Goal: Task Accomplishment & Management: Complete application form

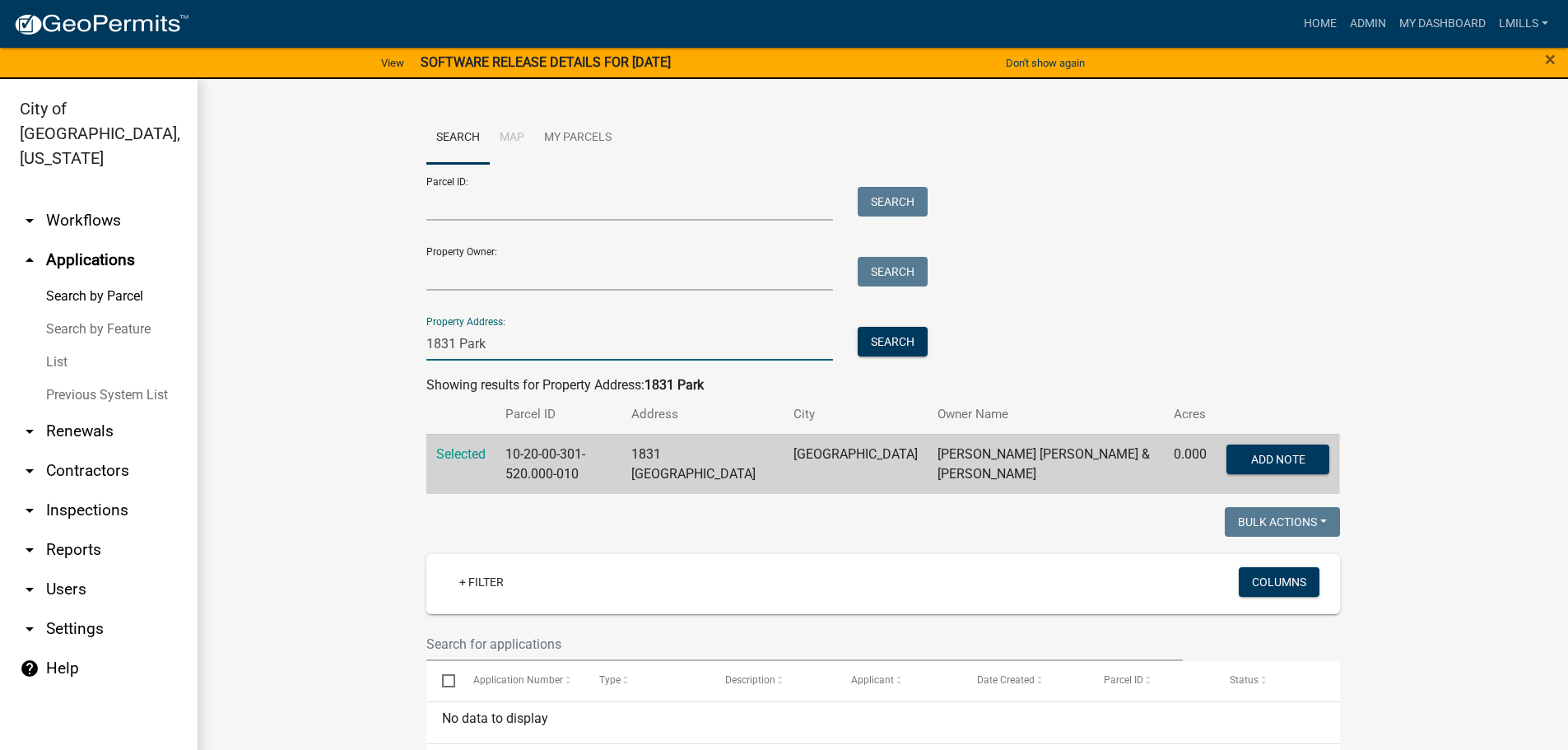
drag, startPoint x: 506, startPoint y: 342, endPoint x: 403, endPoint y: 337, distance: 103.1
click at [403, 337] on wm-workflow-application-search-view "Search Map My Parcels Parcel ID: Search Property Owner: Search Property Address…" at bounding box center [883, 600] width 1305 height 975
type input "301 Salem"
click at [890, 343] on button "Search" at bounding box center [893, 341] width 70 height 30
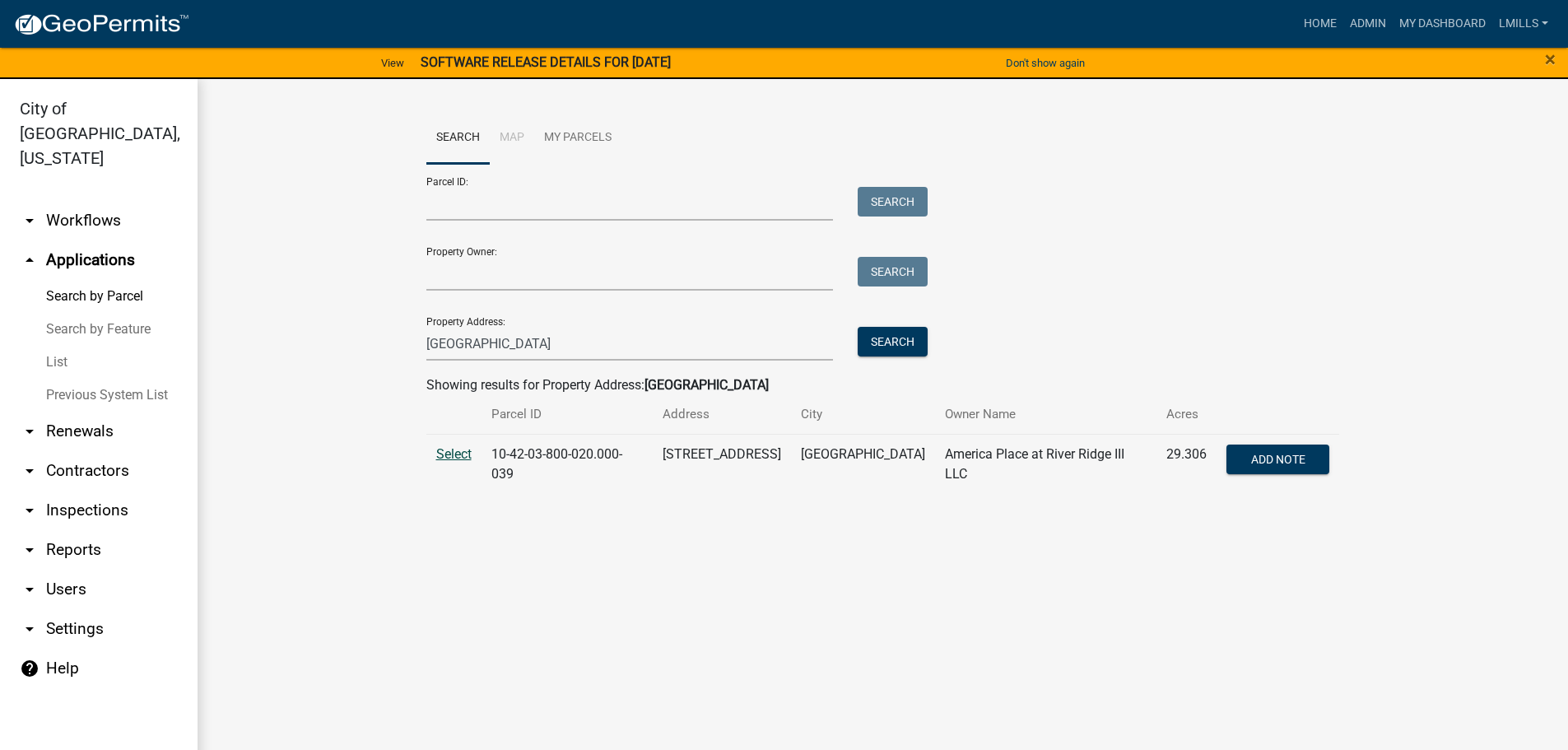
click at [443, 450] on span "Select" at bounding box center [454, 454] width 35 height 15
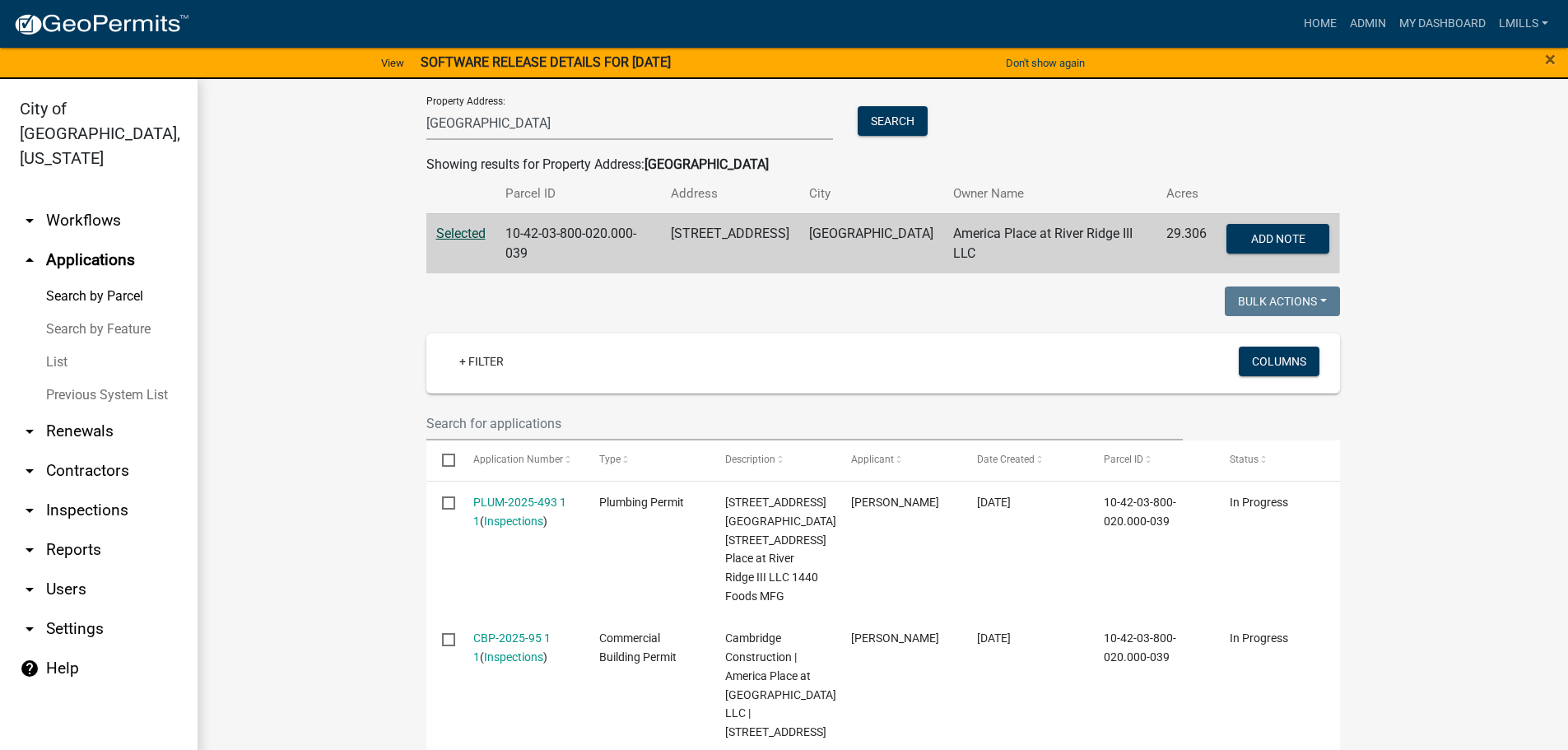
scroll to position [165, 0]
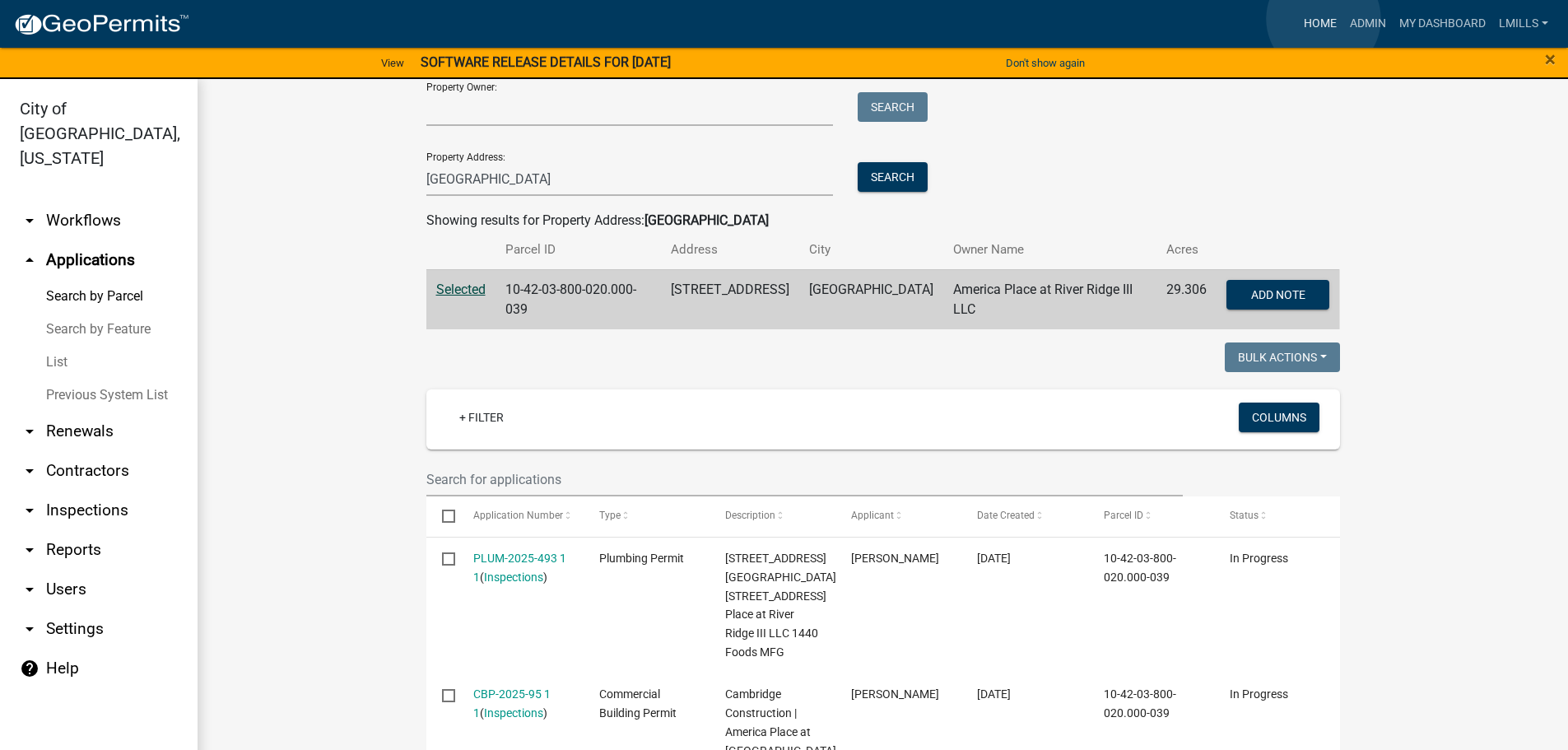
click at [1324, 19] on link "Home" at bounding box center [1321, 24] width 46 height 32
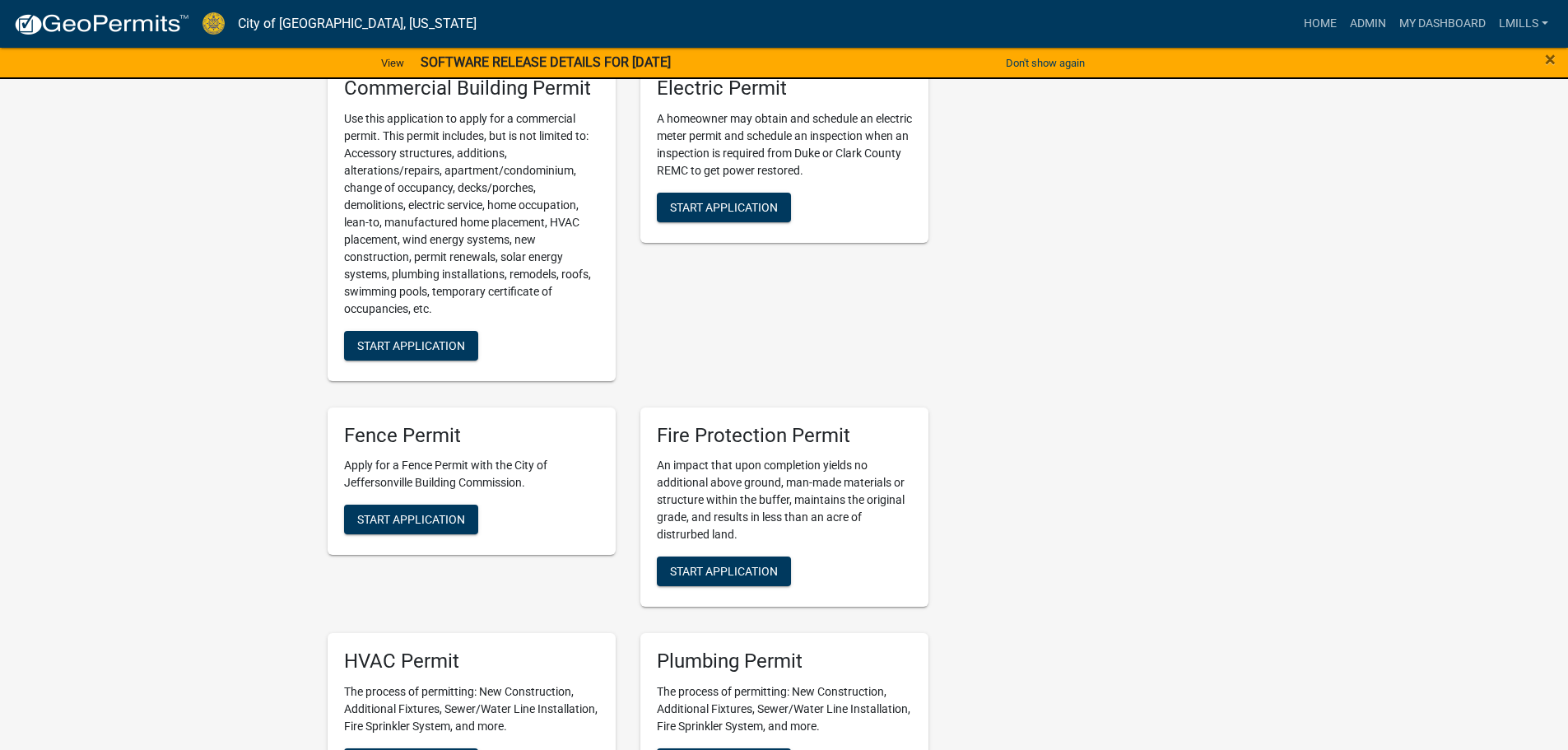
scroll to position [659, 0]
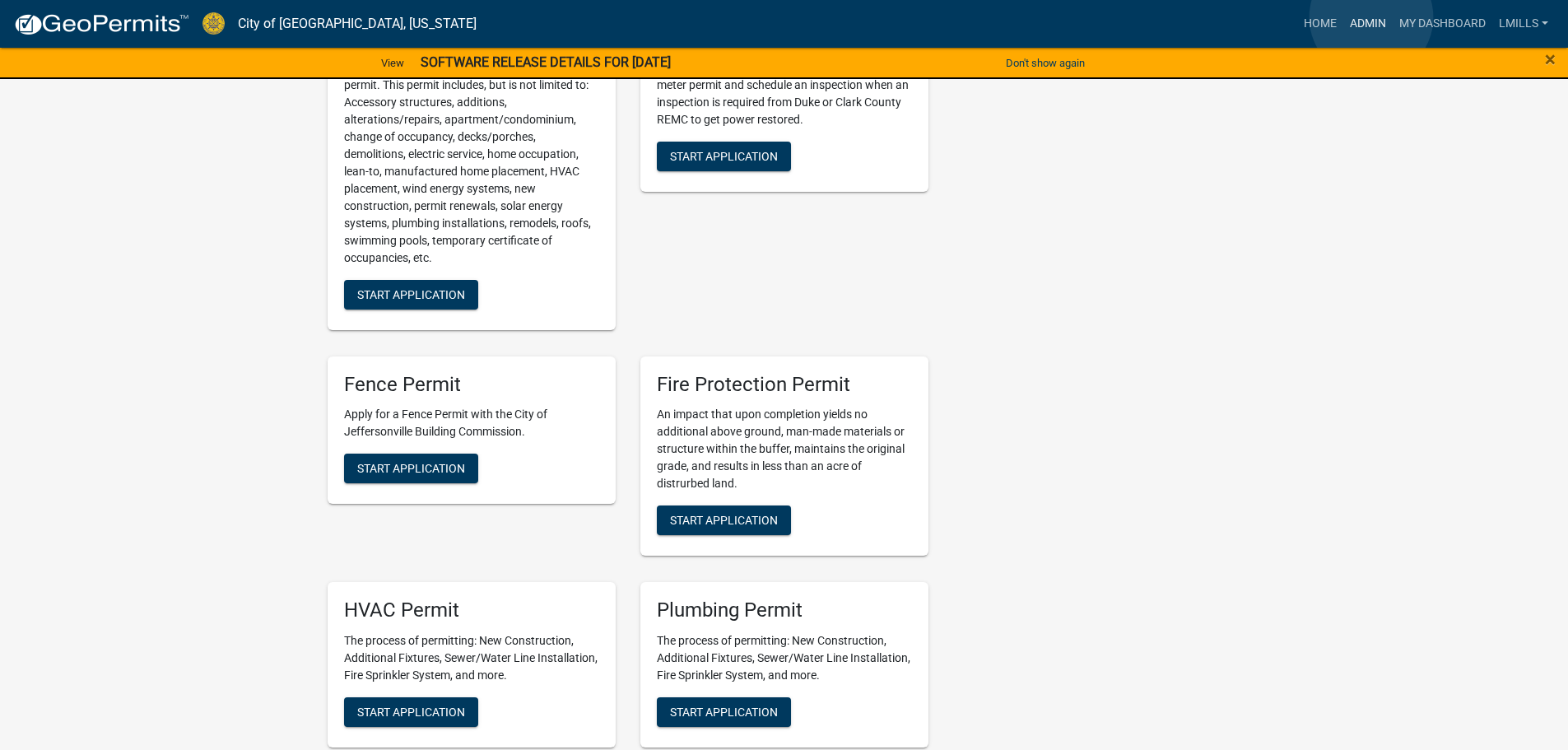
click at [1372, 17] on link "Admin" at bounding box center [1369, 24] width 50 height 32
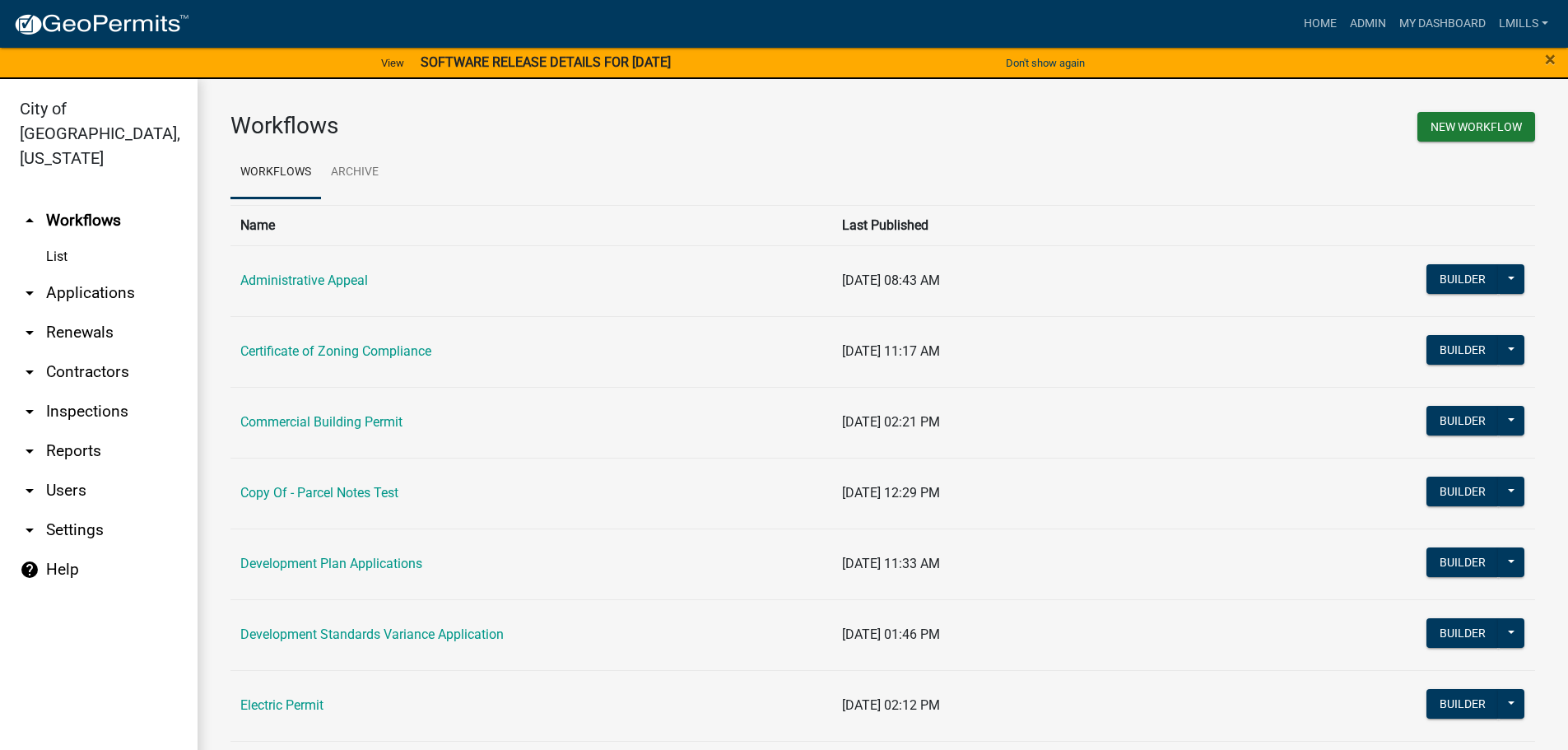
click at [93, 352] on link "arrow_drop_down Contractors" at bounding box center [99, 372] width 197 height 39
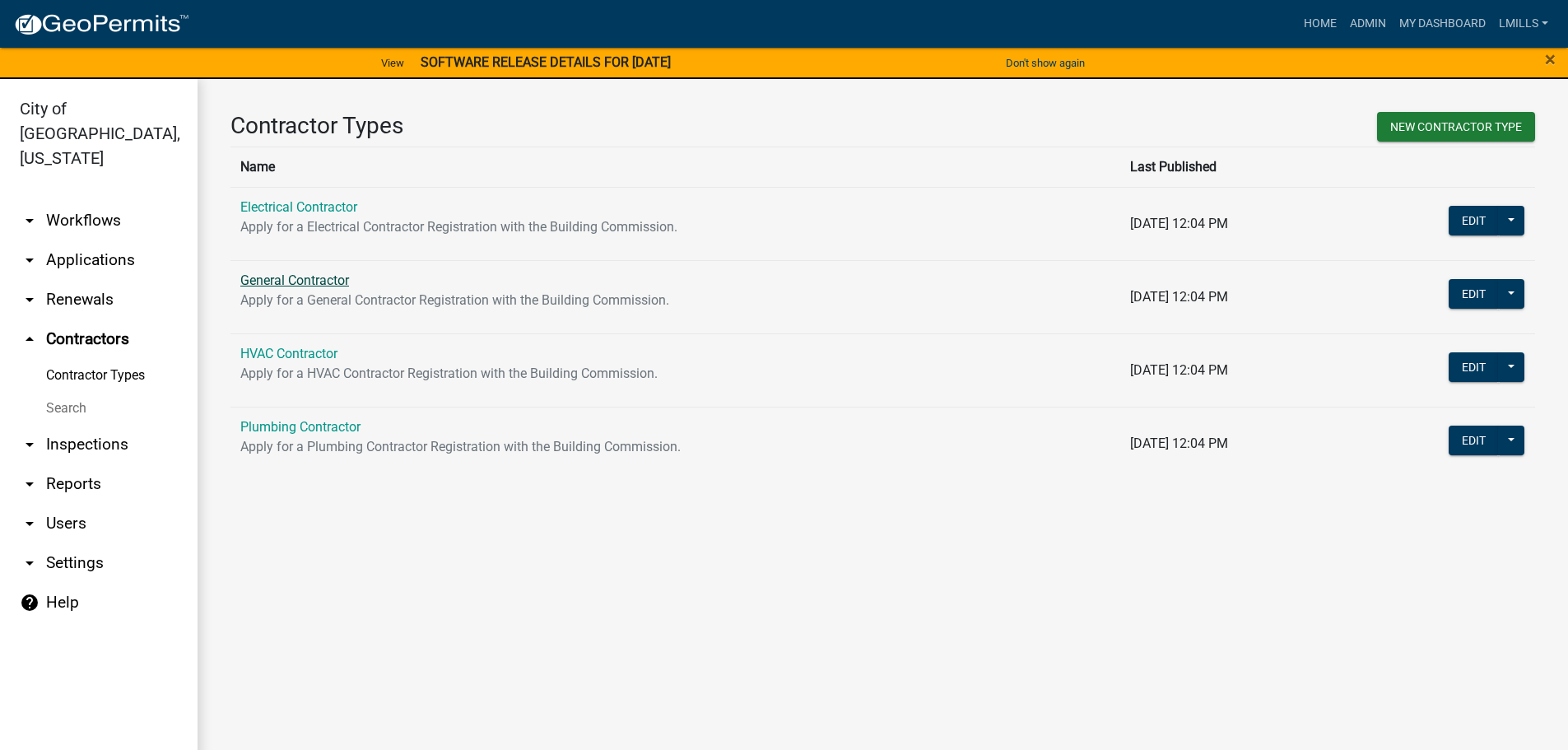
click at [308, 277] on link "General Contractor" at bounding box center [294, 281] width 108 height 15
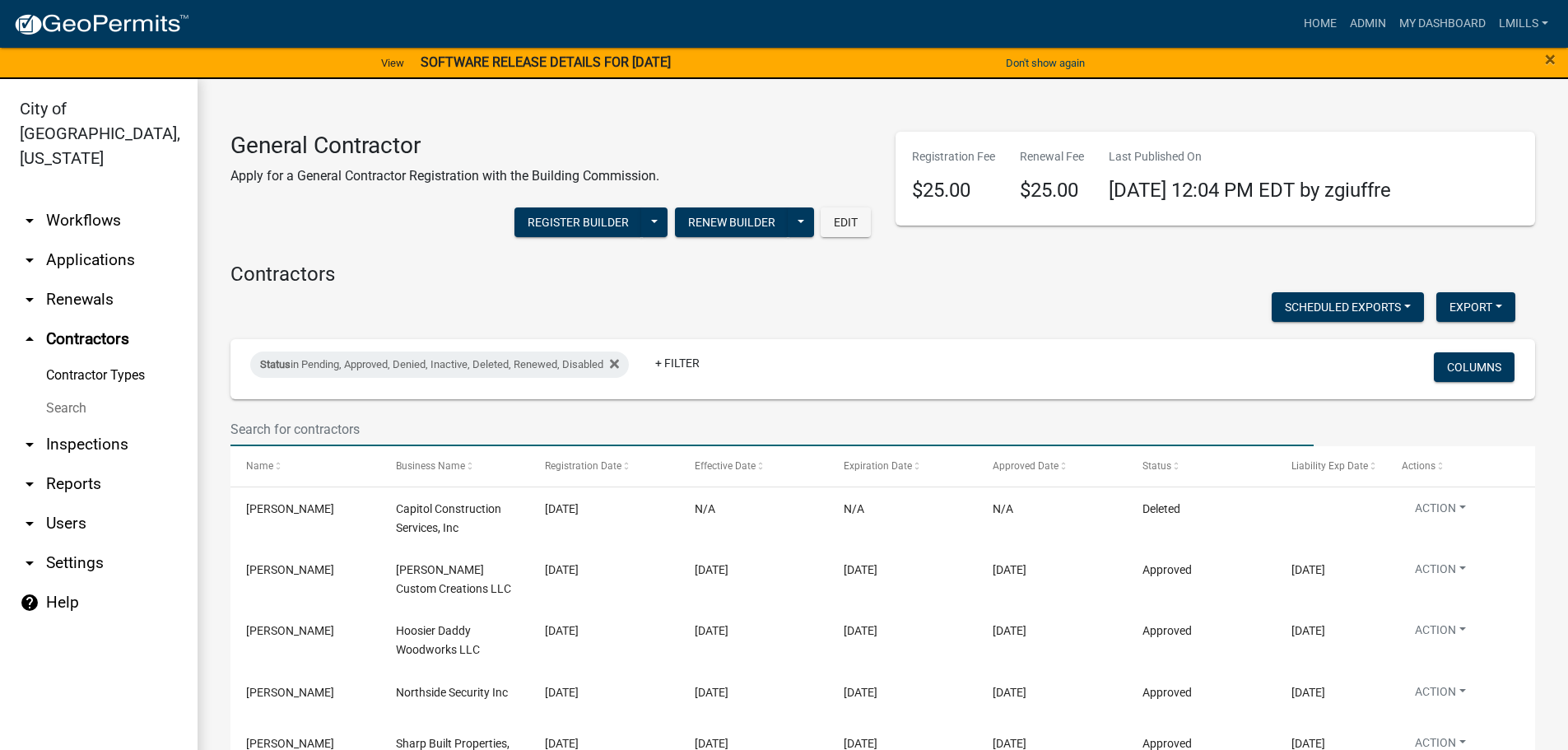
click at [437, 430] on input "text" at bounding box center [772, 429] width 1083 height 34
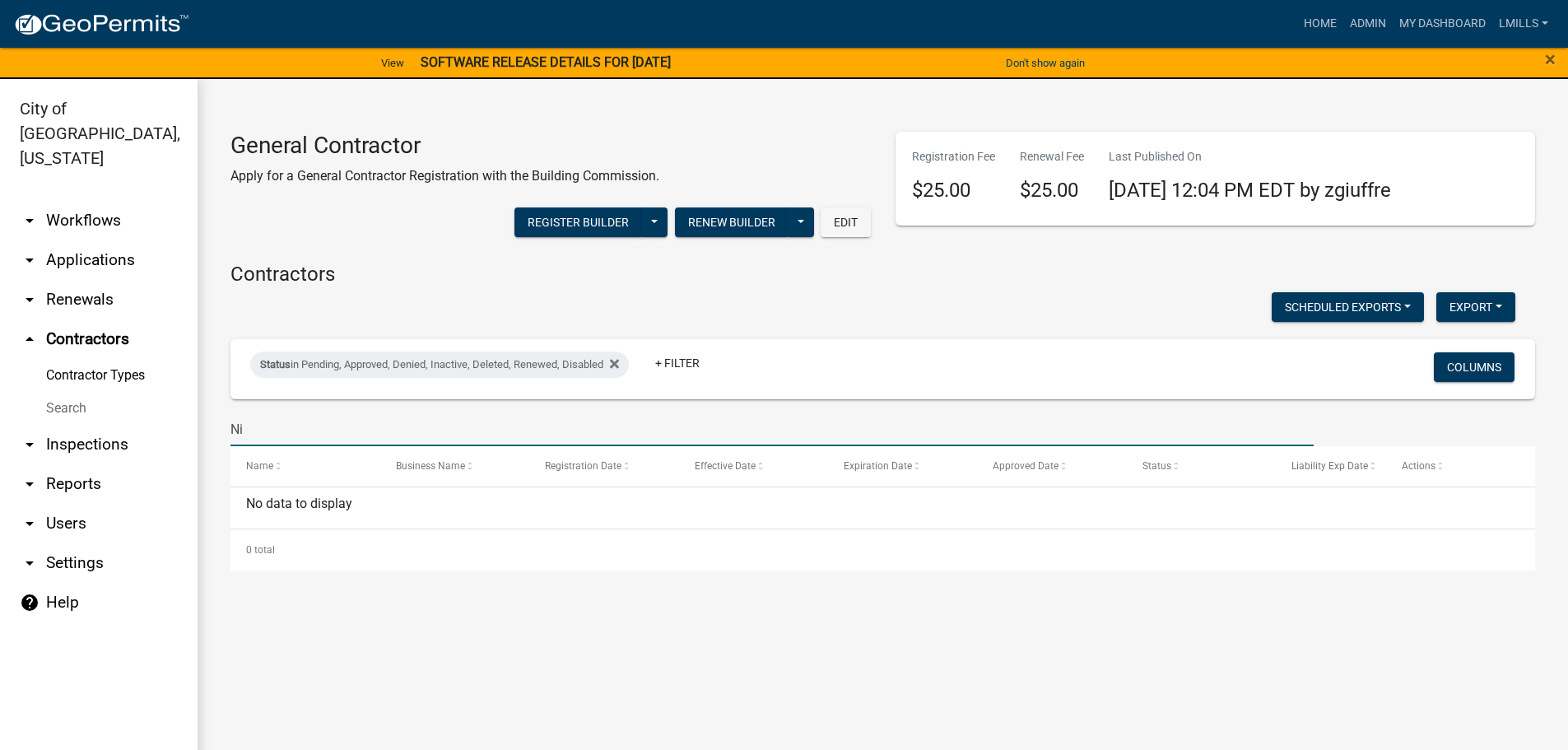
type input "N"
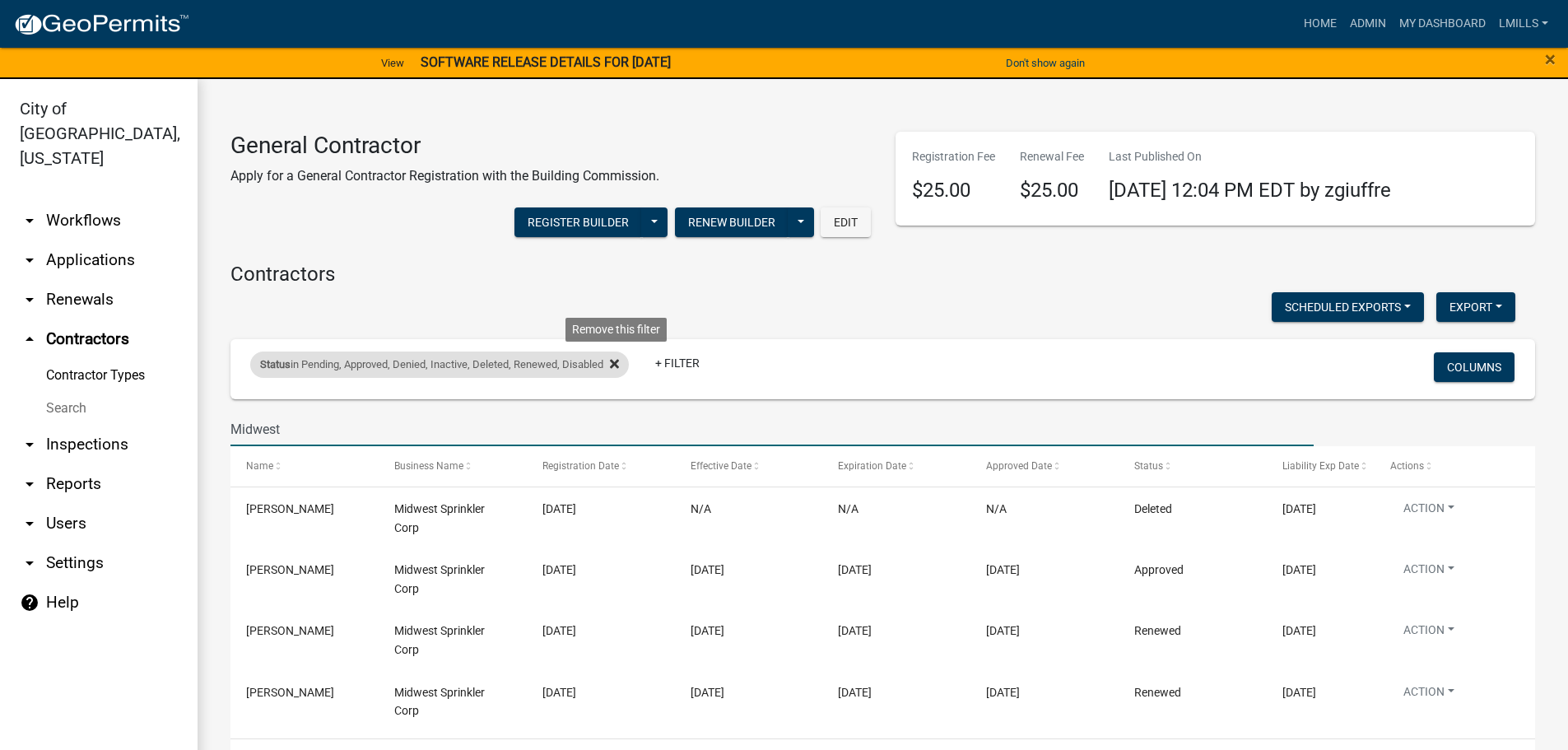
type input "Midwest"
click at [619, 360] on icon at bounding box center [614, 363] width 9 height 9
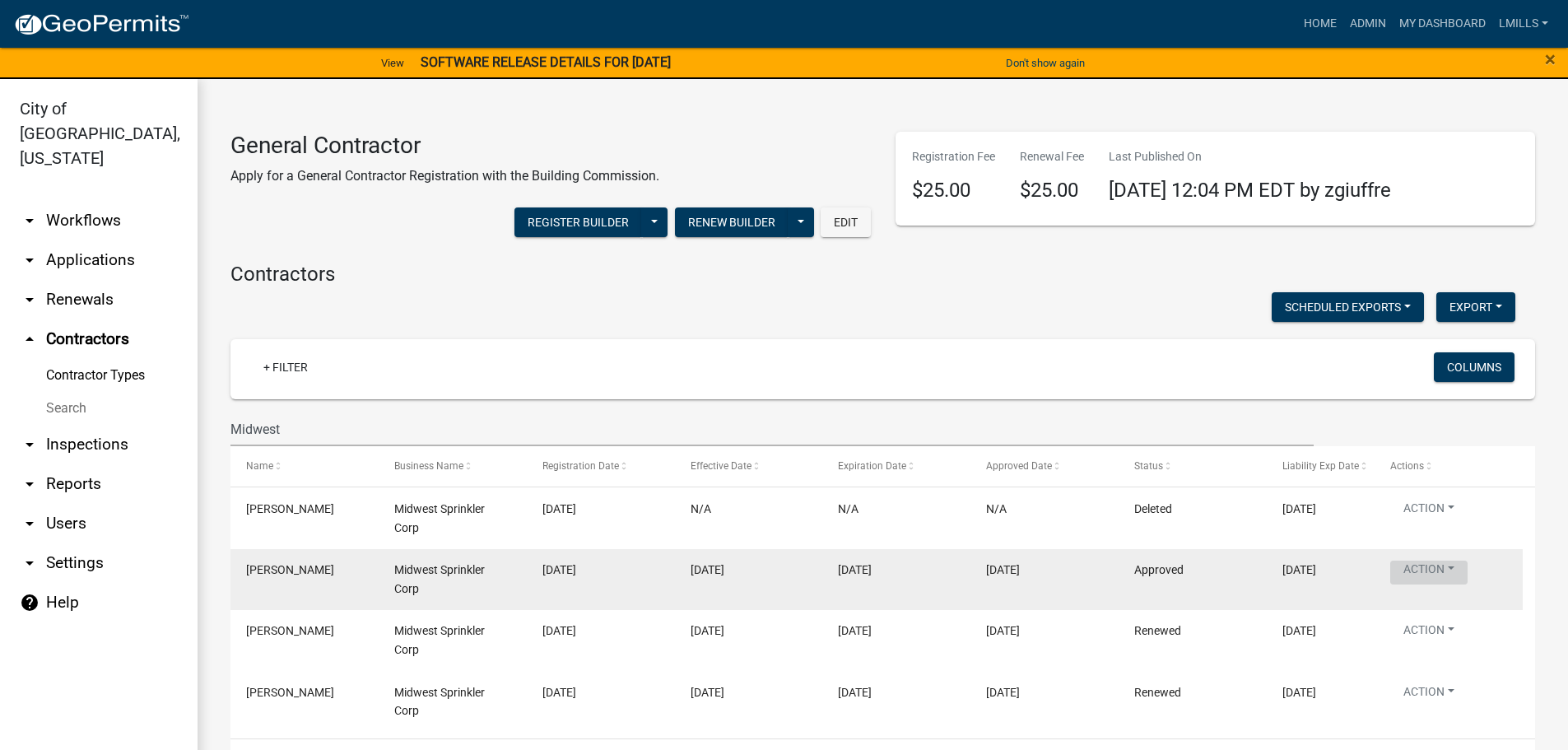
click at [1459, 568] on button "Action" at bounding box center [1429, 572] width 78 height 24
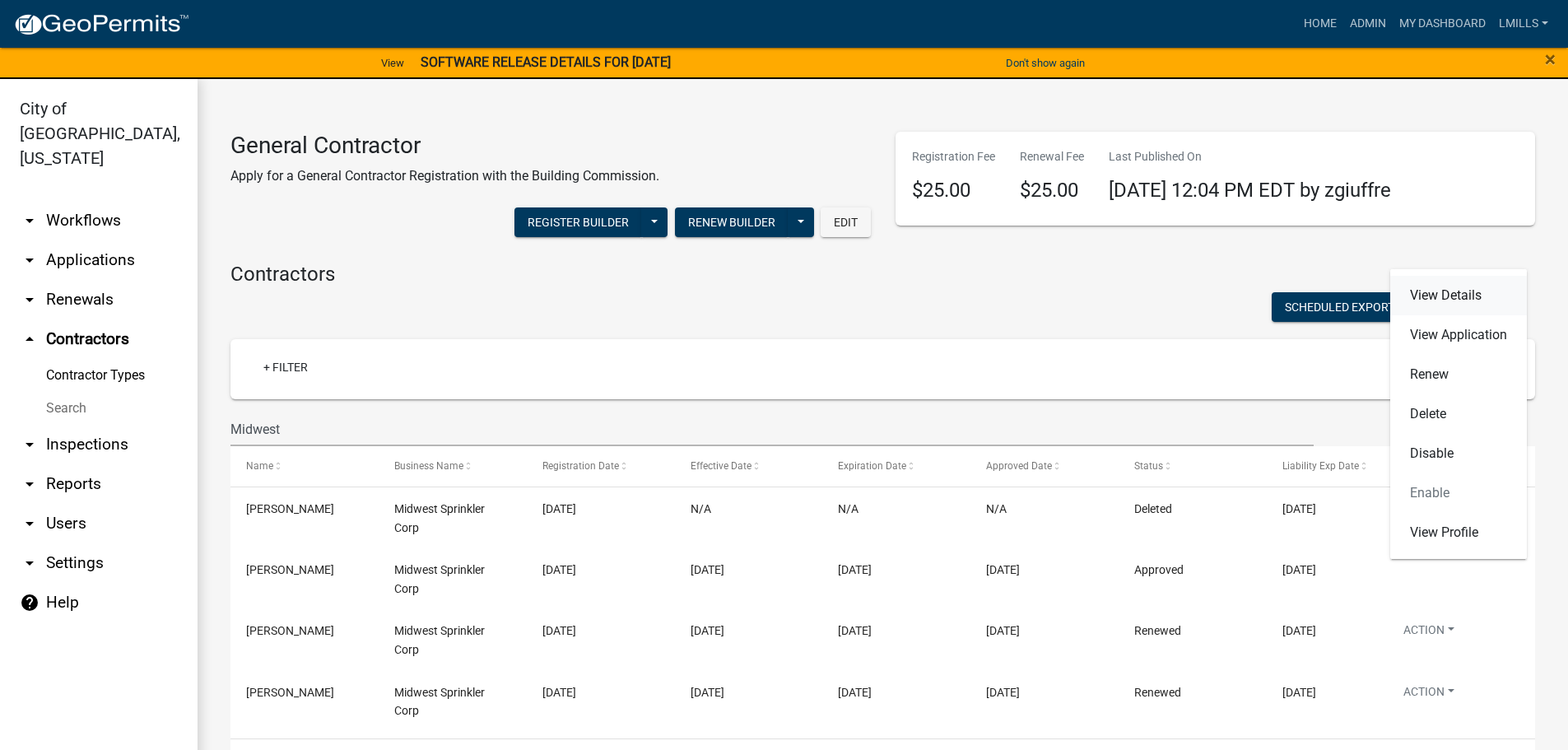
click at [1468, 289] on link "View Details" at bounding box center [1459, 295] width 137 height 39
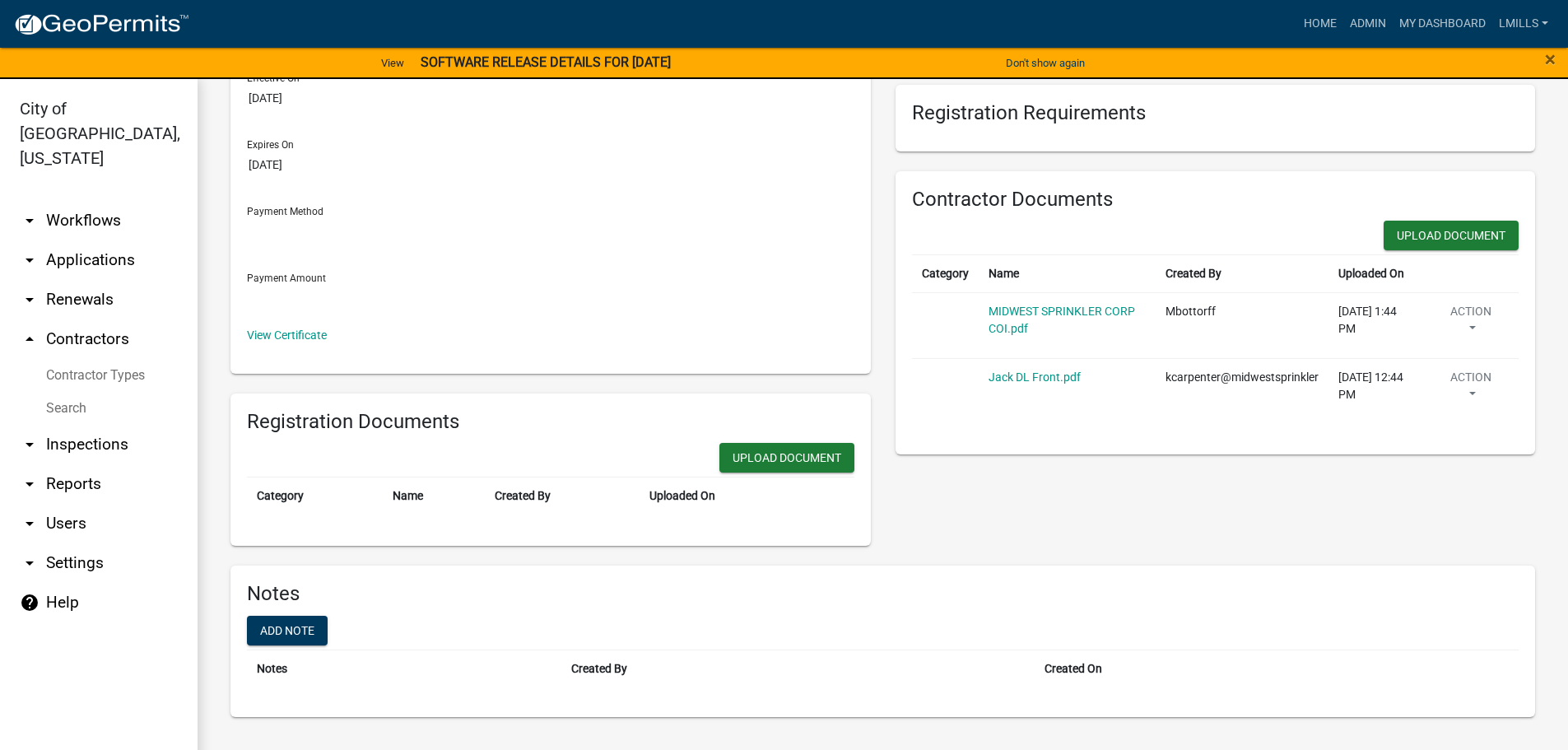
scroll to position [20, 0]
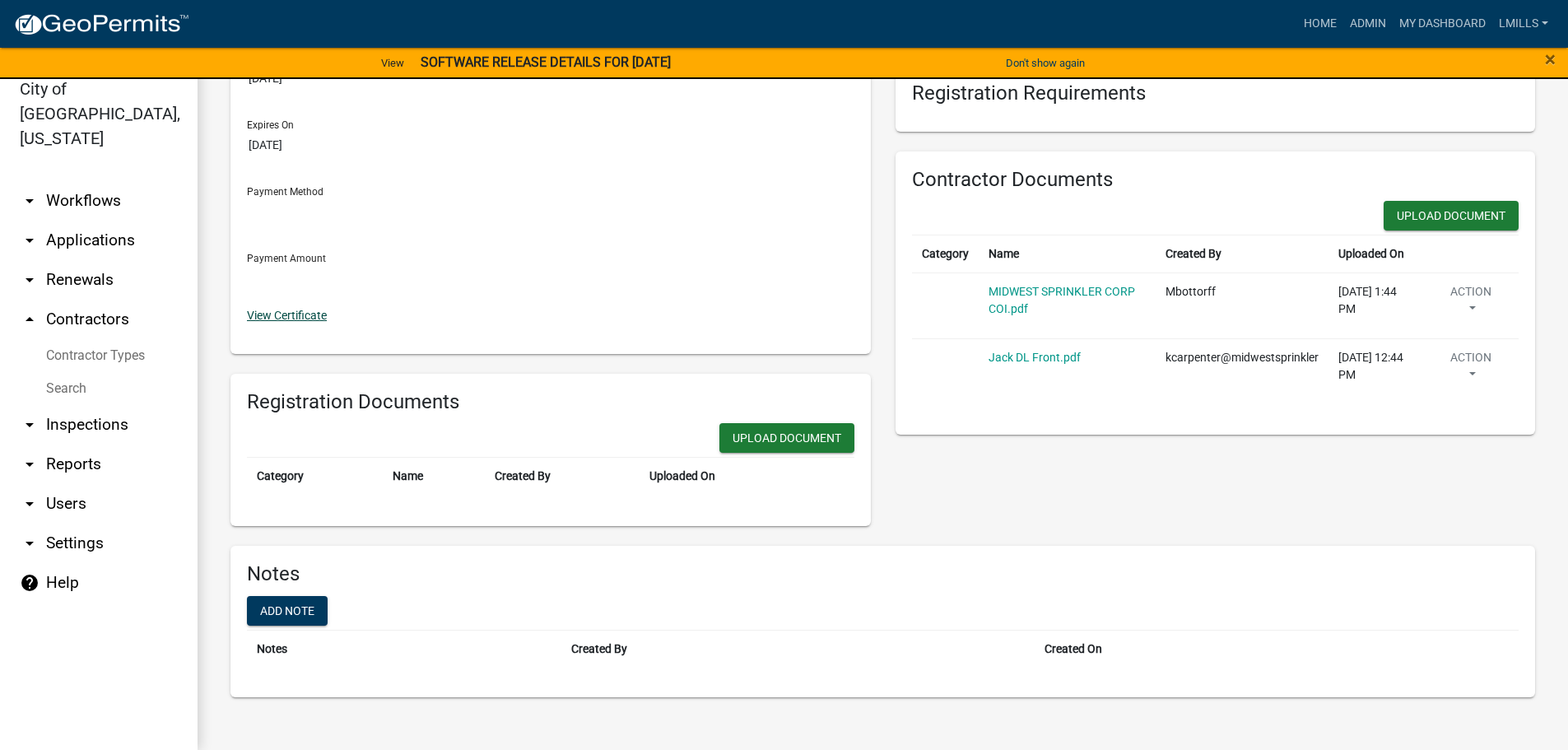
click at [281, 320] on link "View Certificate" at bounding box center [286, 315] width 80 height 13
click at [1313, 13] on link "Home" at bounding box center [1321, 24] width 46 height 32
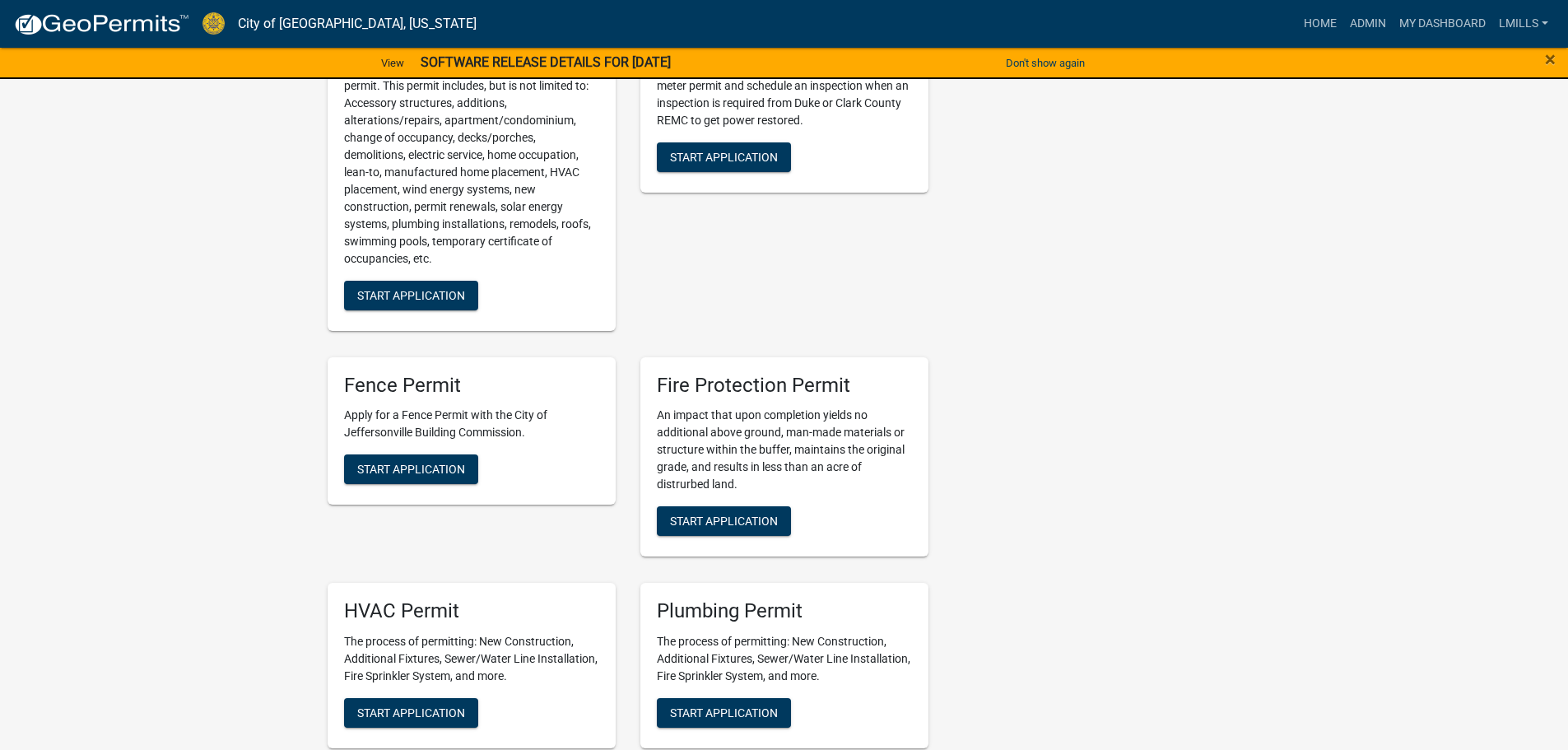
scroll to position [659, 0]
click at [748, 523] on span "Start Application" at bounding box center [724, 520] width 108 height 13
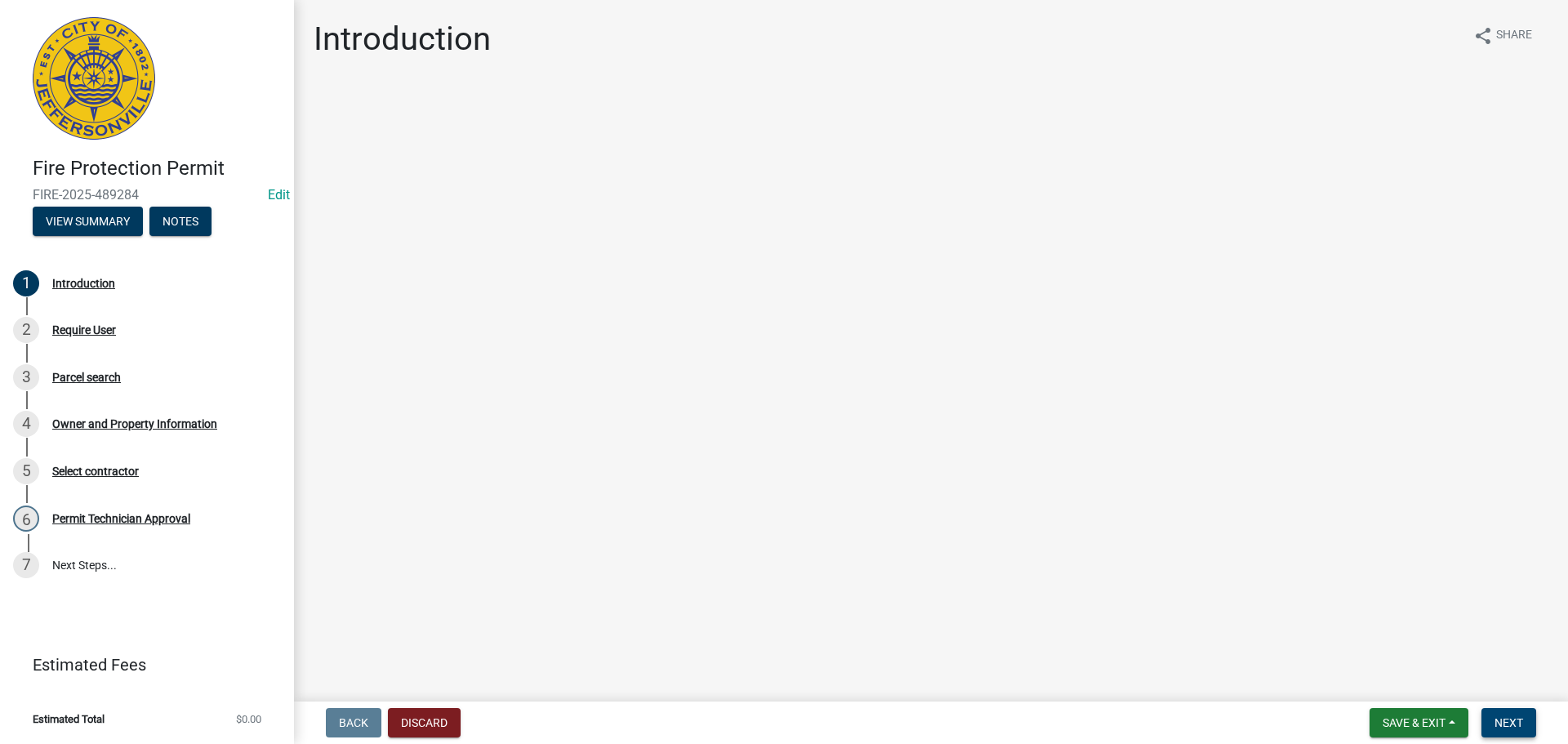
click at [1501, 719] on span "Next" at bounding box center [1509, 723] width 29 height 13
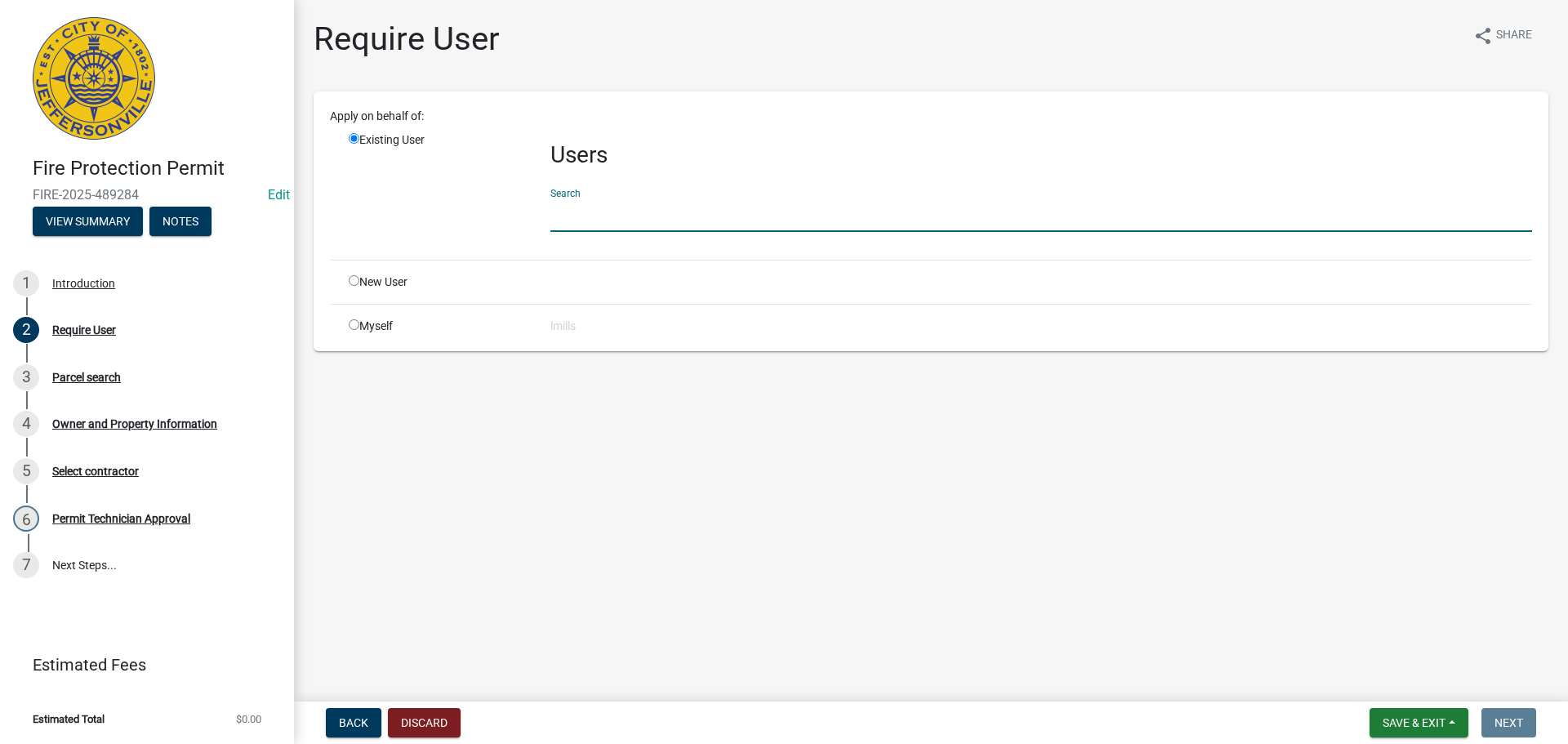
click at [726, 219] on input "text" at bounding box center [1041, 215] width 982 height 33
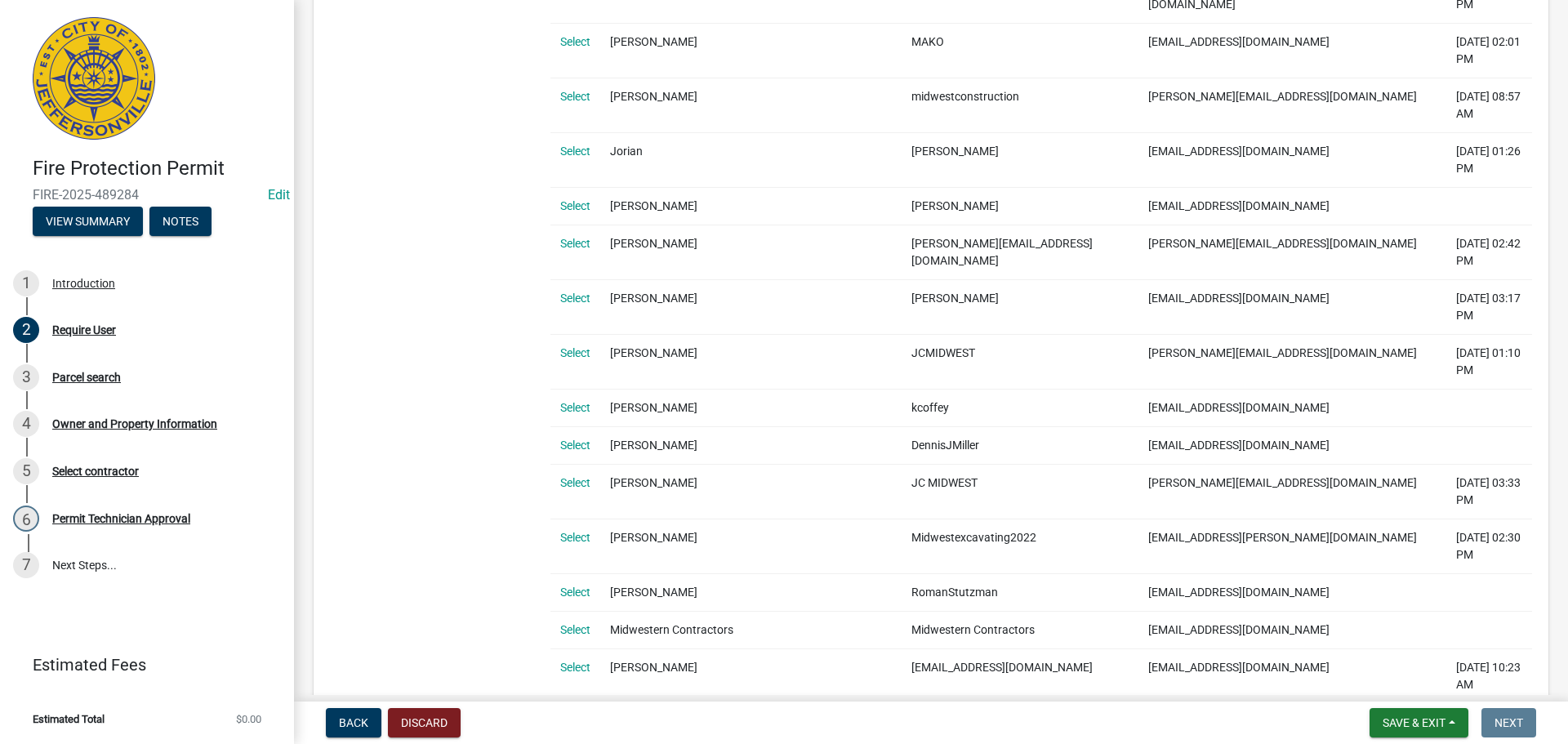
scroll to position [63, 0]
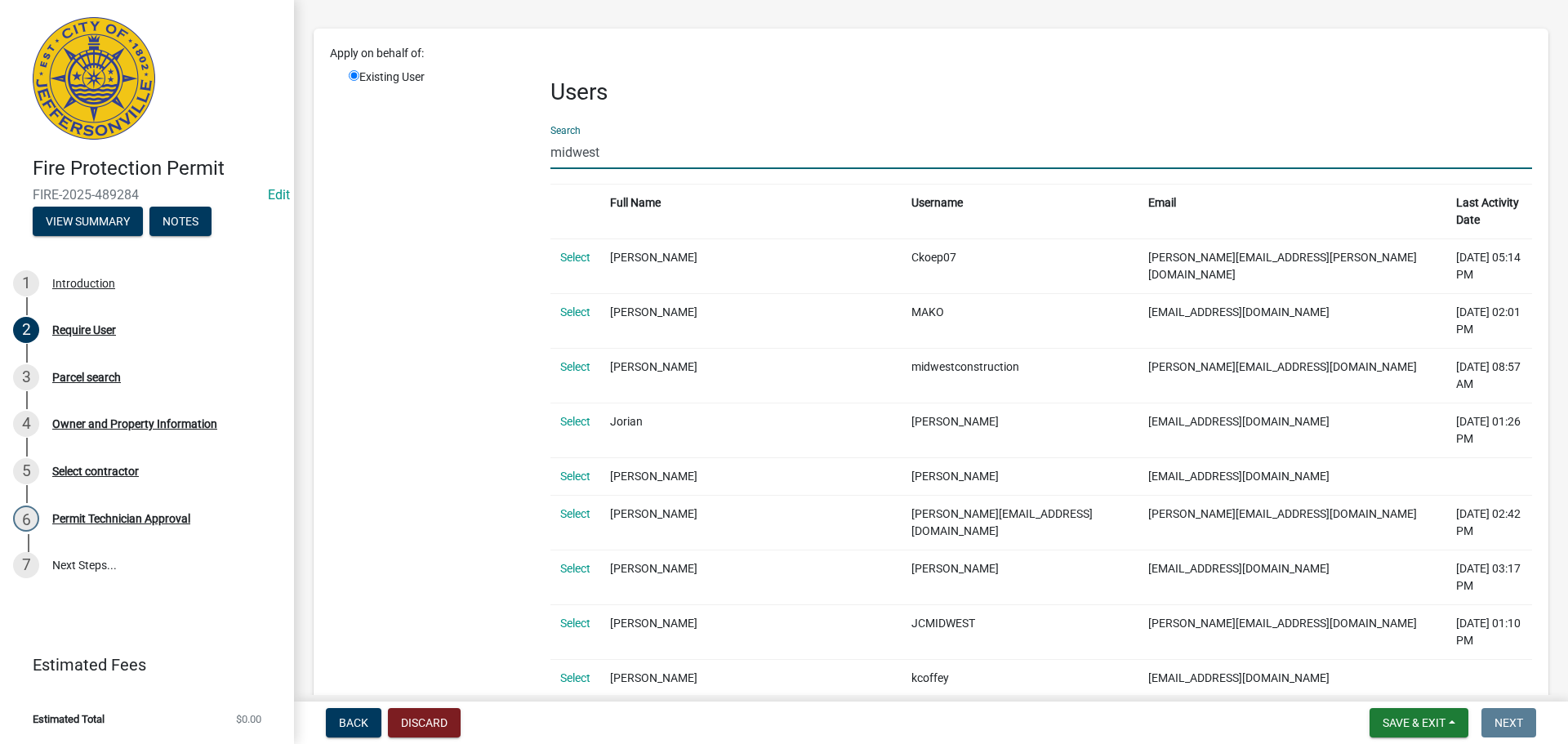
click at [644, 152] on input "midwest" at bounding box center [1041, 152] width 982 height 33
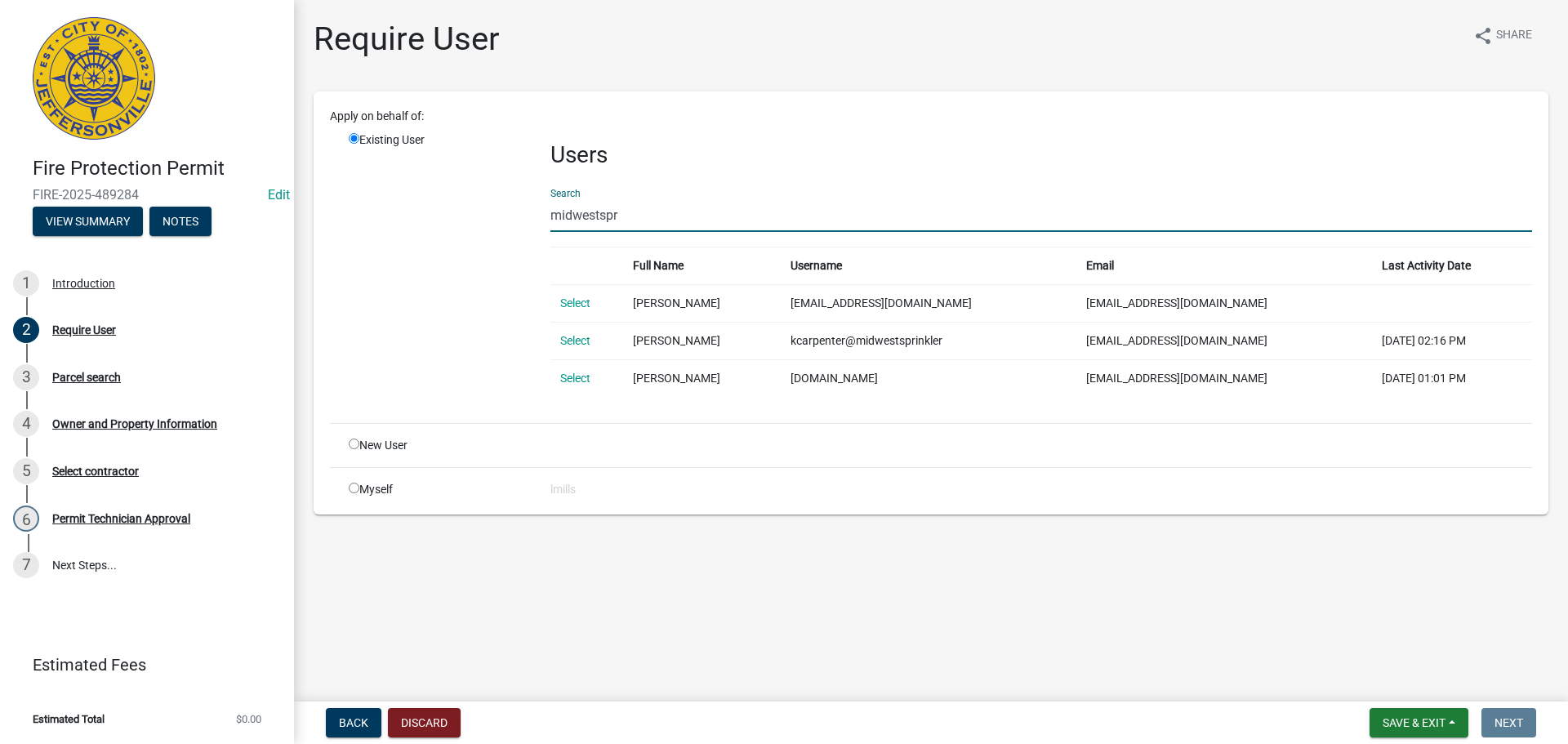
scroll to position [0, 0]
type input "midwestspr"
click at [581, 343] on link "Select" at bounding box center [576, 341] width 30 height 13
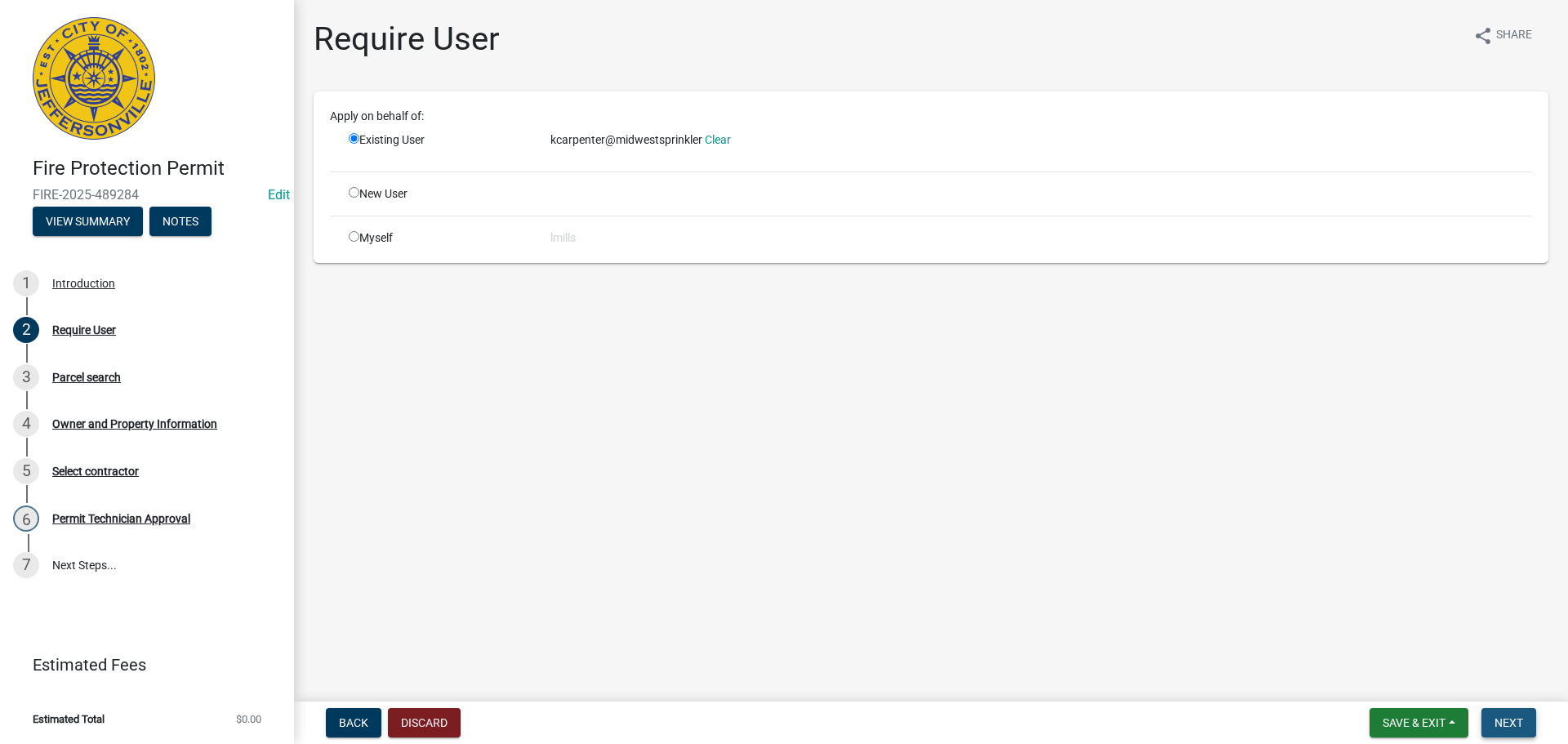
click at [1492, 722] on button "Next" at bounding box center [1509, 722] width 55 height 29
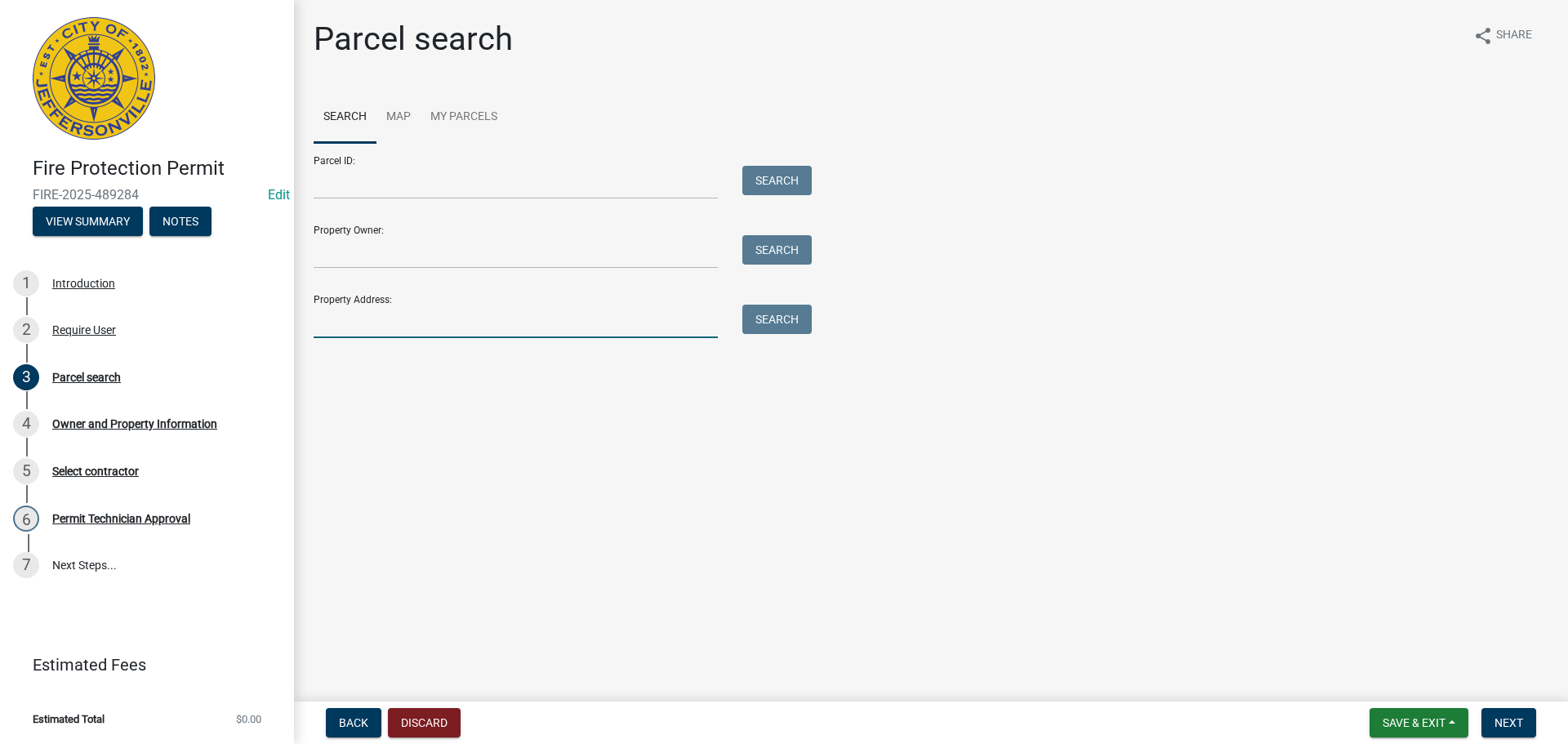
click at [396, 325] on input "Property Address:" at bounding box center [515, 321] width 404 height 33
type input "301 Salem Road"
click at [779, 314] on button "Search" at bounding box center [776, 319] width 69 height 29
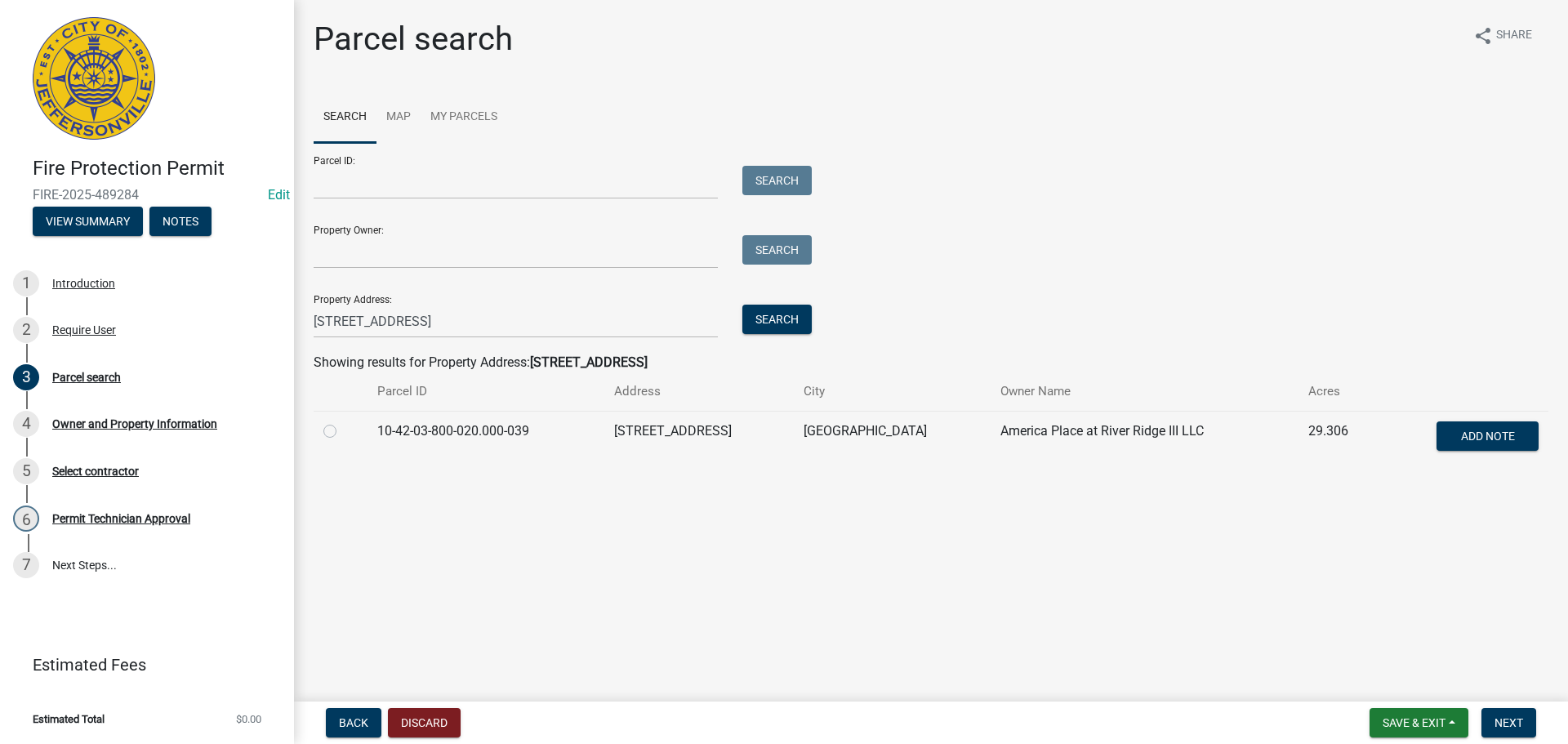
click at [343, 422] on label at bounding box center [343, 422] width 0 height 0
click at [343, 429] on input "radio" at bounding box center [348, 427] width 10 height 10
radio input "true"
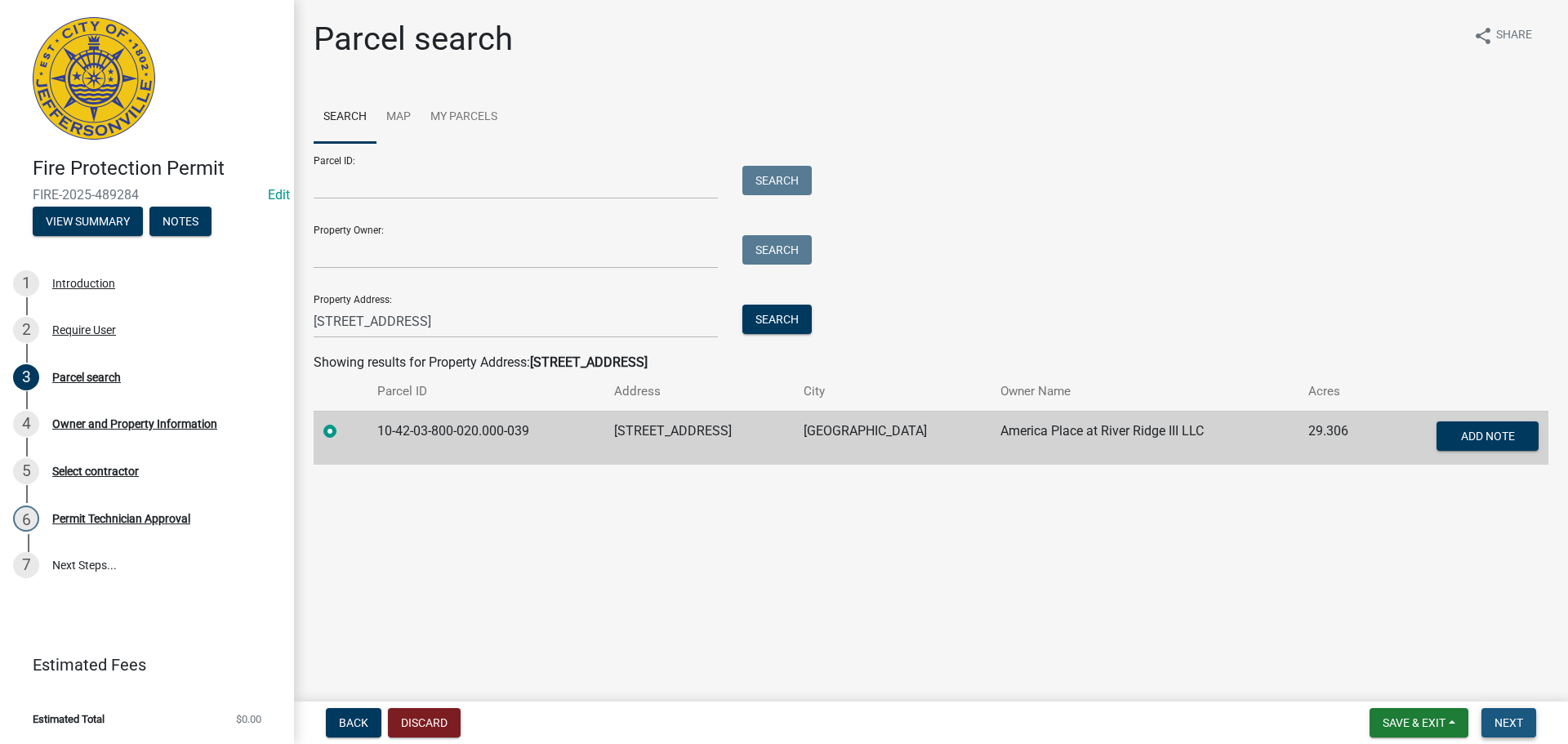
click at [1510, 719] on span "Next" at bounding box center [1509, 723] width 29 height 13
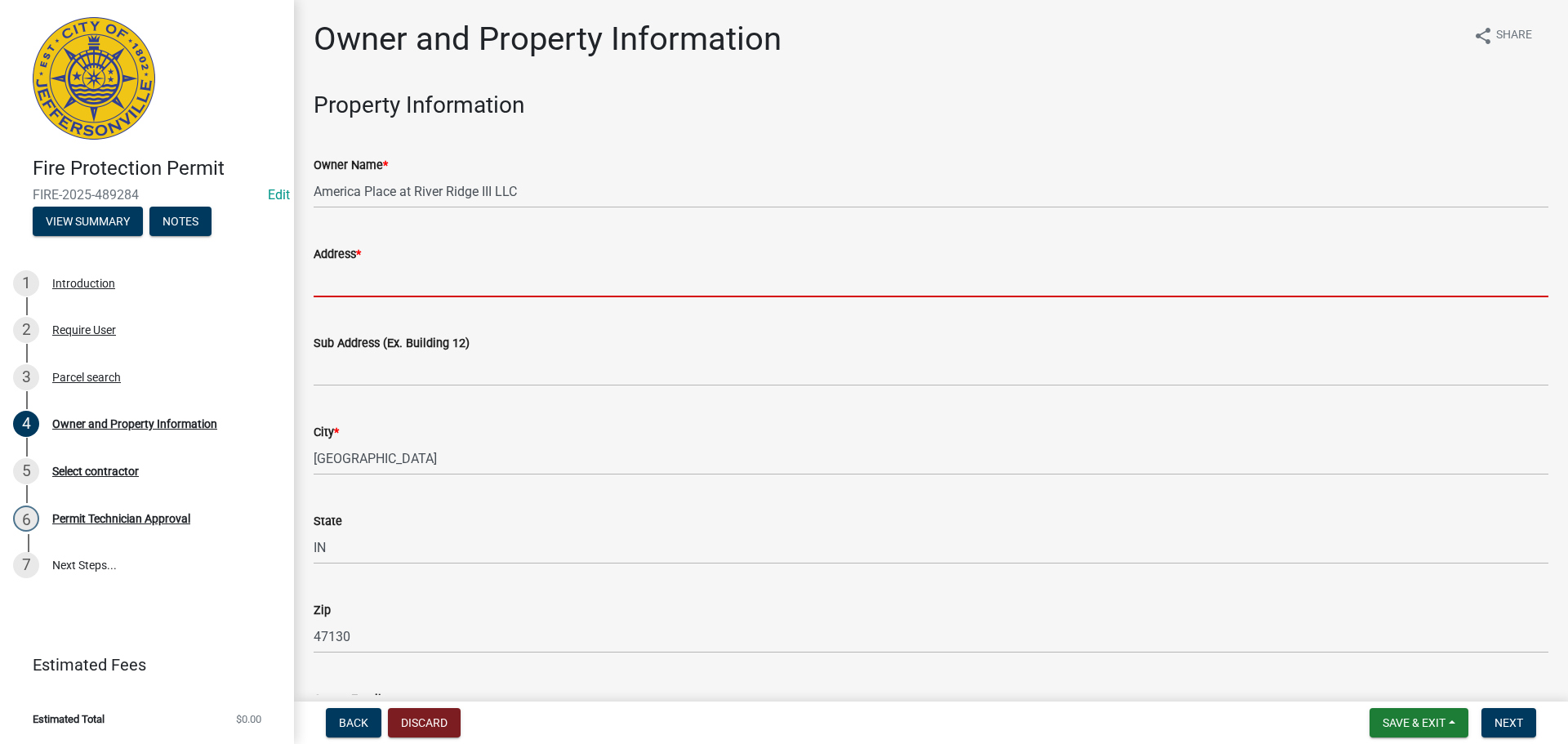
click at [418, 291] on input "Address *" at bounding box center [931, 280] width 1235 height 33
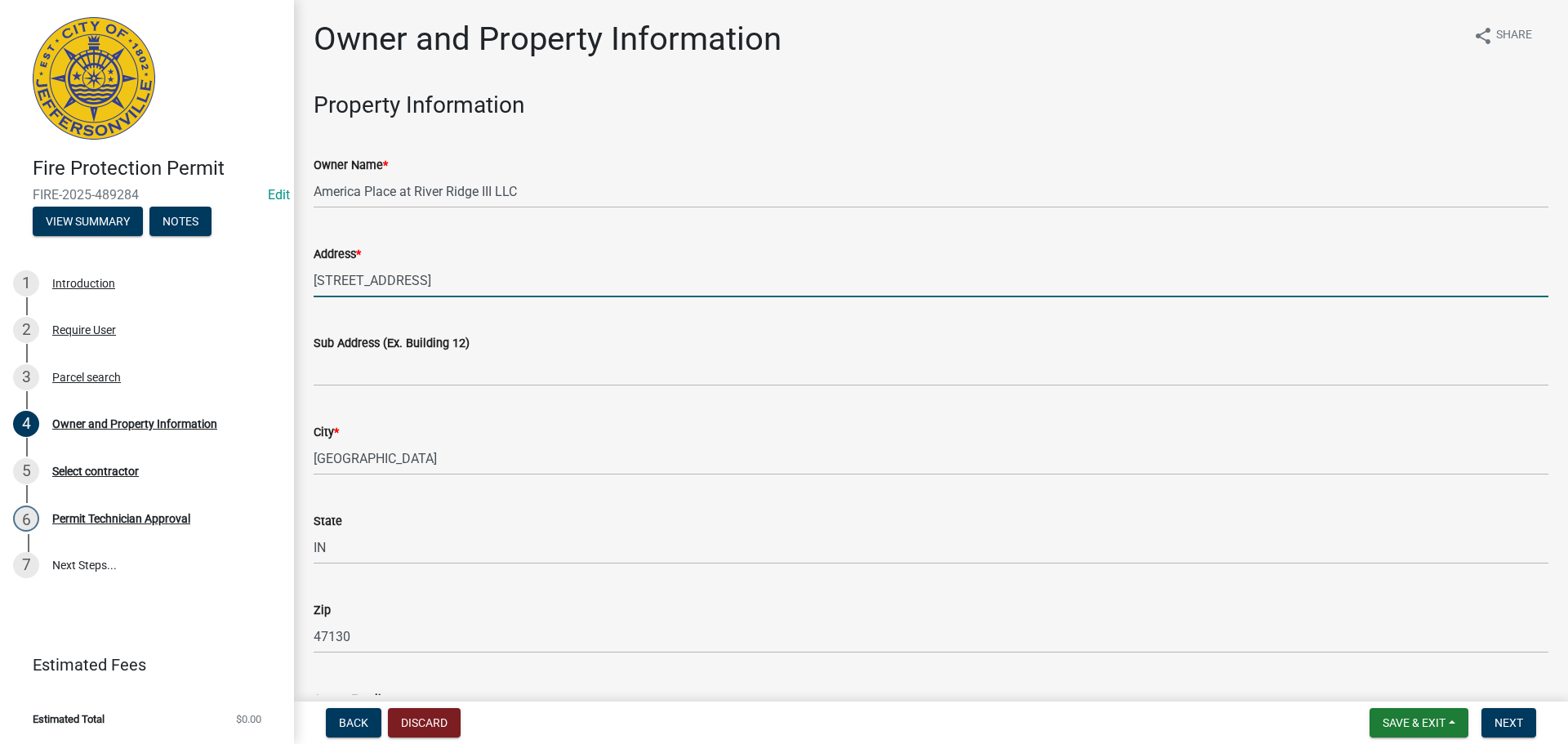
type input "301 Salem Road"
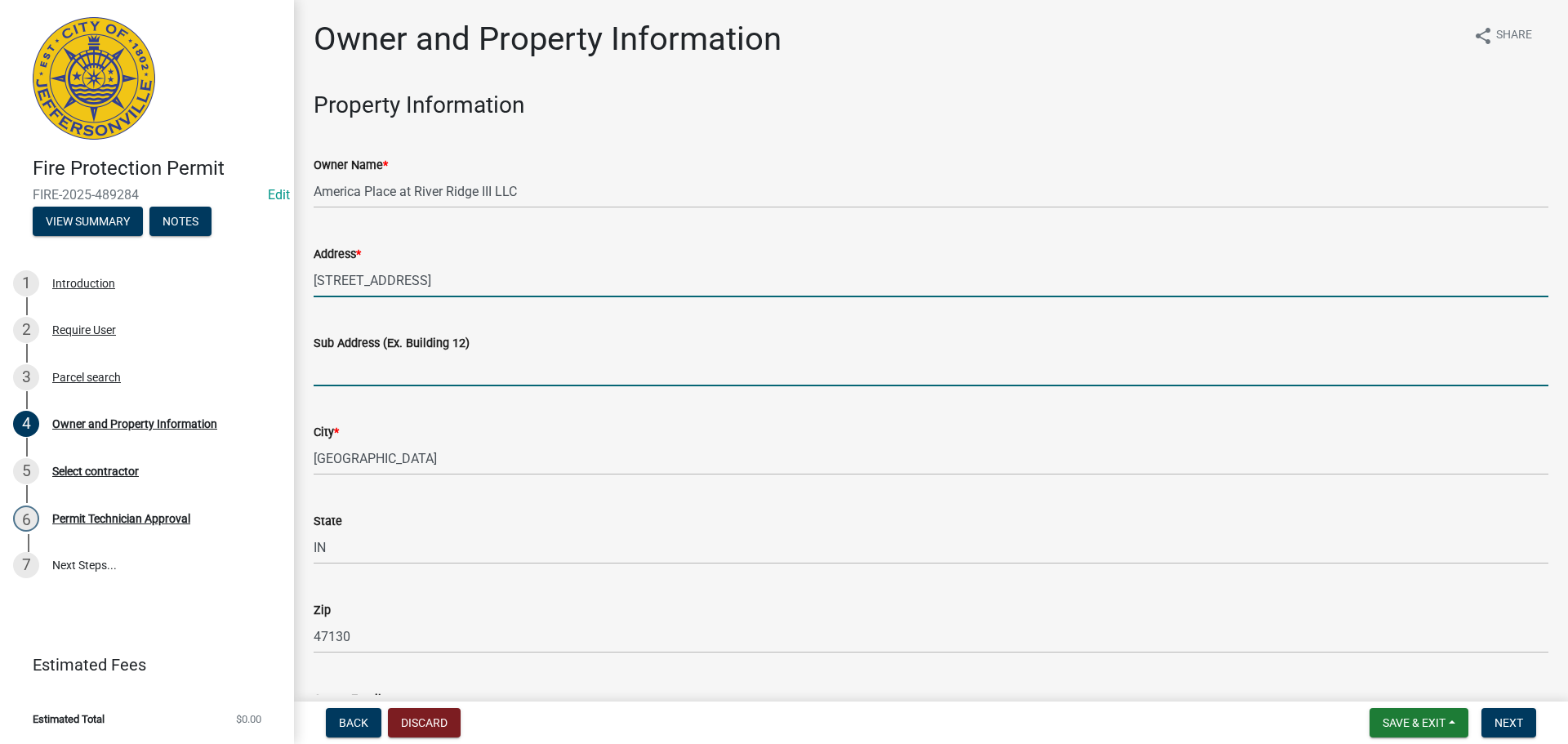
click at [397, 372] on input "Sub Address (Ex. Building 12)" at bounding box center [931, 369] width 1235 height 33
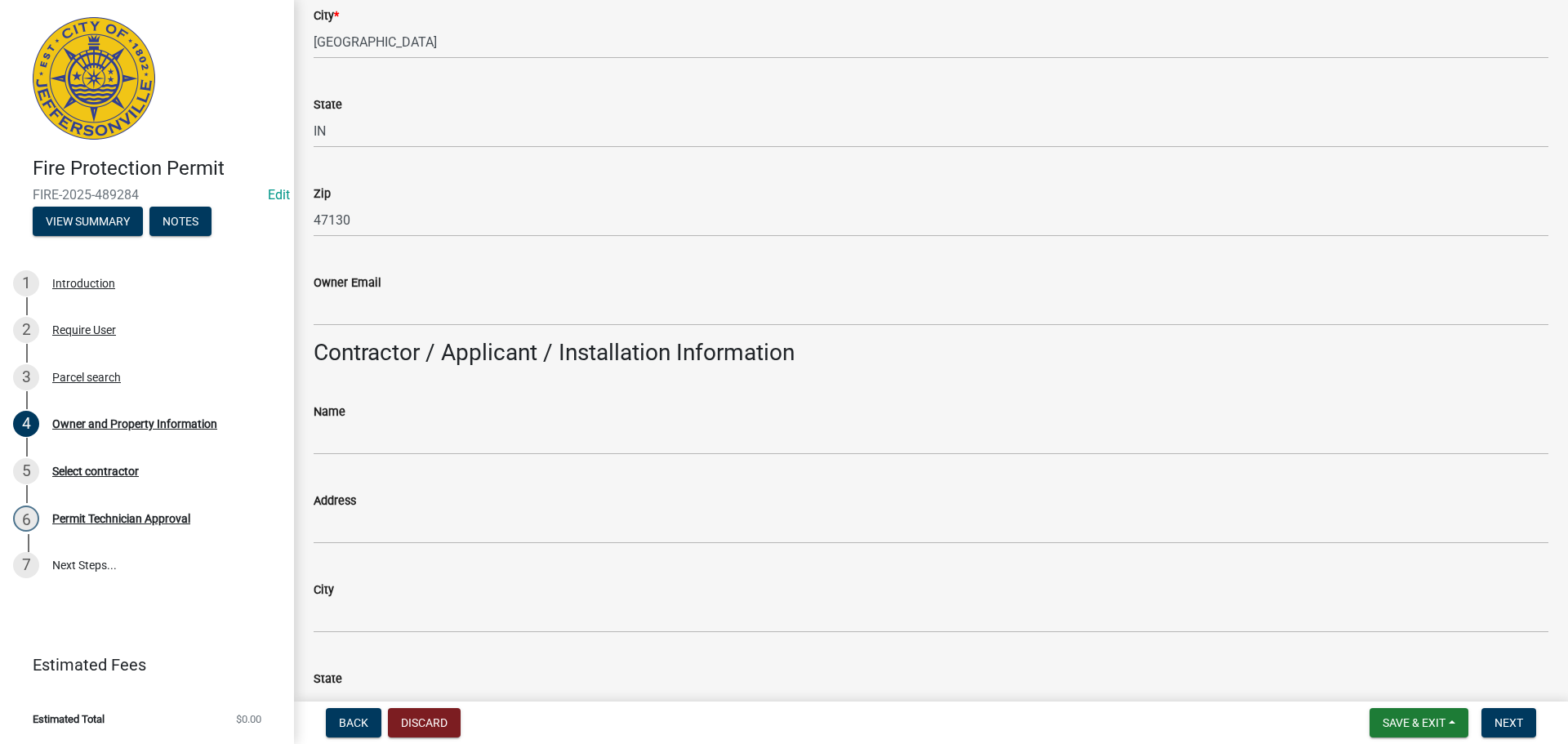
scroll to position [490, 0]
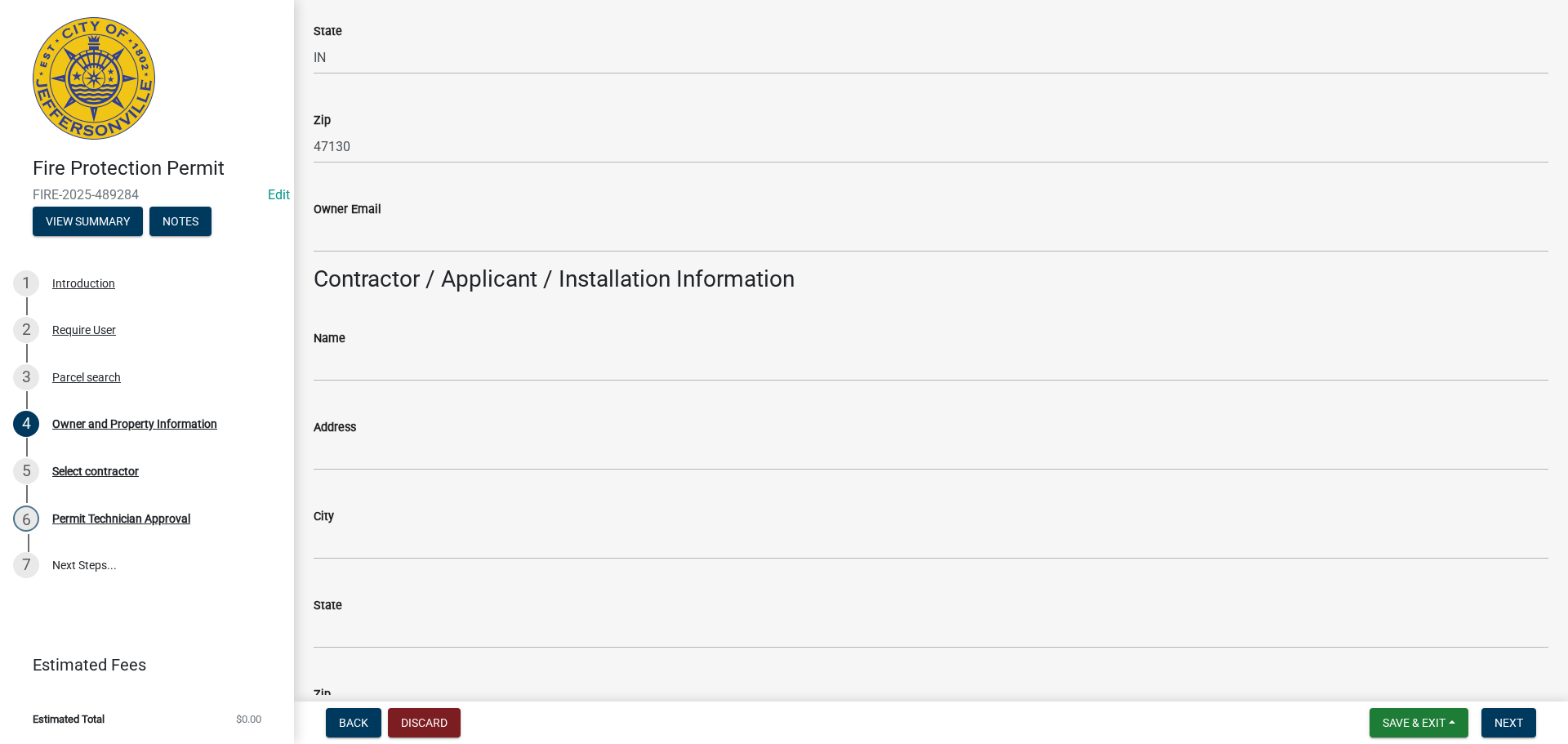
type input "301 Salem Road"
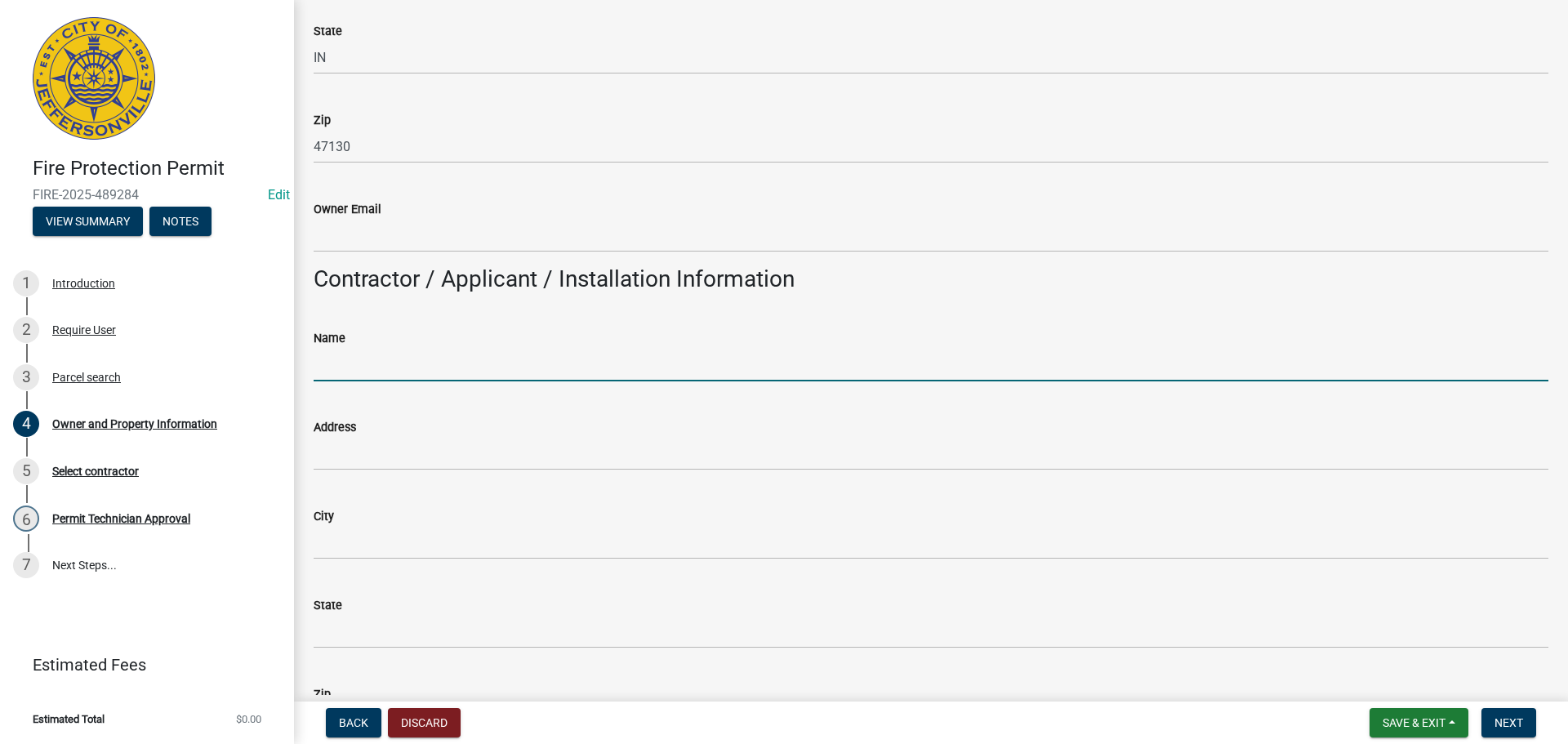
click at [450, 364] on input "Name" at bounding box center [931, 364] width 1235 height 33
type input "Midwest Sprinkler Corp."
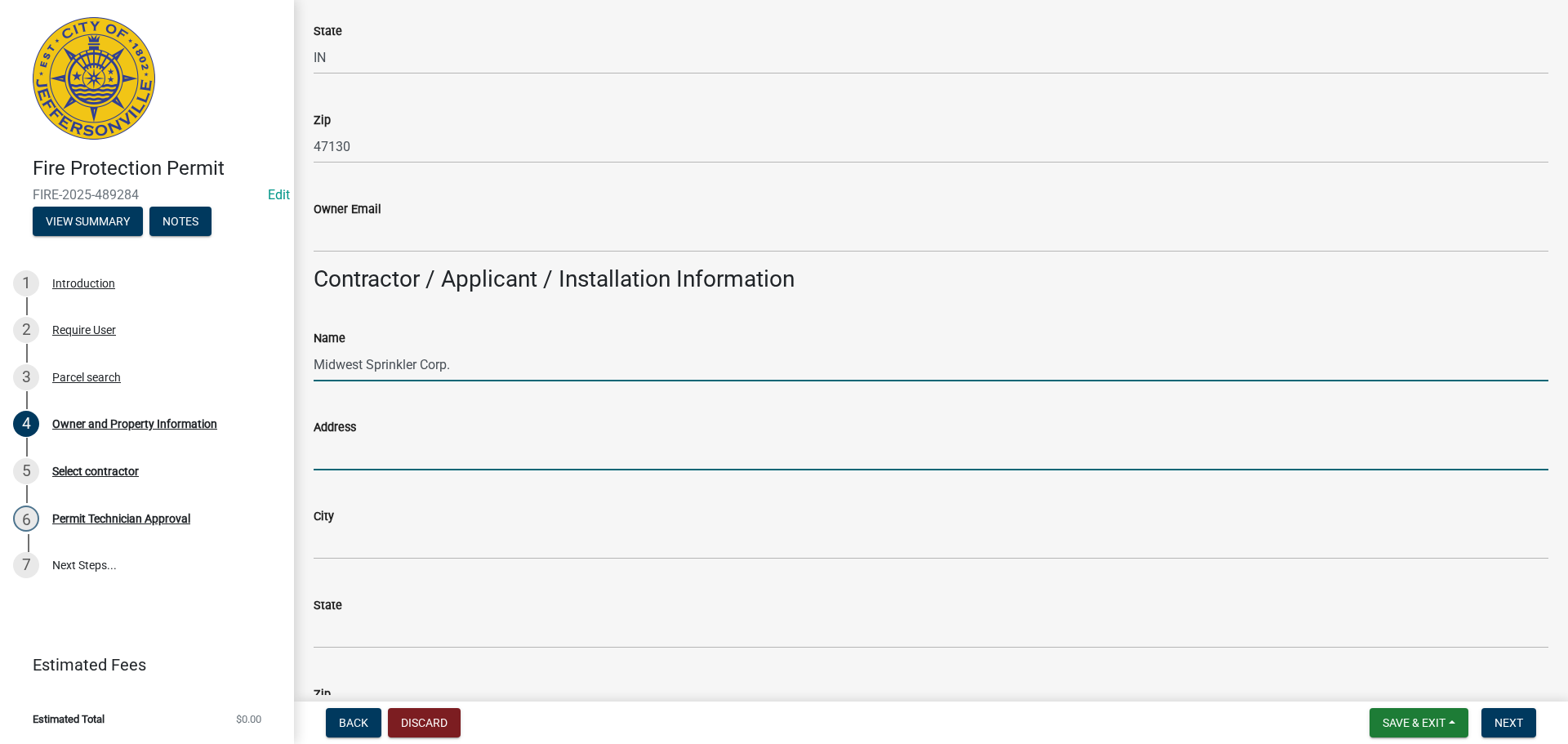
click at [460, 447] on input "Address" at bounding box center [931, 453] width 1235 height 33
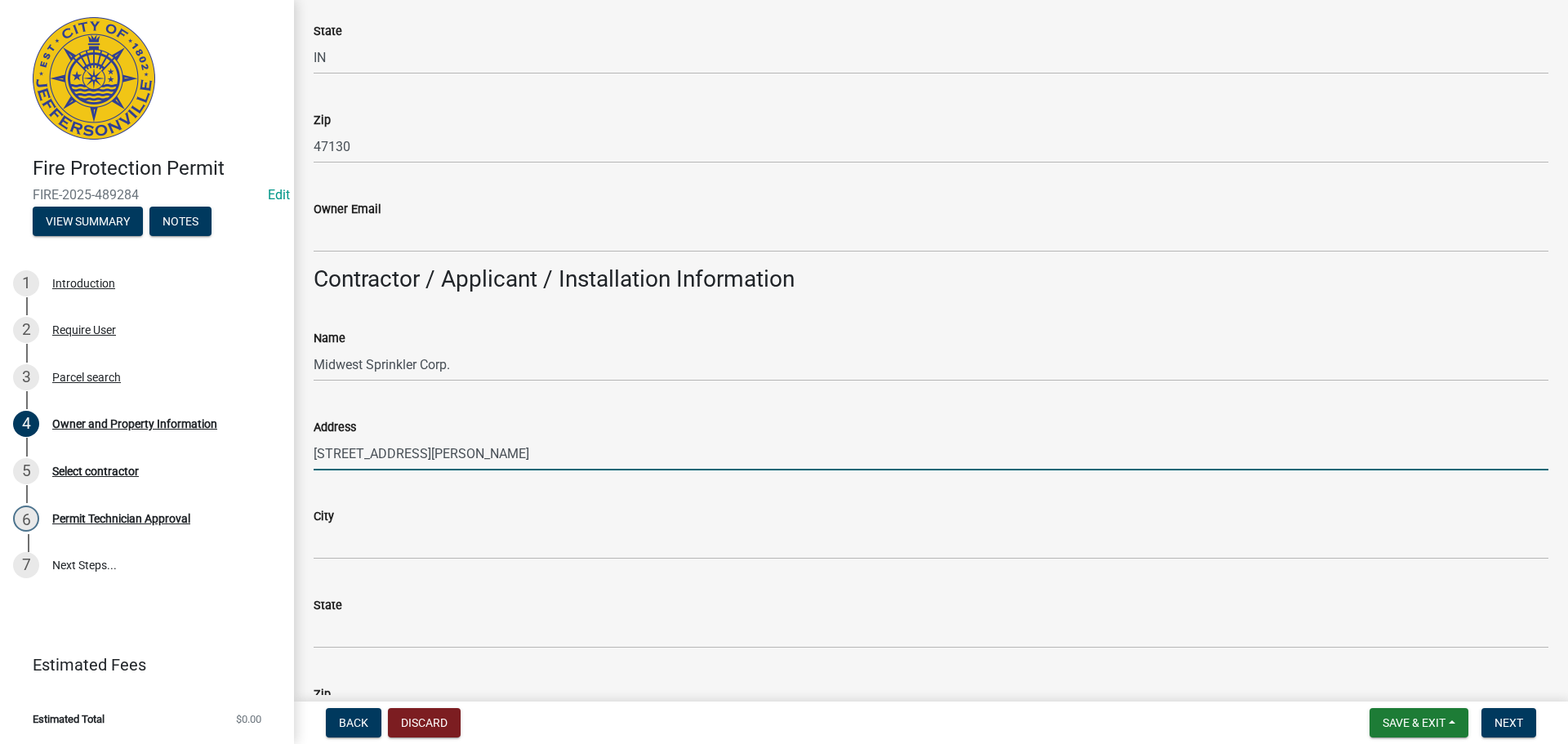
type input "1420 S. Jackson Street"
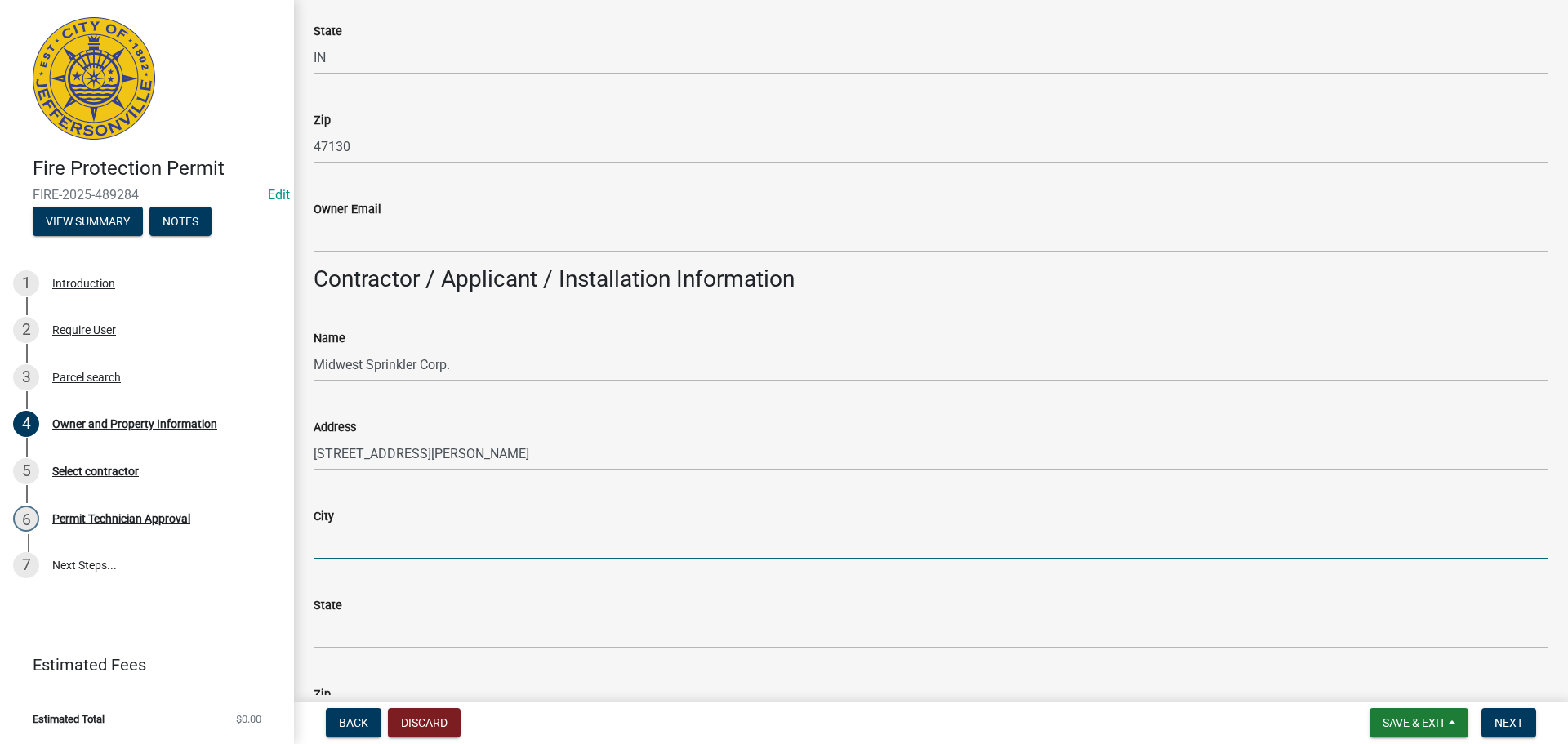
click at [430, 541] on input "City" at bounding box center [931, 543] width 1235 height 33
type input ":"
type input "Louisville"
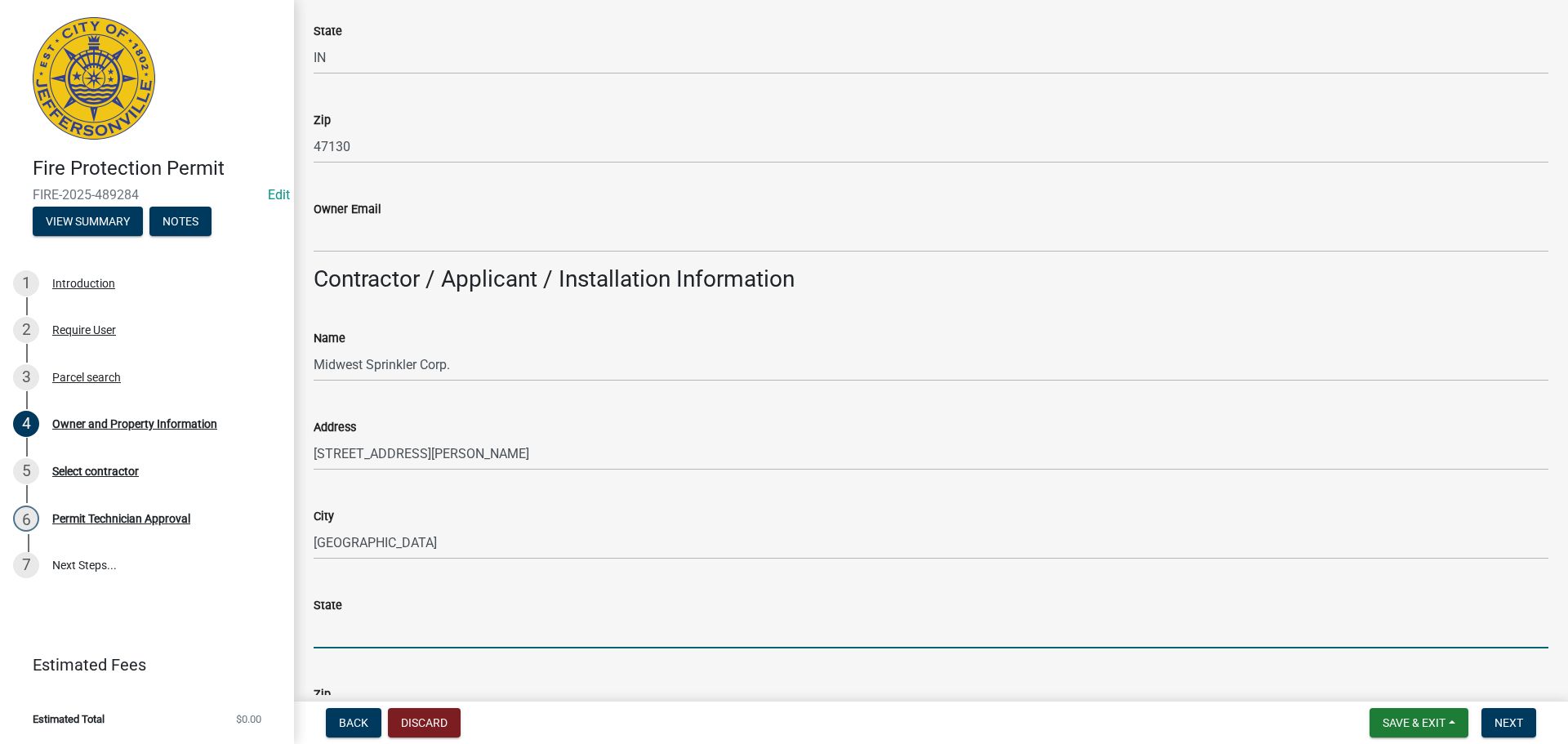
click at [417, 630] on input "State" at bounding box center [931, 631] width 1235 height 33
type input "L"
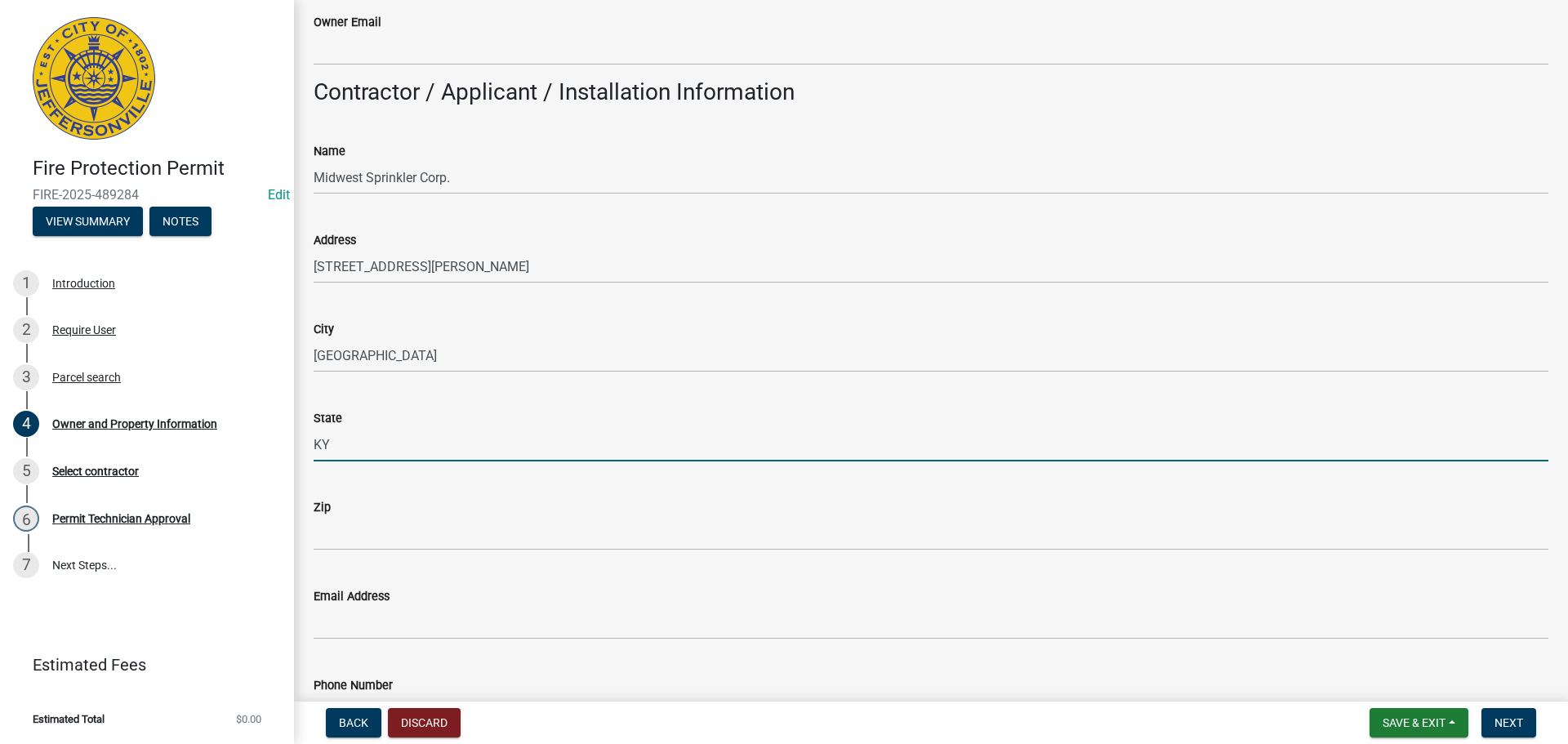
scroll to position [654, 0]
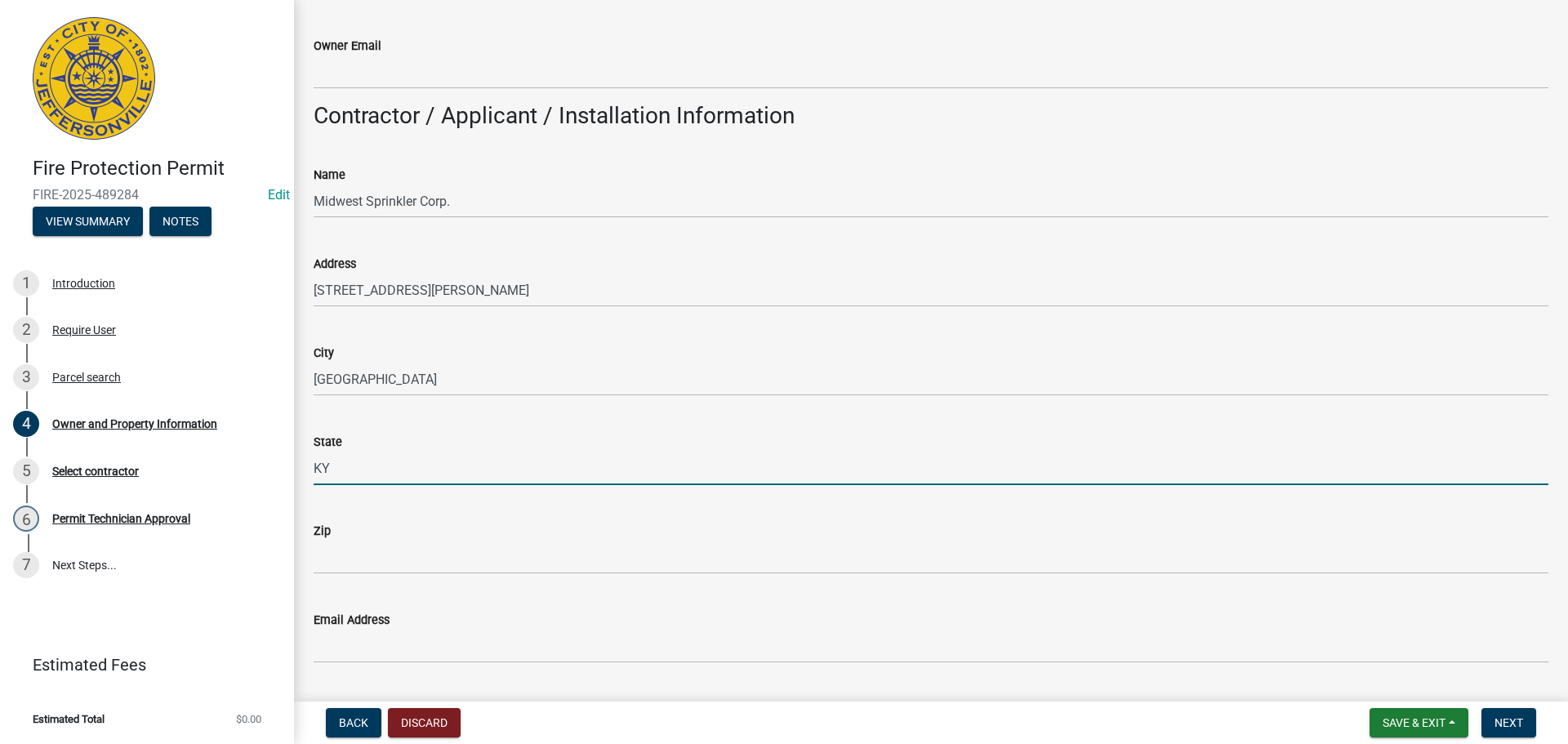
type input "KY"
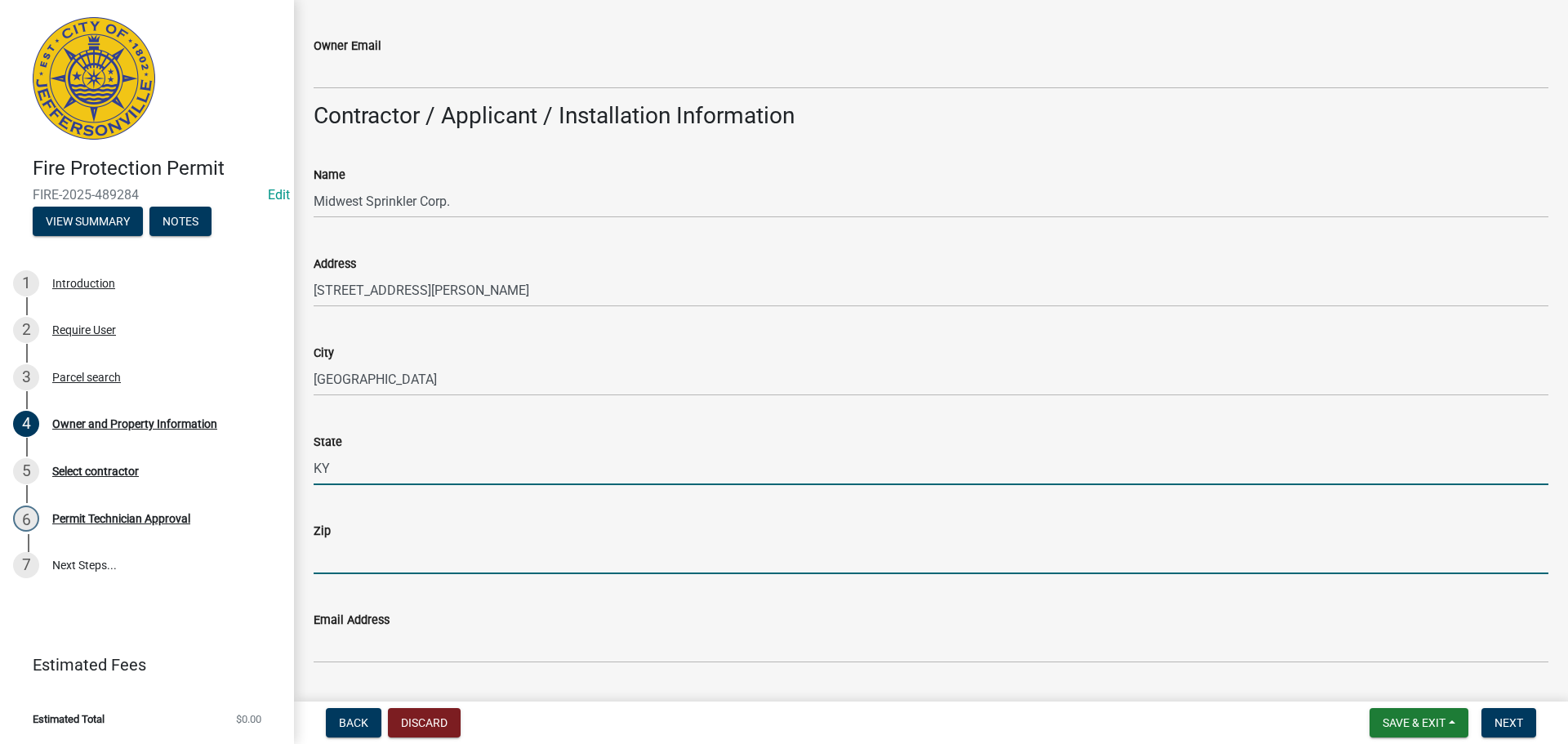
click at [357, 562] on input "Zip" at bounding box center [931, 557] width 1235 height 33
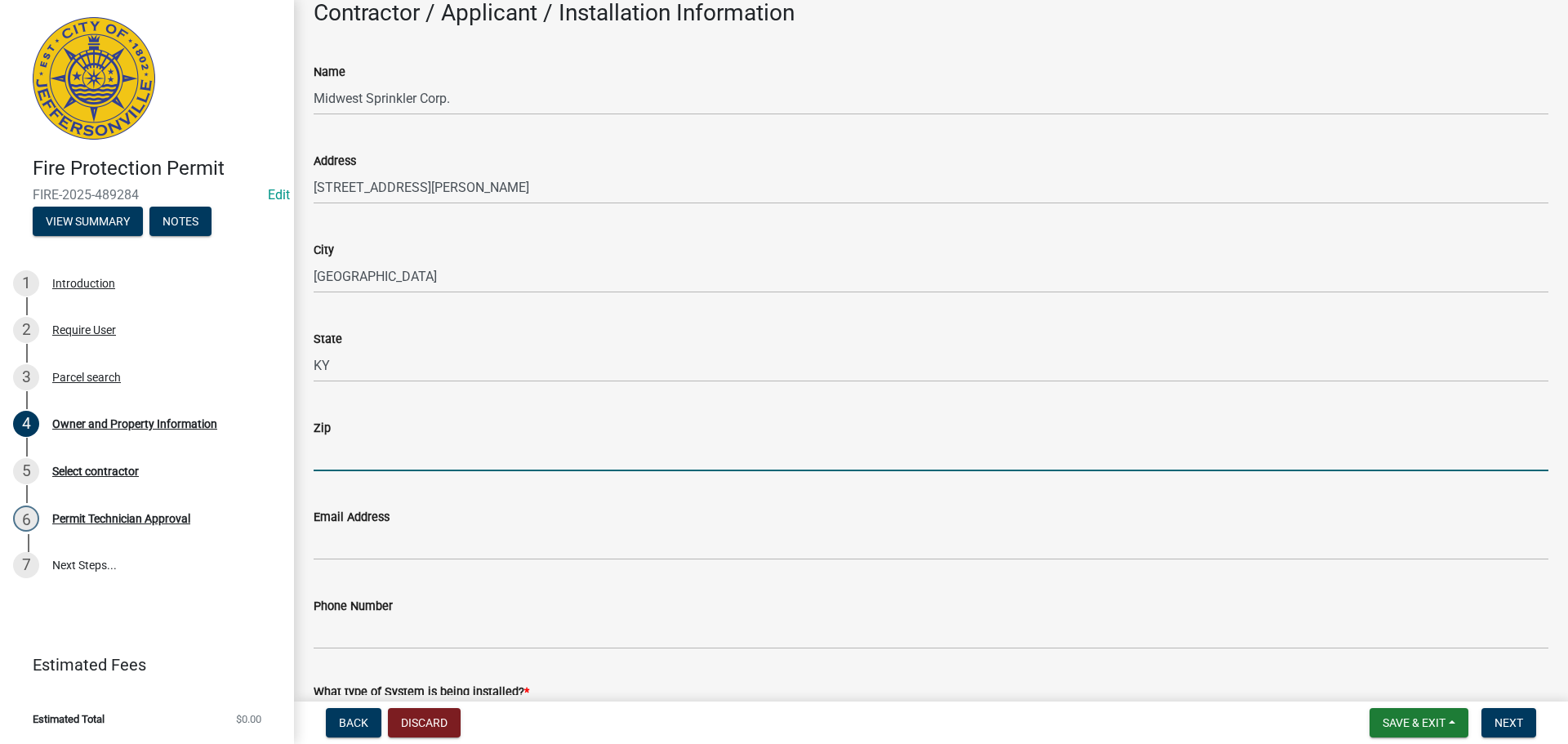
scroll to position [817, 0]
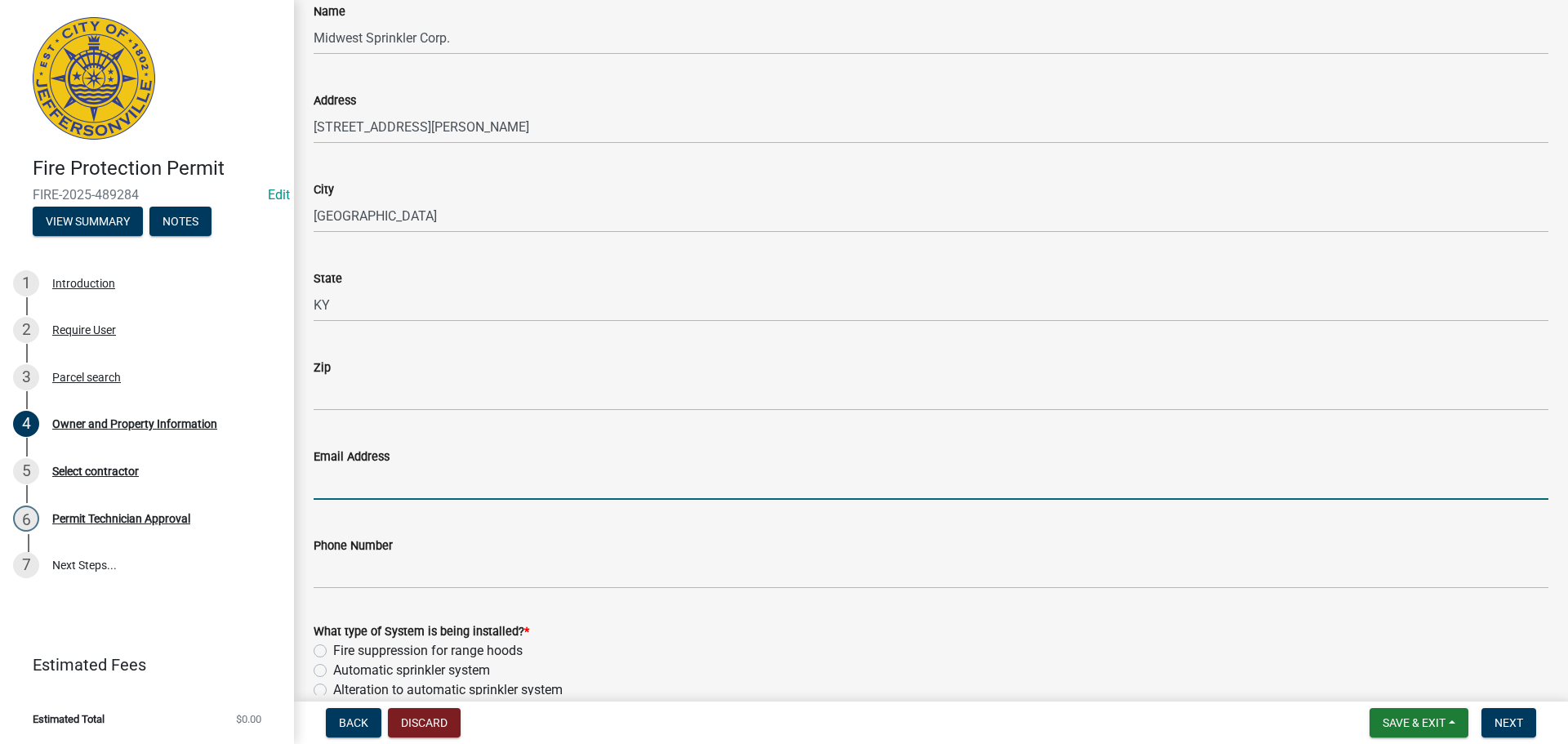
click at [400, 478] on input "Email Address" at bounding box center [931, 483] width 1235 height 33
type input "chasecarpenter@midwestsprinkler.com"
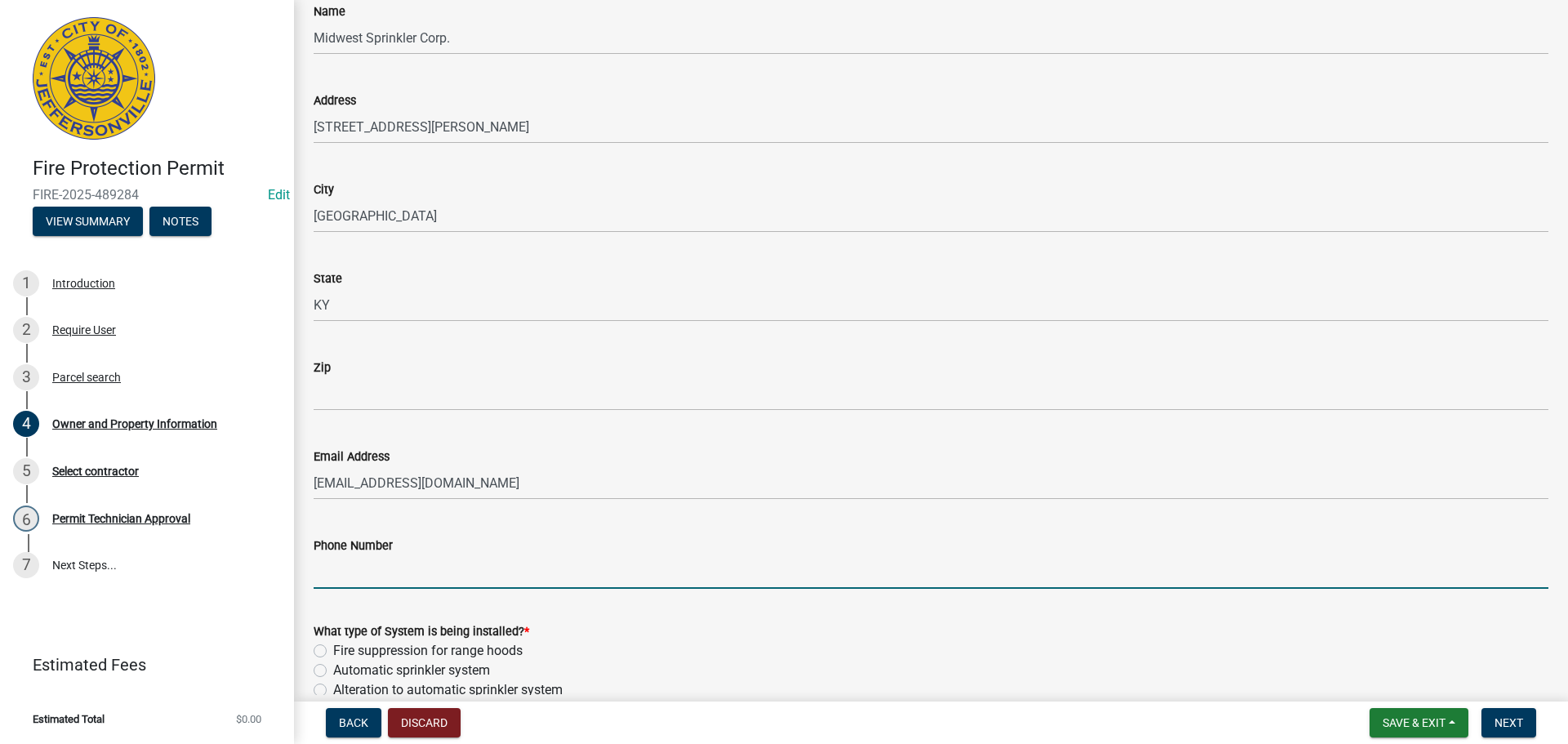
click at [454, 578] on input "Phone Number" at bounding box center [931, 572] width 1235 height 33
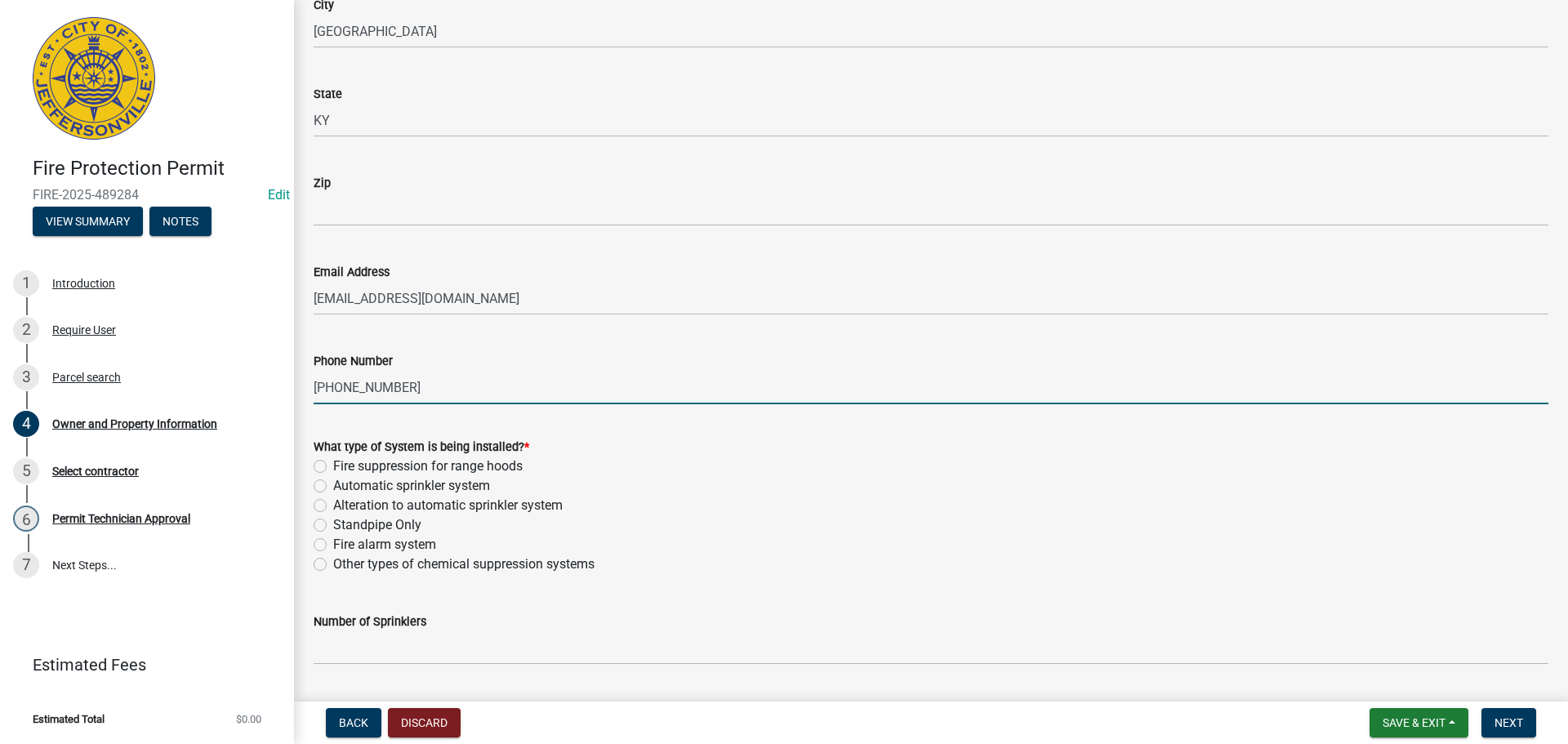
scroll to position [1061, 0]
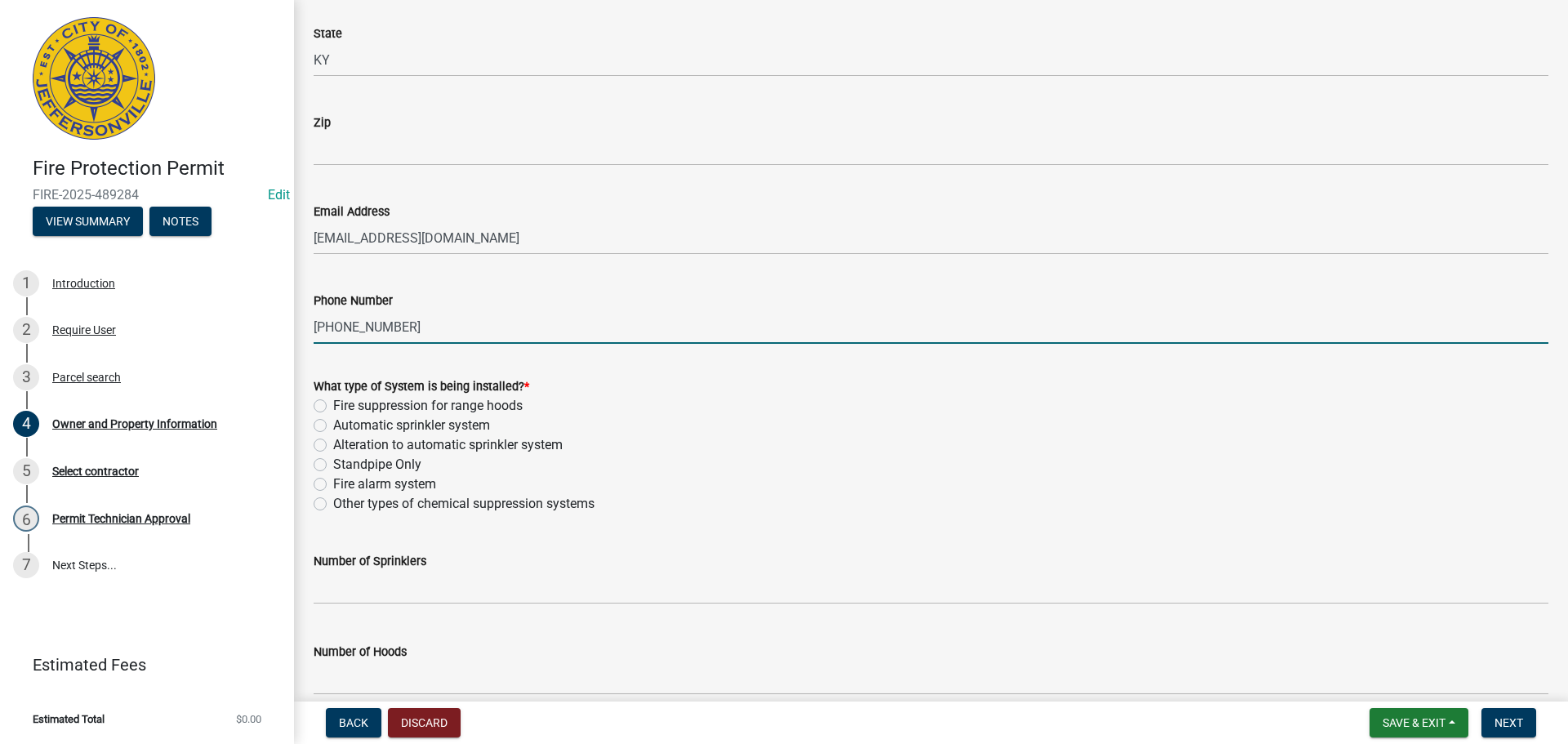
type input "502-637-2311"
click at [334, 427] on label "Automatic sprinkler system" at bounding box center [411, 426] width 157 height 20
click at [334, 427] on input "Automatic sprinkler system" at bounding box center [338, 421] width 10 height 10
radio input "true"
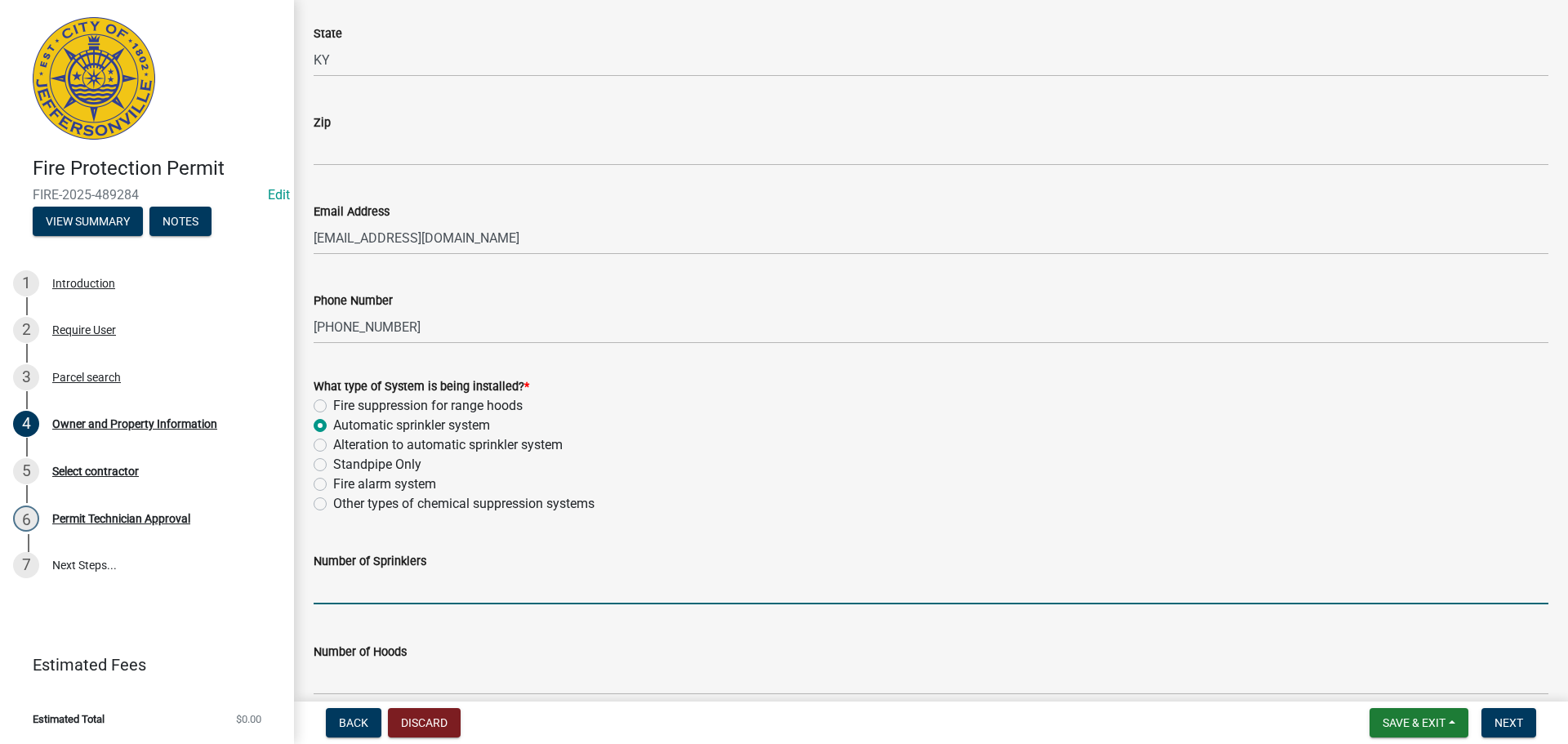
click at [398, 588] on input "text" at bounding box center [931, 587] width 1235 height 33
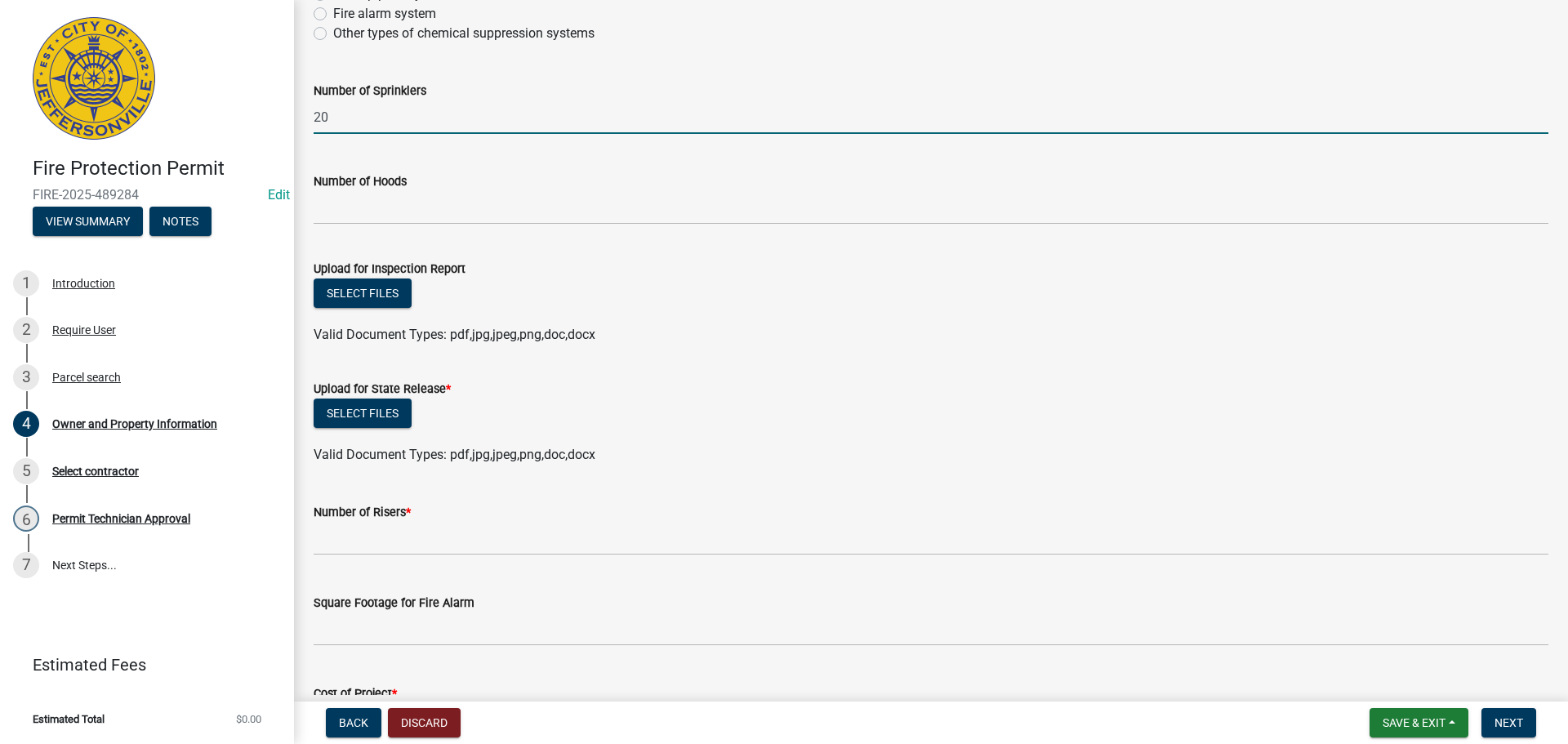
scroll to position [1552, 0]
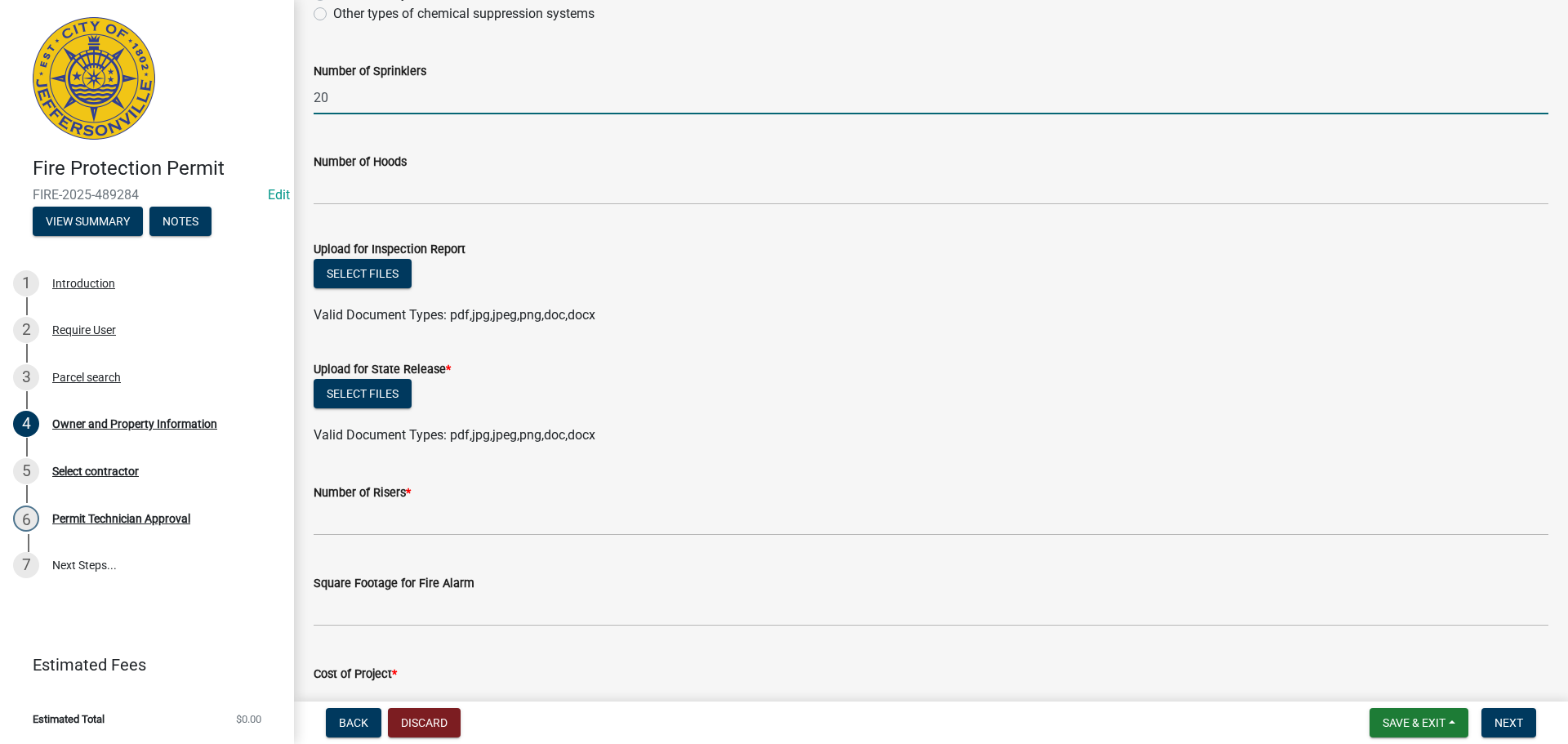
type input "20"
click at [376, 391] on button "Select files" at bounding box center [362, 393] width 98 height 29
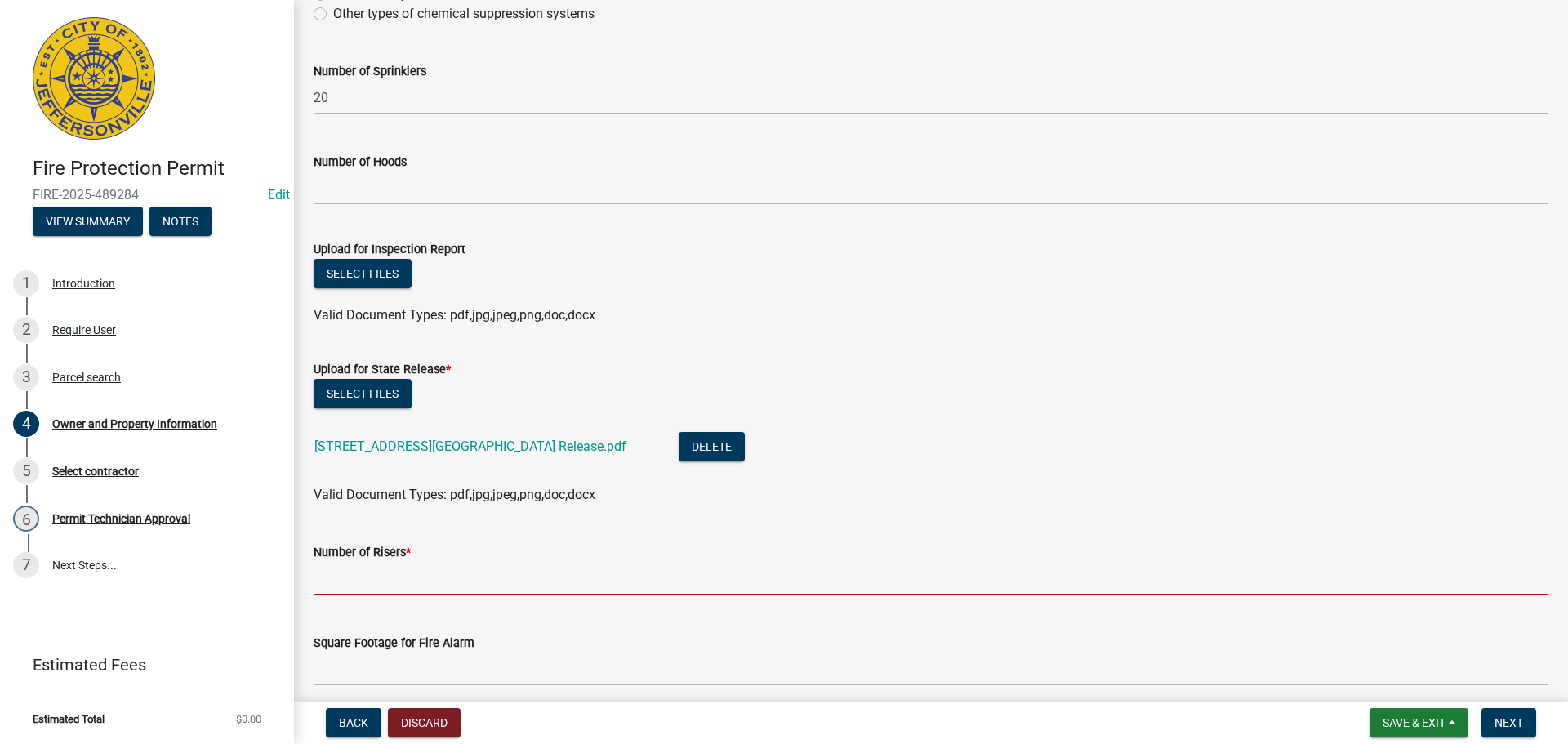
click at [414, 582] on input "text" at bounding box center [931, 578] width 1235 height 33
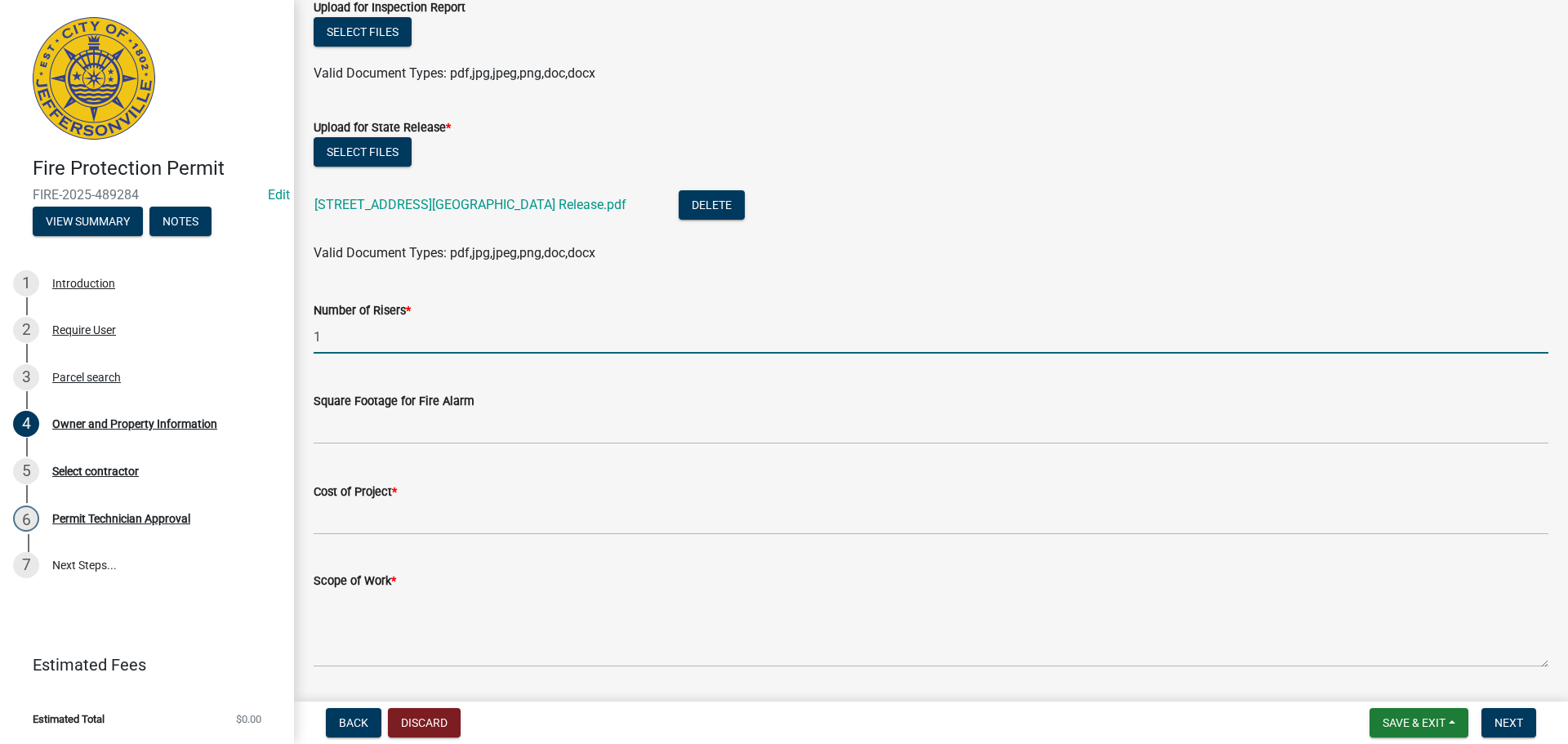
scroll to position [1797, 0]
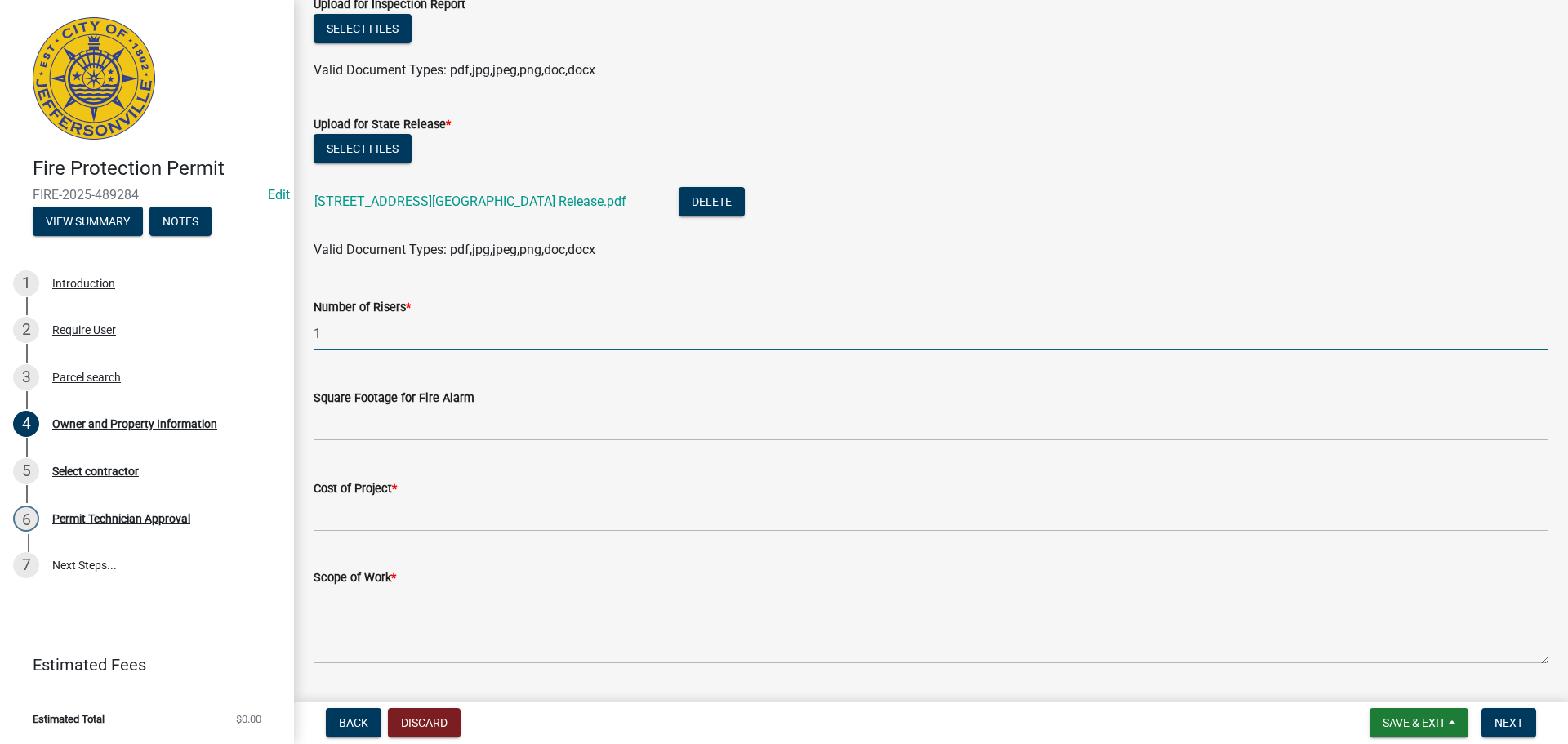
type input "1"
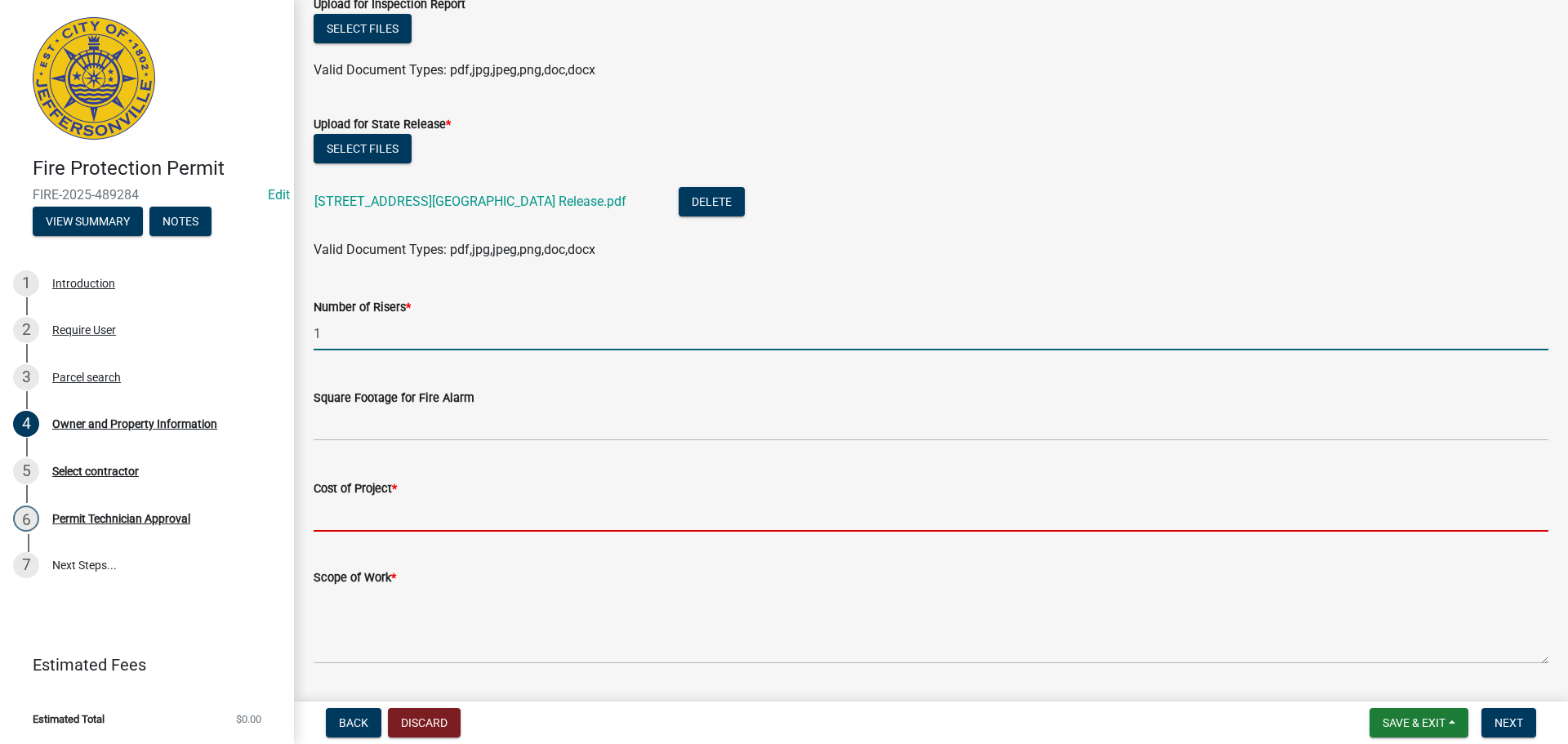
click at [416, 525] on input "Cost of Project *" at bounding box center [931, 514] width 1235 height 33
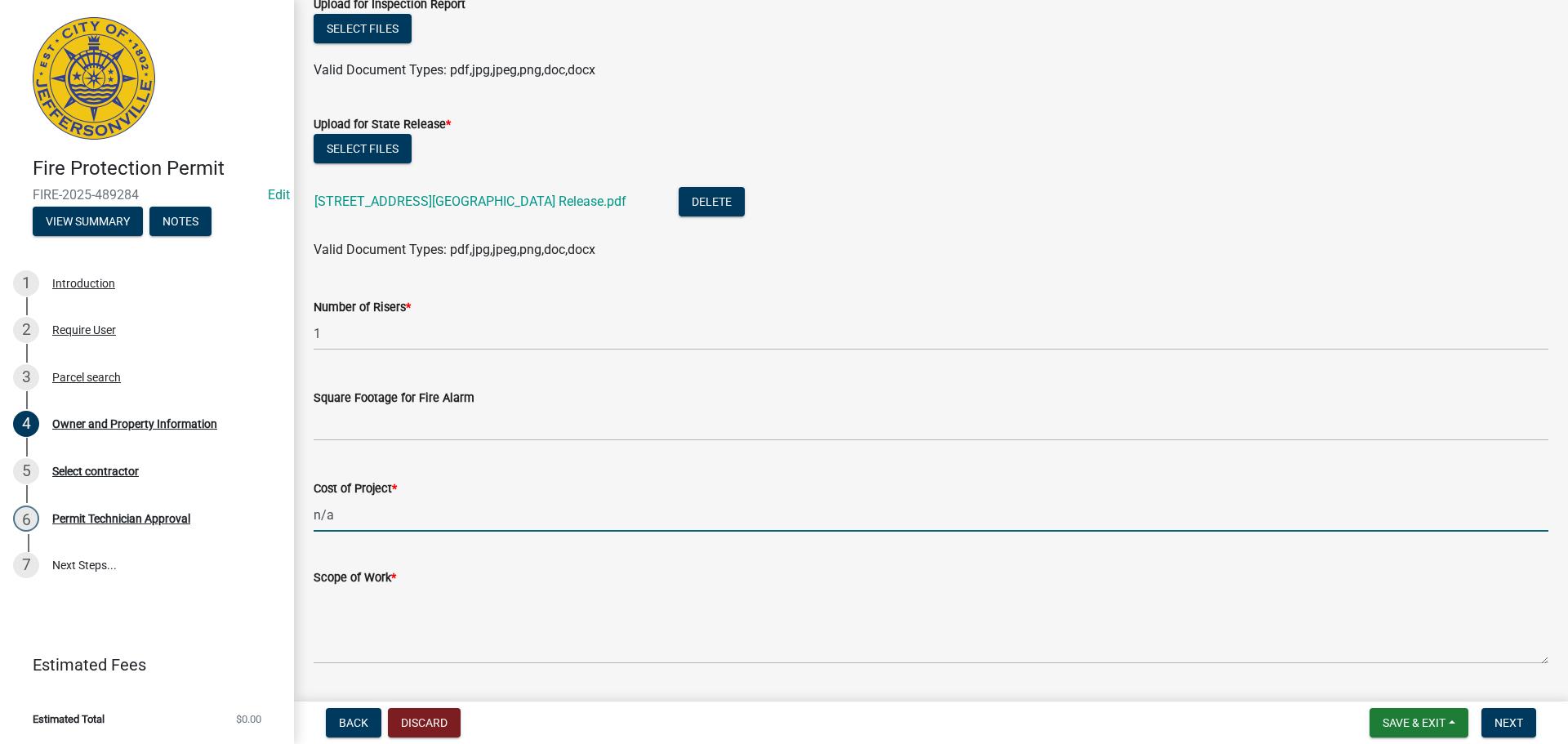
scroll to position [1842, 0]
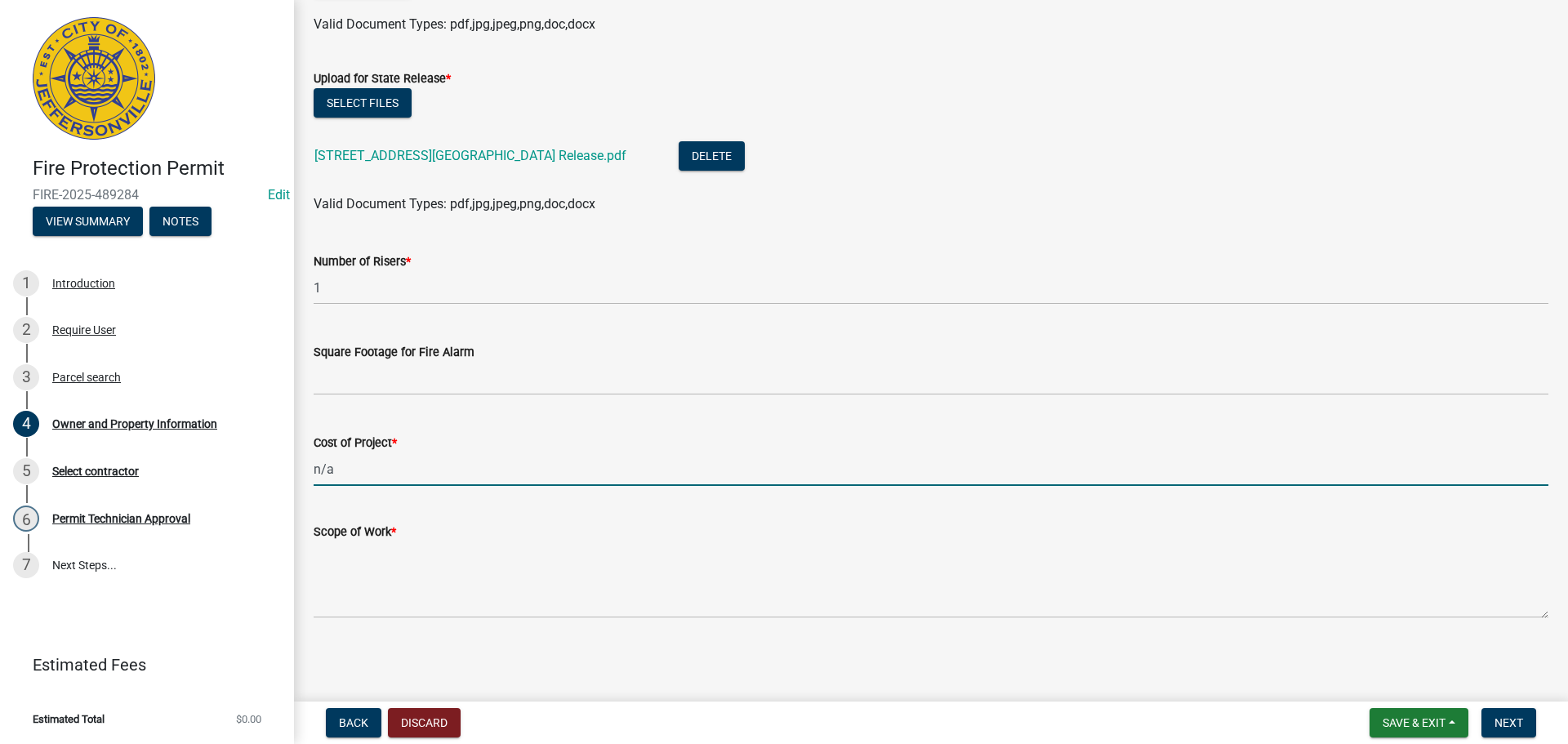
type input "n/a"
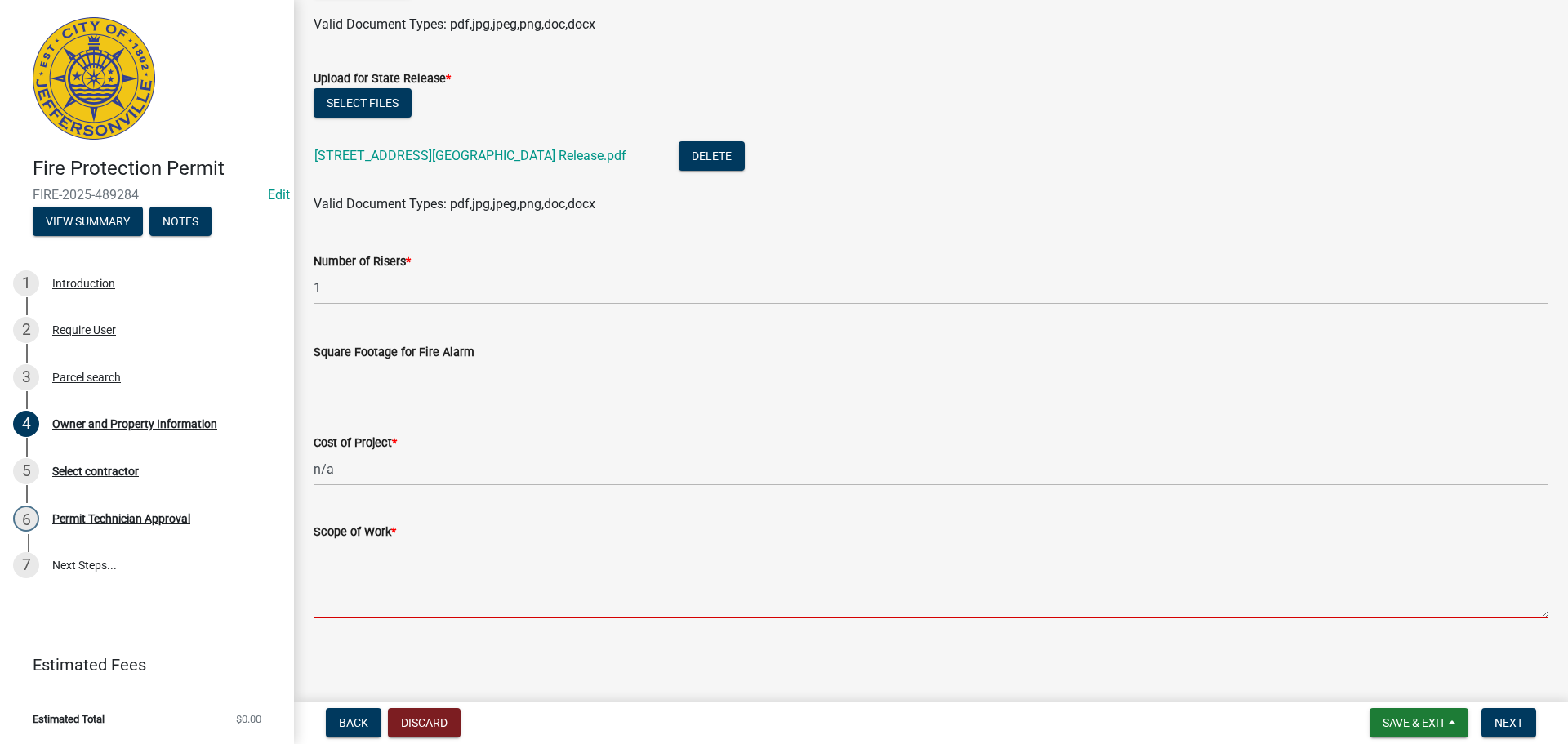
click at [382, 564] on textarea "Scope of Work *" at bounding box center [931, 580] width 1235 height 77
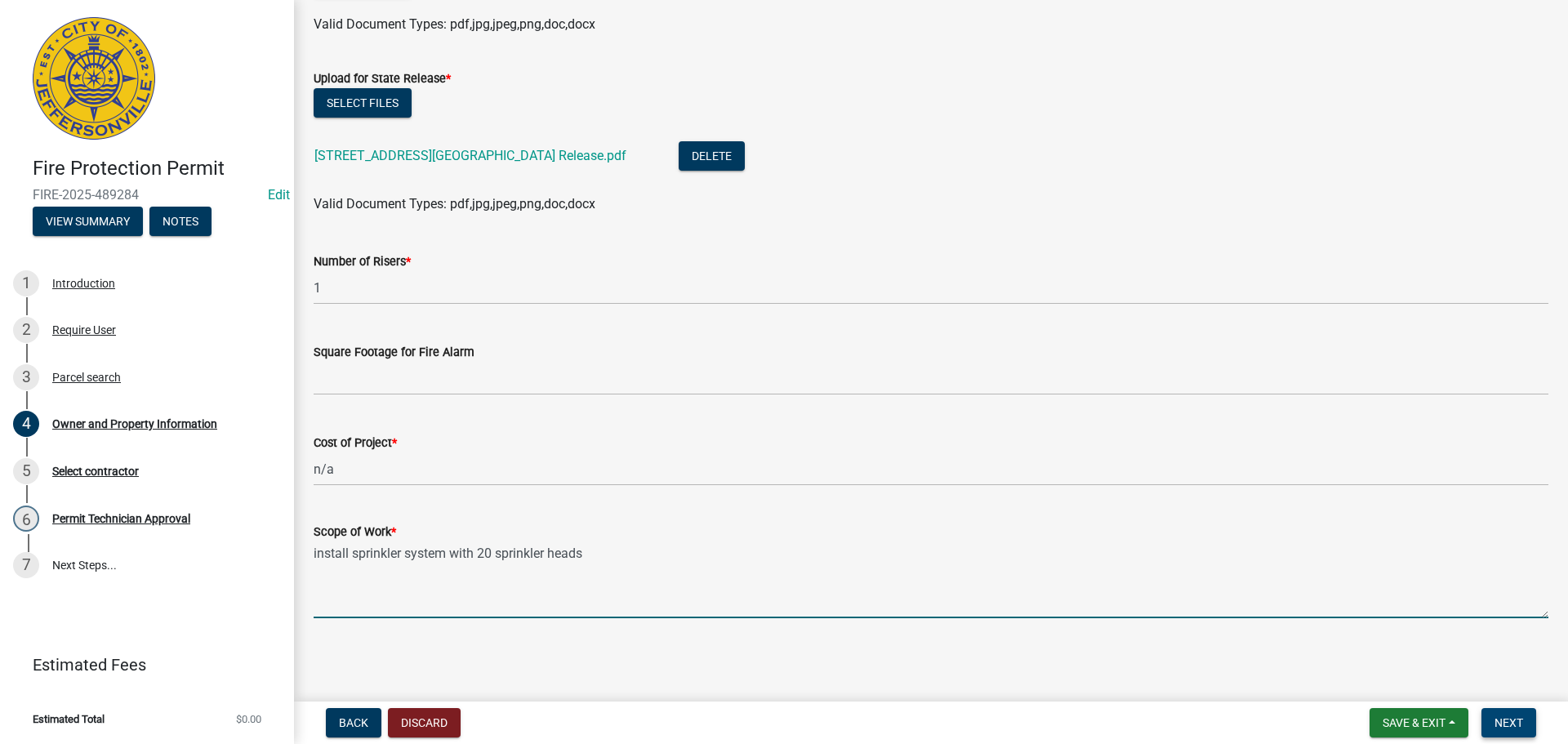
type textarea "install sprinkler system with 20 sprinkler heads"
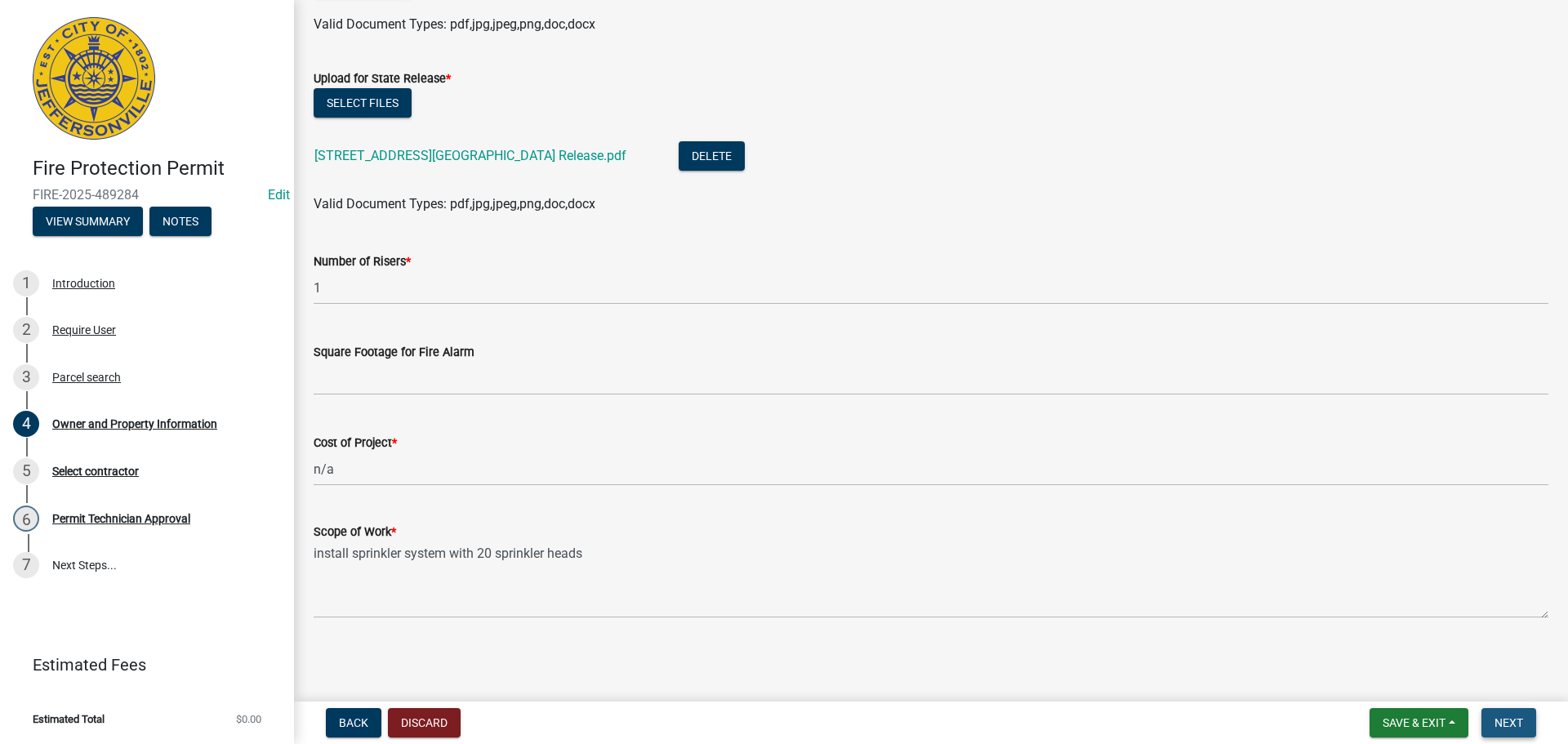
click at [1512, 715] on button "Next" at bounding box center [1509, 722] width 55 height 29
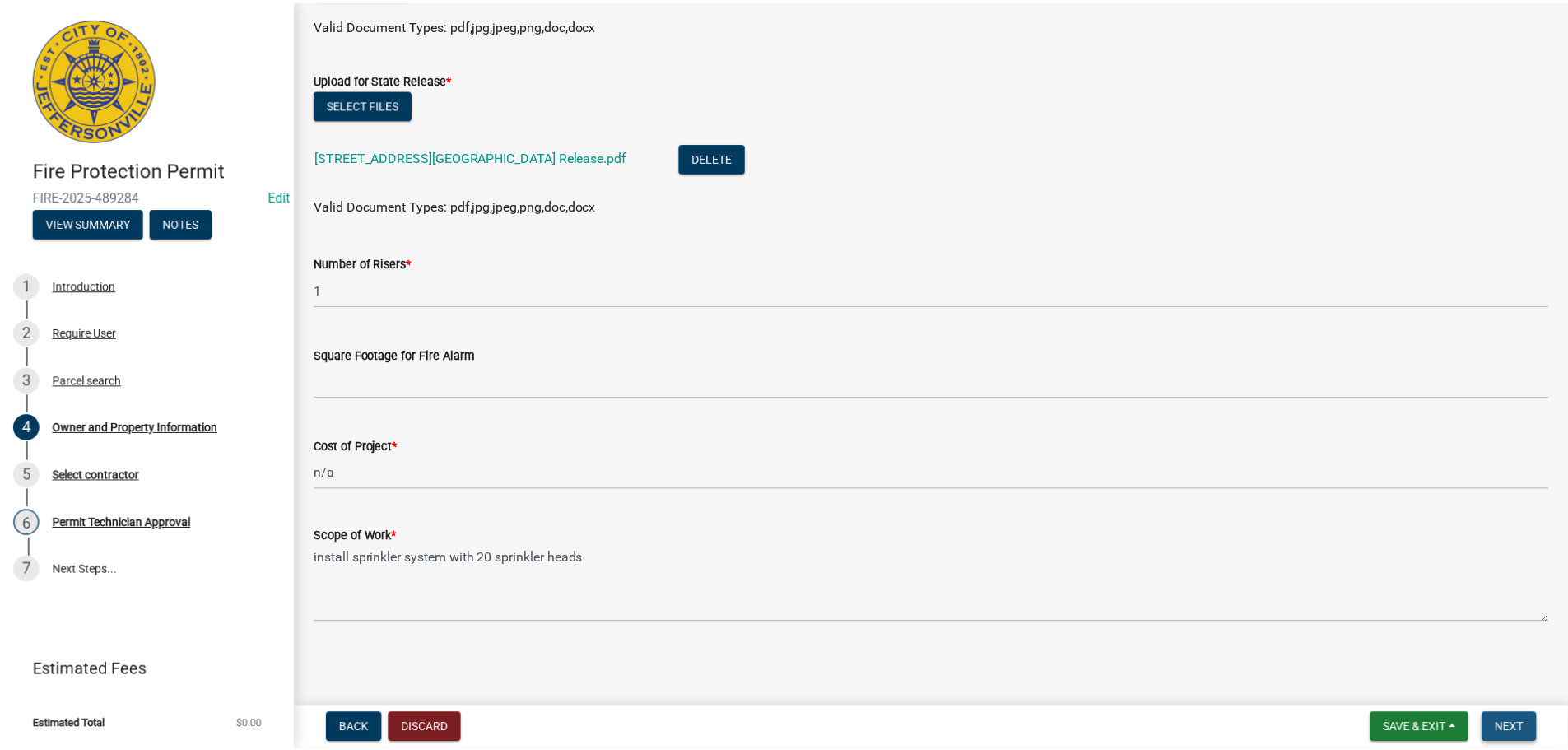
scroll to position [0, 0]
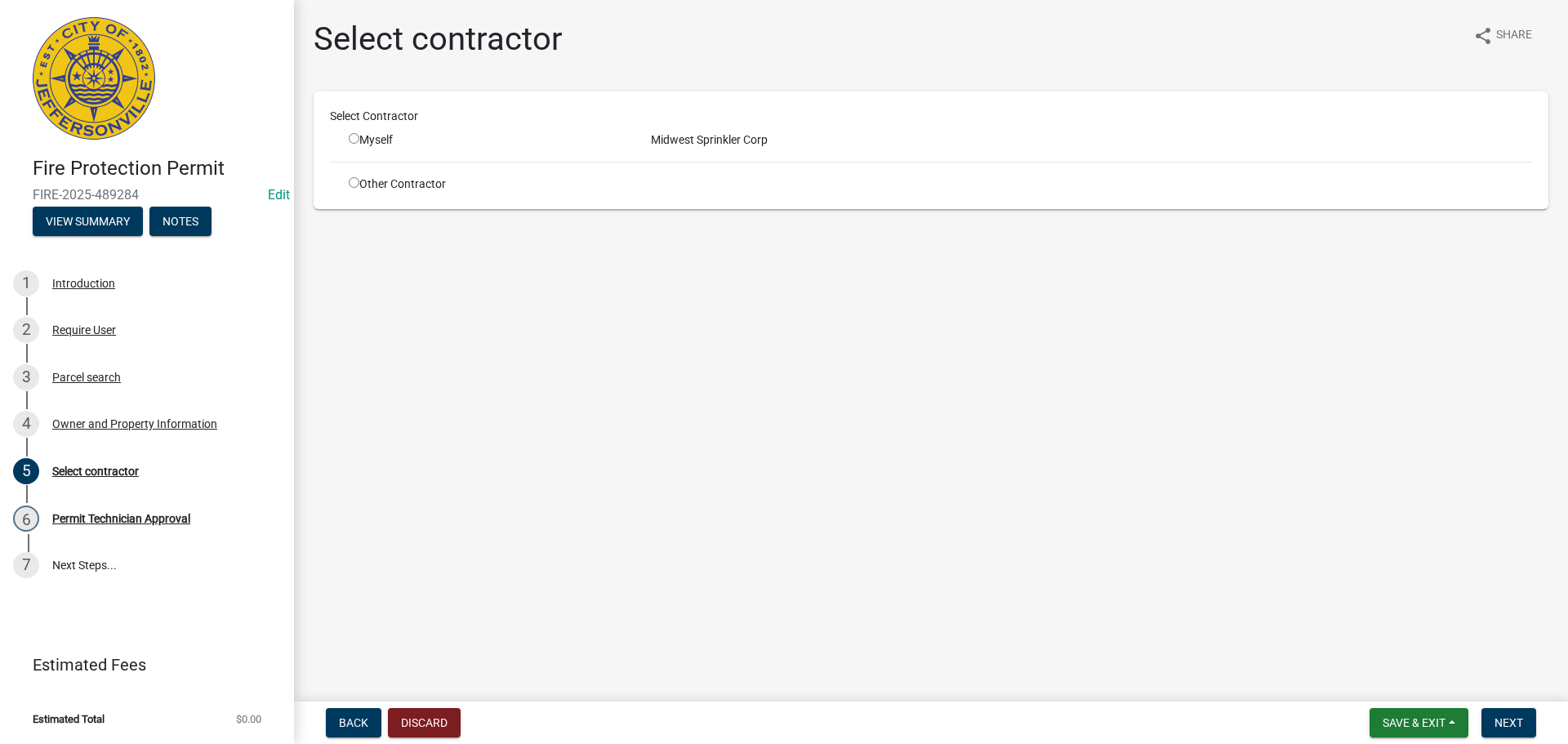
click at [353, 141] on input "radio" at bounding box center [354, 138] width 10 height 10
radio input "true"
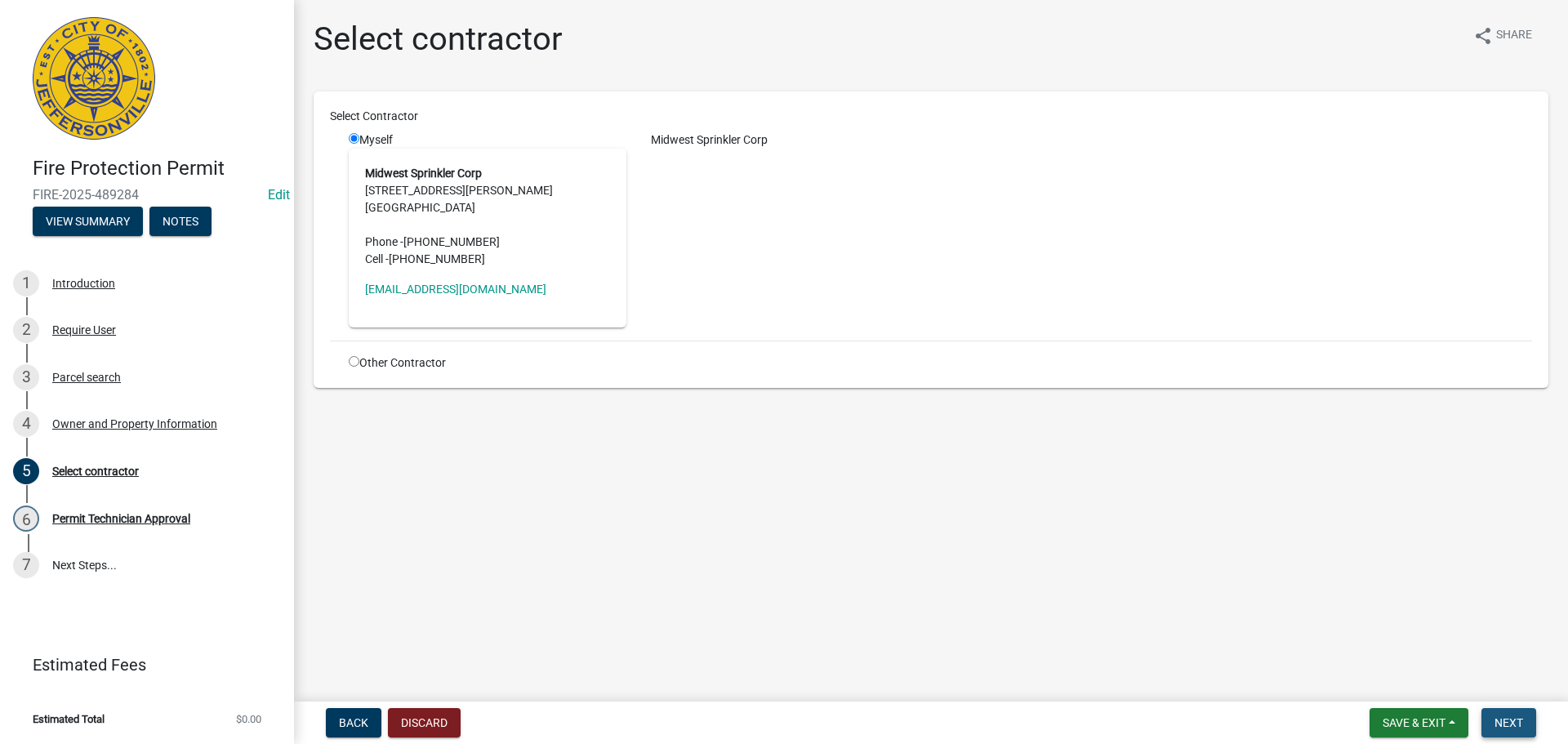
click at [1511, 718] on span "Next" at bounding box center [1509, 723] width 29 height 13
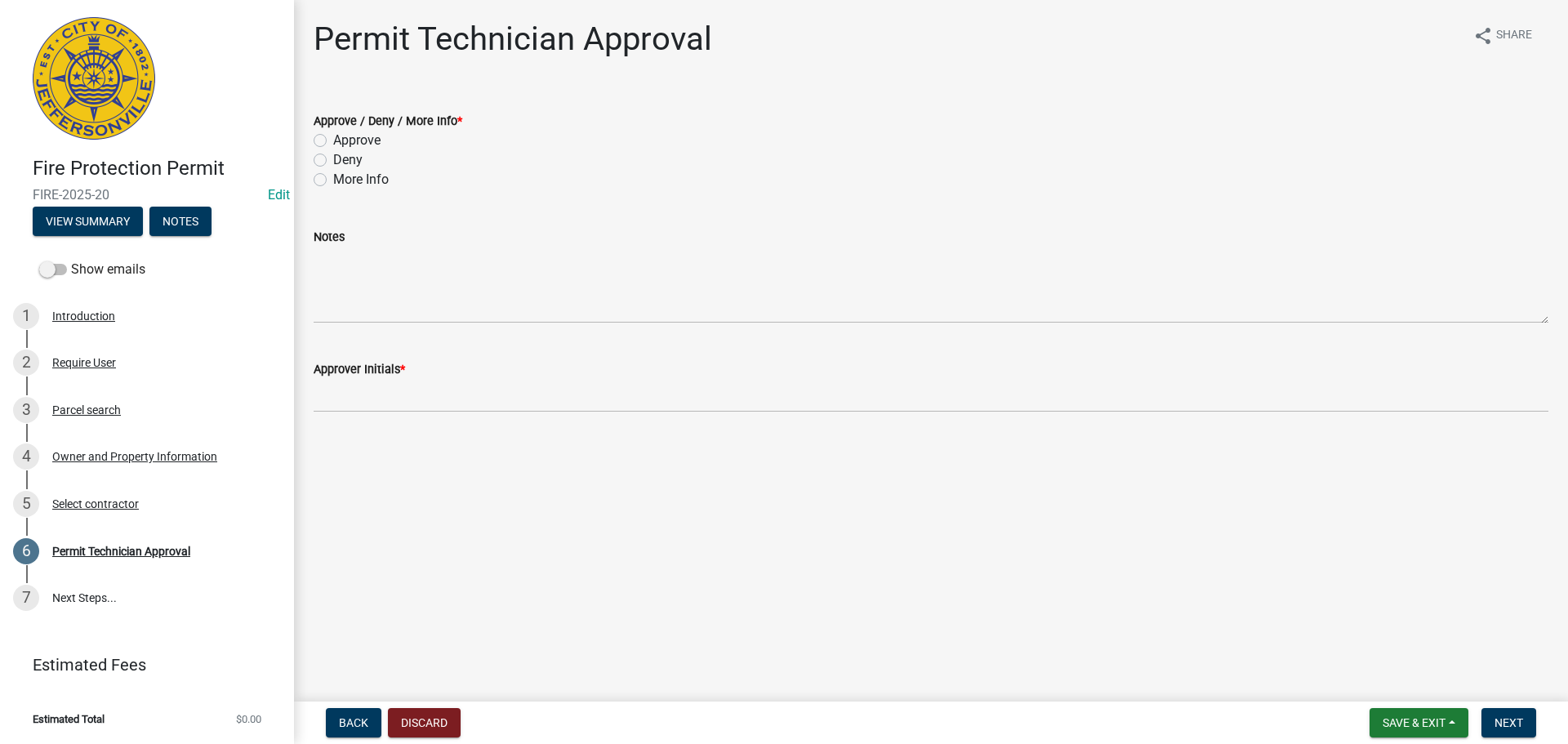
click at [356, 142] on label "Approve" at bounding box center [357, 141] width 48 height 20
click at [344, 142] on input "Approve" at bounding box center [338, 136] width 10 height 10
radio input "true"
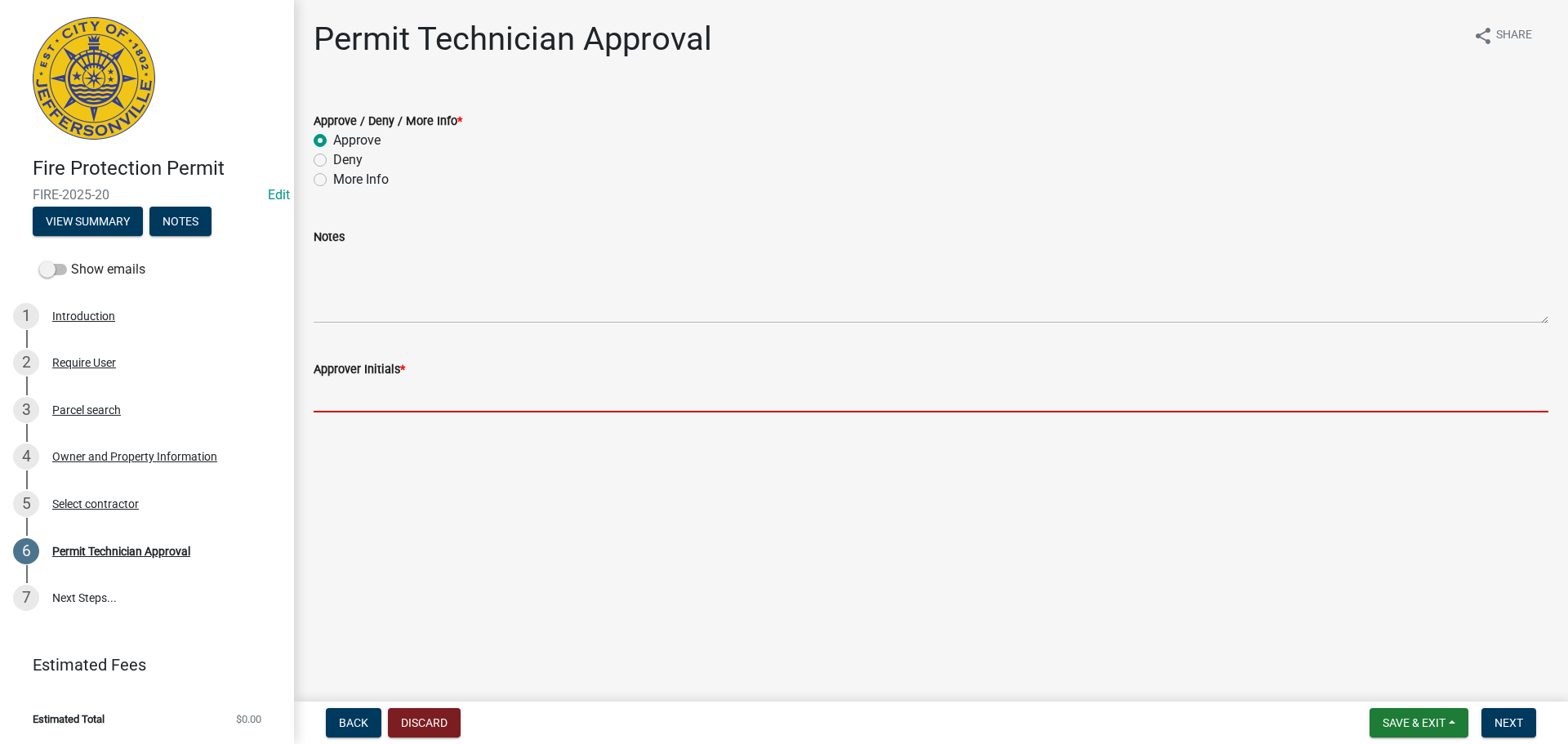
click at [421, 410] on input "Approver Initials *" at bounding box center [931, 395] width 1235 height 33
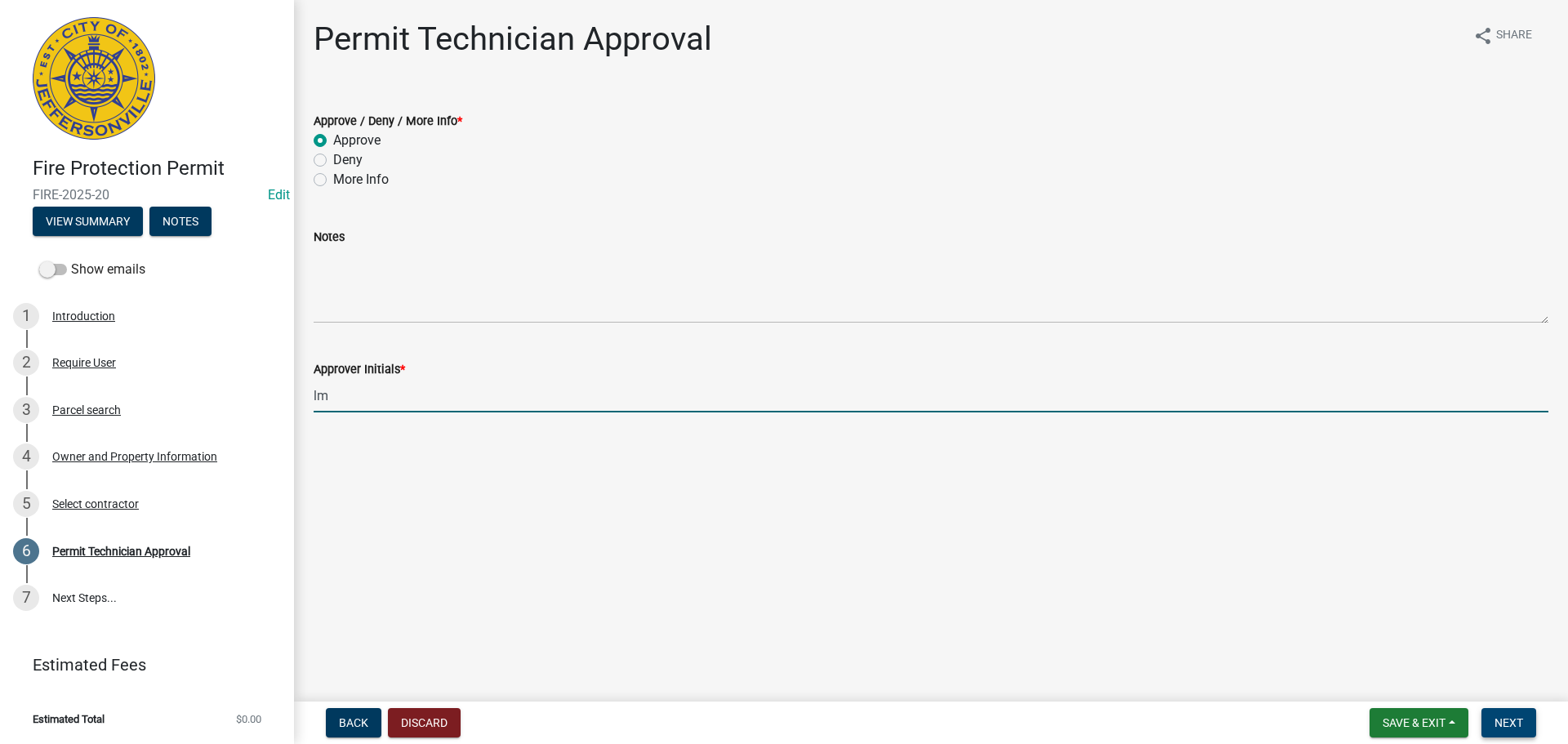
type input "lm"
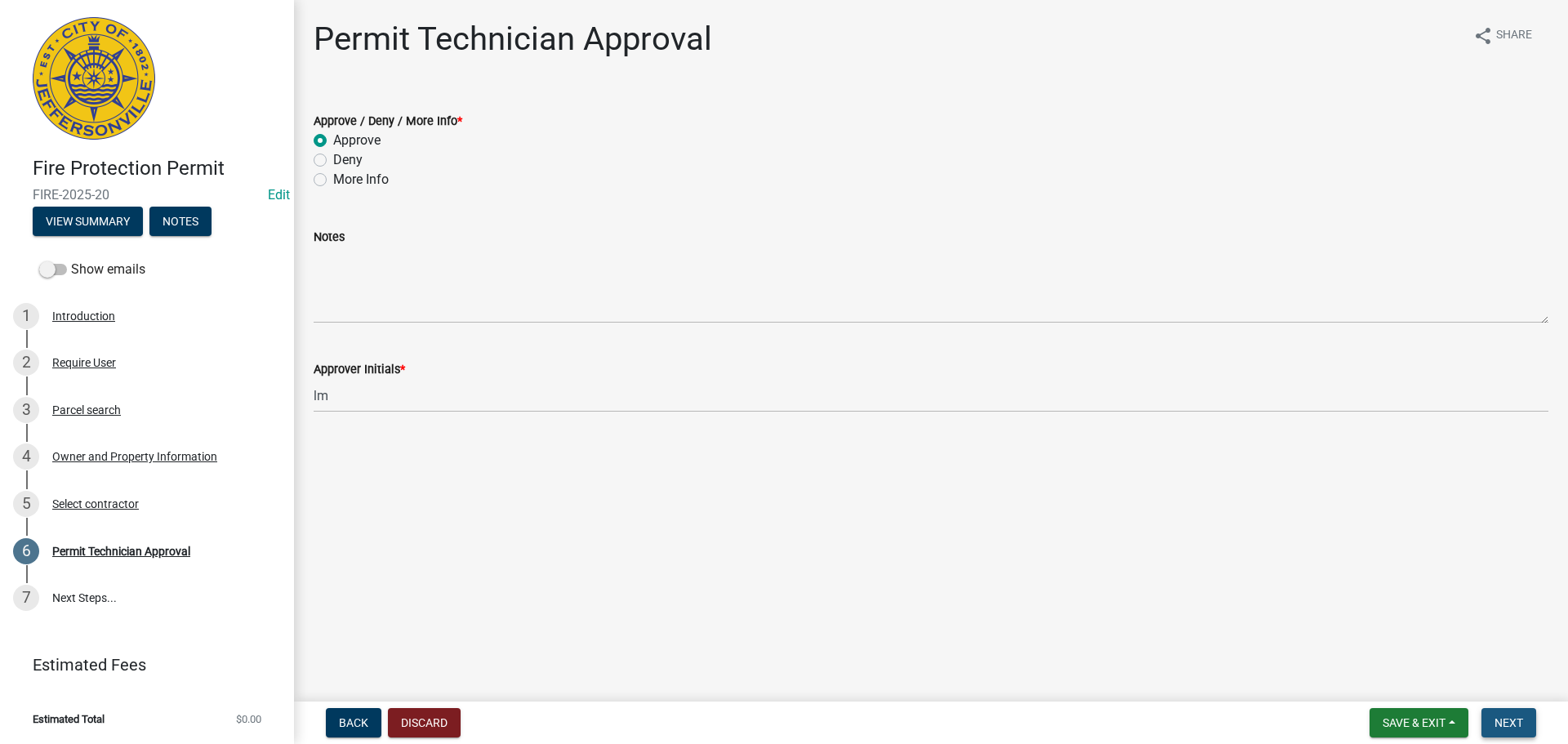
click at [1505, 718] on span "Next" at bounding box center [1509, 723] width 29 height 13
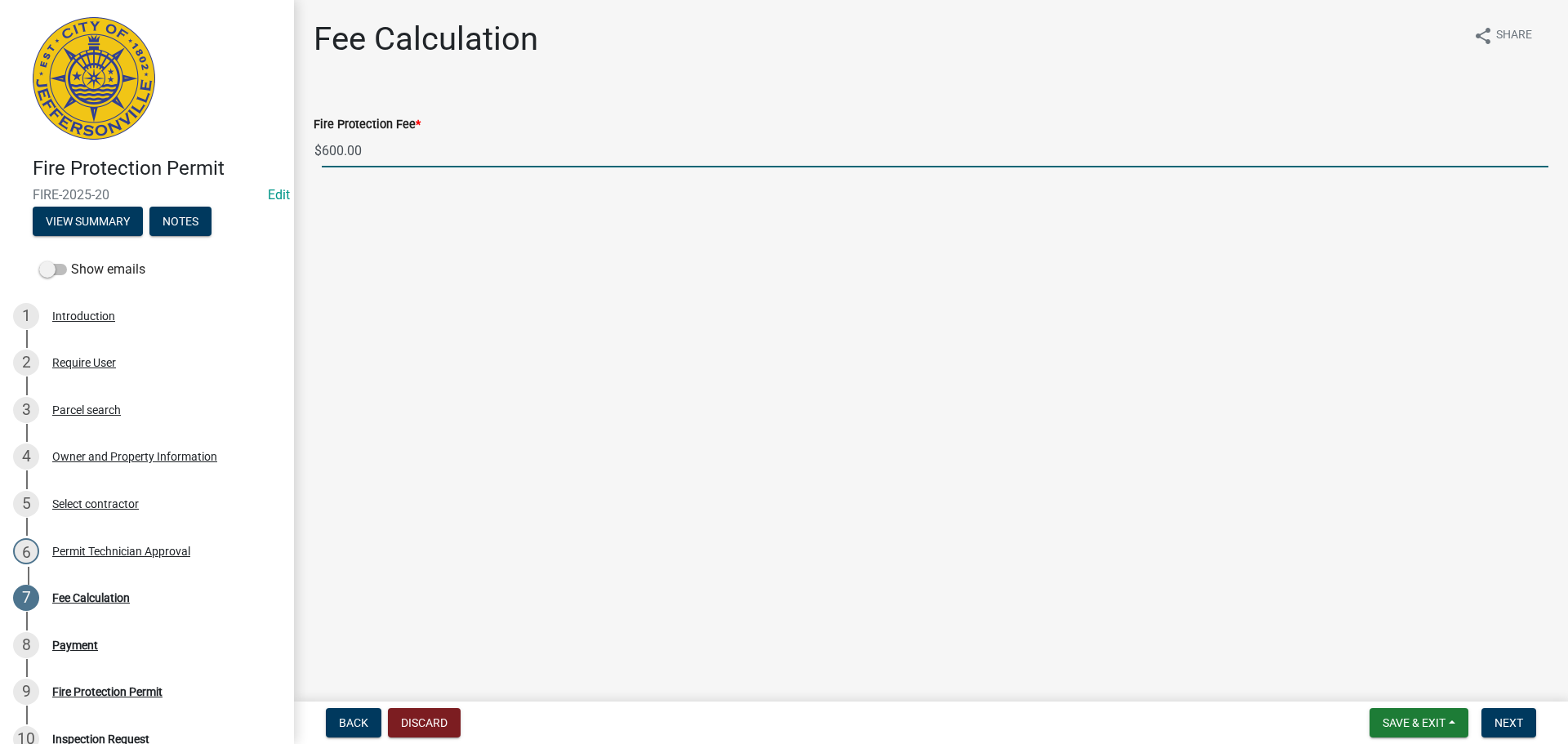
drag, startPoint x: 400, startPoint y: 150, endPoint x: 271, endPoint y: 154, distance: 129.1
click at [271, 154] on div "Fire Protection Permit FIRE-2025-20 Edit View Summary Notes Show emails 1 Intro…" at bounding box center [784, 372] width 1568 height 744
type input "105.00"
click at [1512, 716] on span "Next" at bounding box center [1509, 723] width 29 height 13
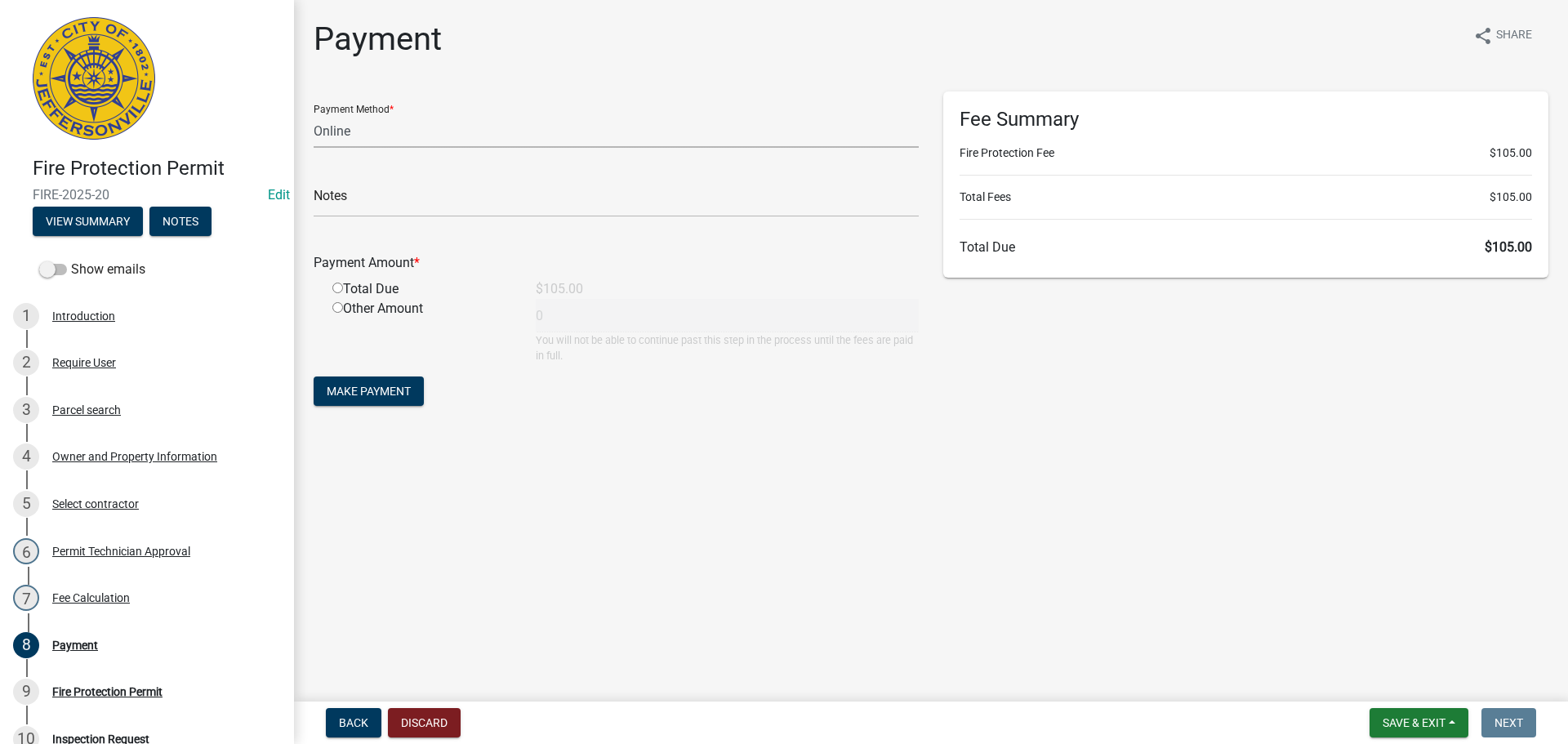
click at [539, 125] on select "Credit Card POS Check Cash Online" at bounding box center [616, 130] width 605 height 33
select select "1: 0"
click at [314, 114] on select "Credit Card POS Check Cash Online" at bounding box center [616, 130] width 605 height 33
click at [480, 201] on input "text" at bounding box center [616, 200] width 605 height 33
type input "123743"
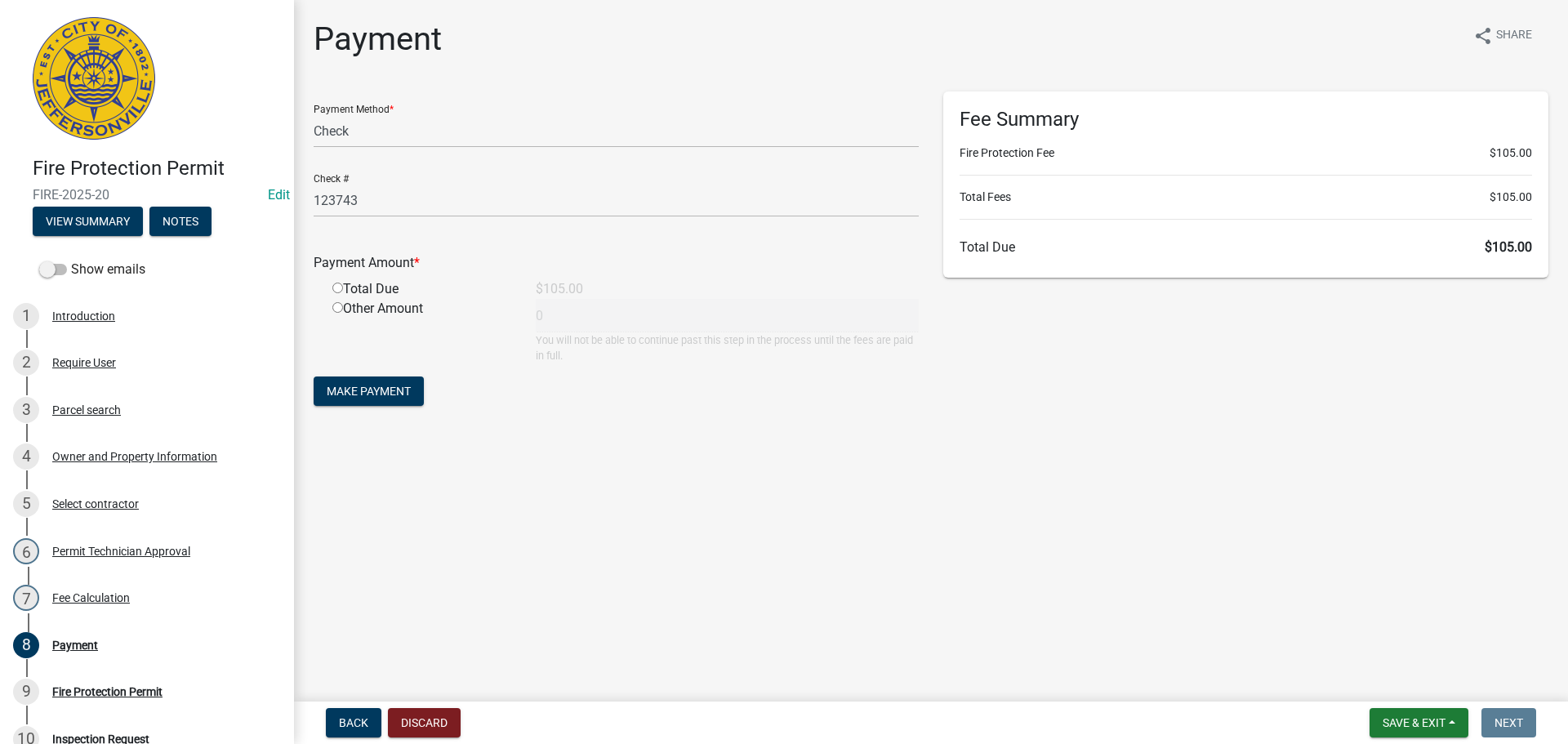
click at [336, 289] on input "radio" at bounding box center [337, 287] width 10 height 10
radio input "true"
type input "105"
click at [358, 390] on span "Make Payment" at bounding box center [369, 391] width 85 height 13
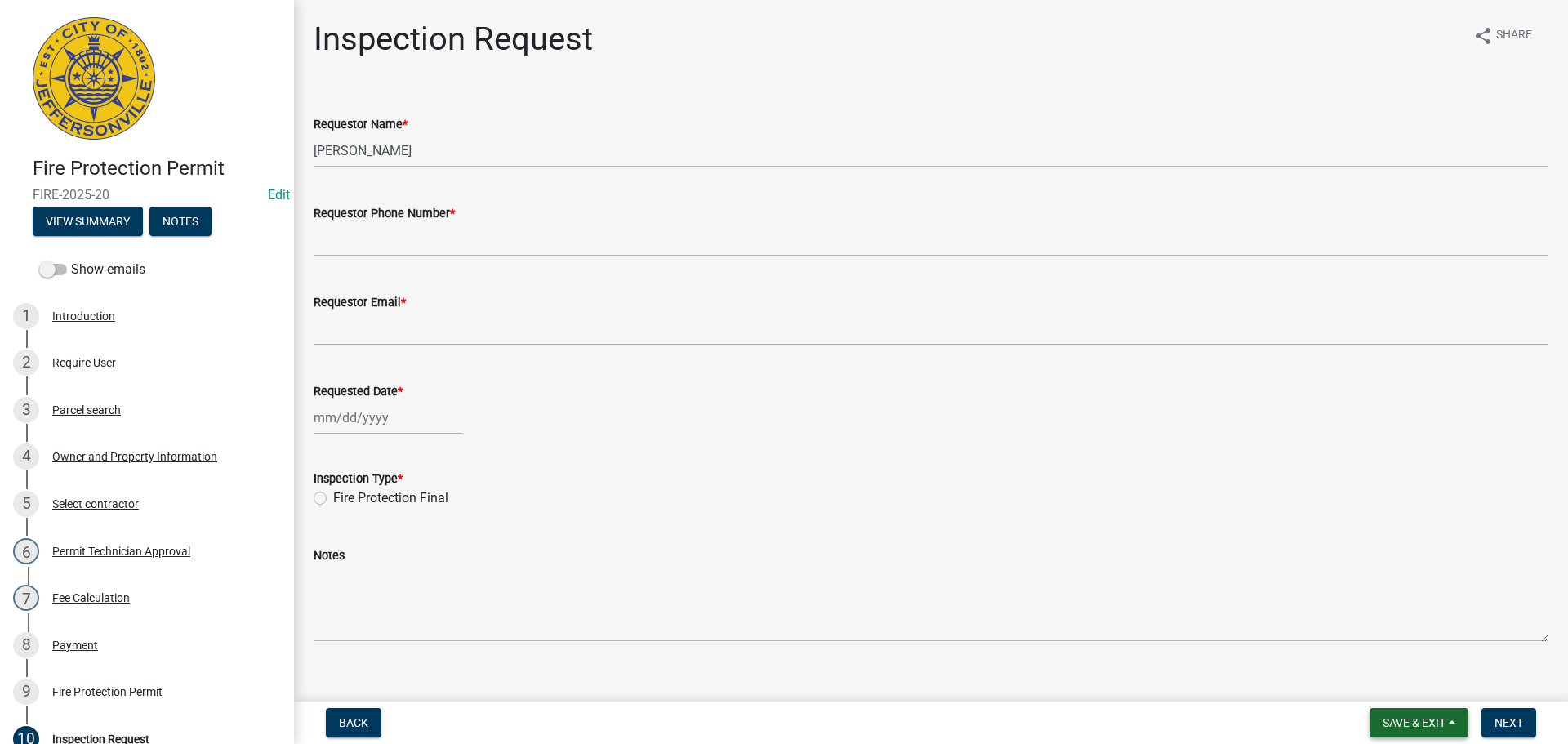
click at [1438, 720] on span "Save & Exit" at bounding box center [1414, 723] width 63 height 13
click at [1420, 683] on button "Save & Exit" at bounding box center [1404, 679] width 131 height 39
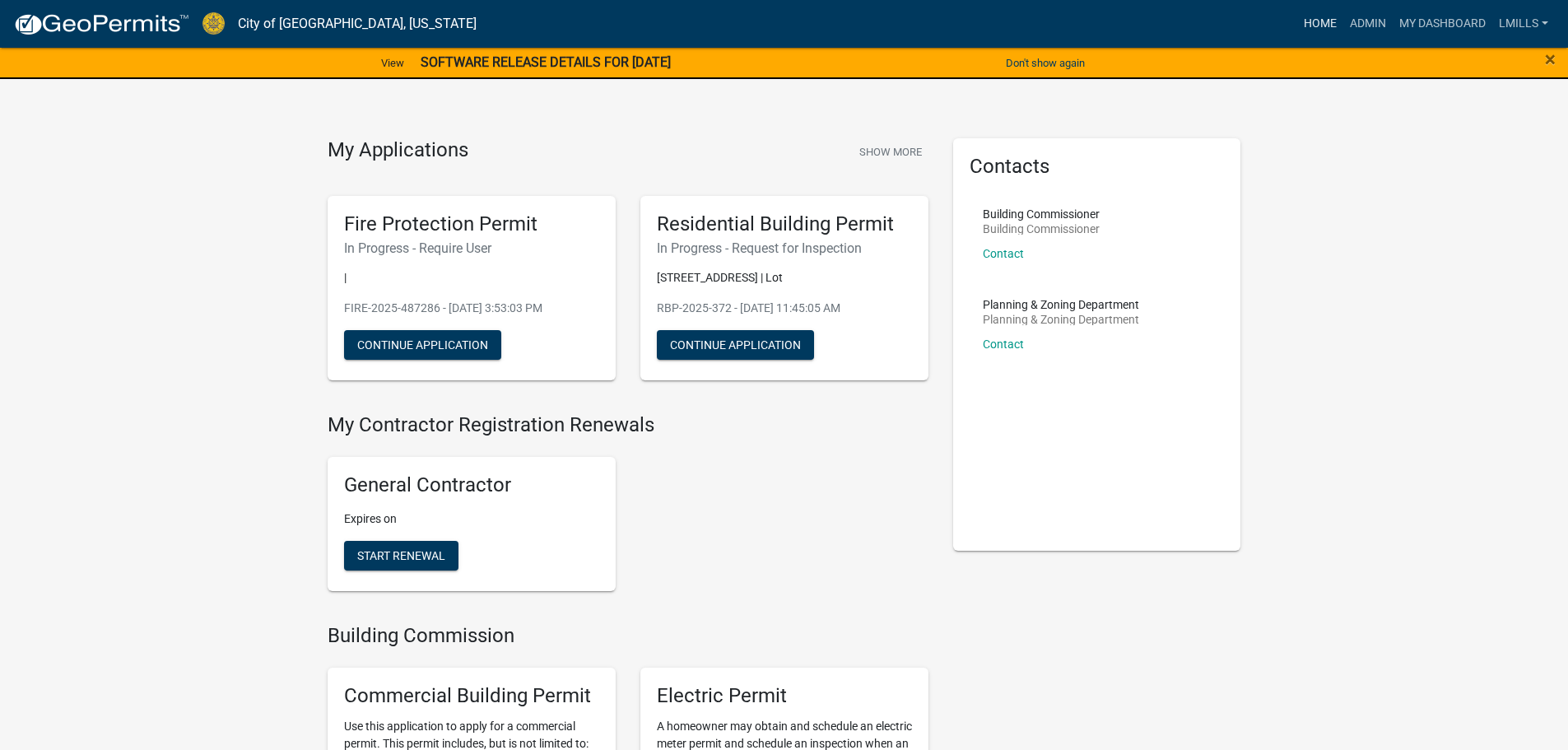
click at [1322, 19] on link "Home" at bounding box center [1321, 24] width 46 height 32
click at [1321, 24] on link "Home" at bounding box center [1321, 24] width 46 height 32
click at [1363, 18] on link "Admin" at bounding box center [1369, 24] width 50 height 32
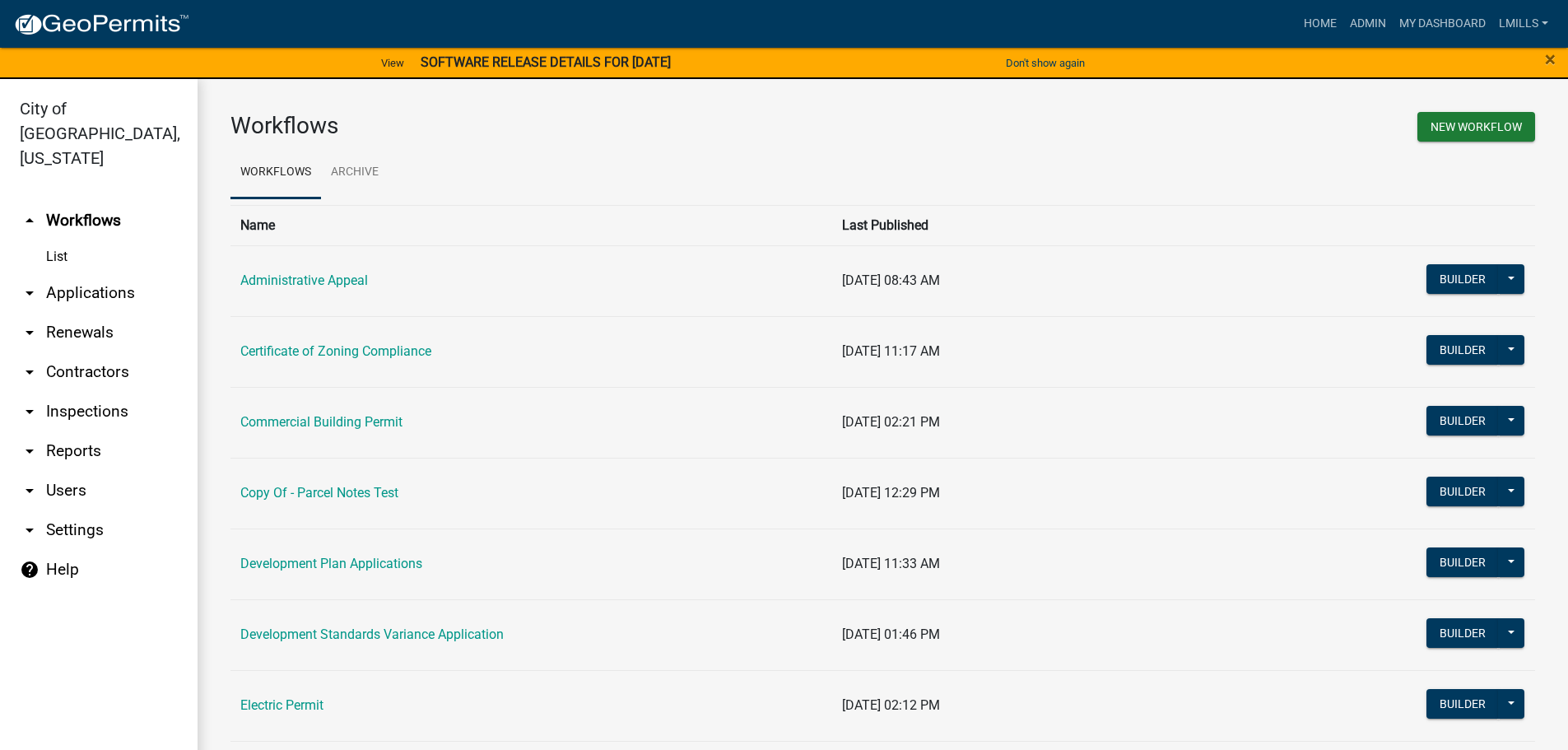
click at [103, 273] on link "arrow_drop_down Applications" at bounding box center [99, 292] width 197 height 39
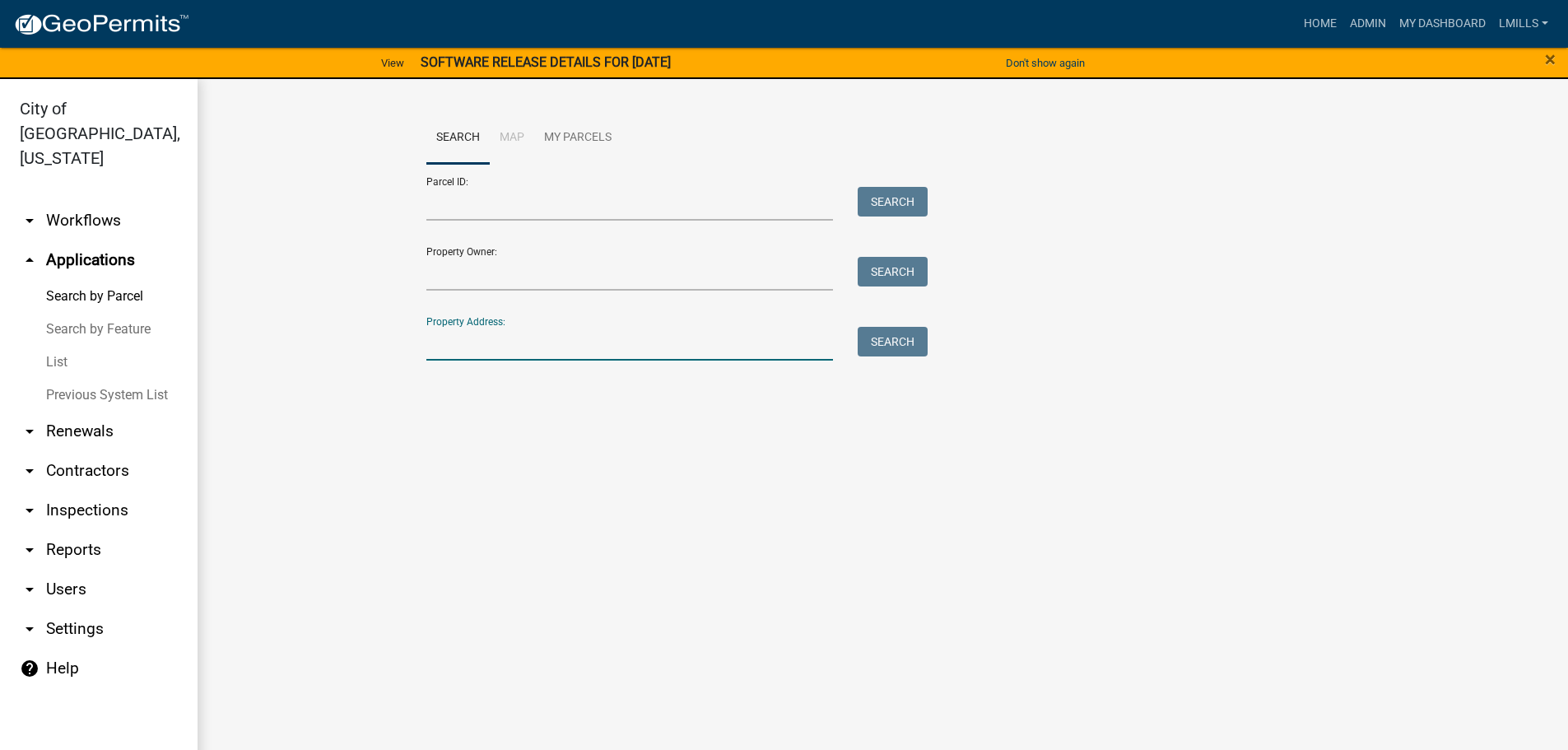
click at [533, 349] on input "Property Address:" at bounding box center [629, 343] width 407 height 34
type input "301 Salem"
click at [888, 349] on button "Search" at bounding box center [893, 341] width 70 height 30
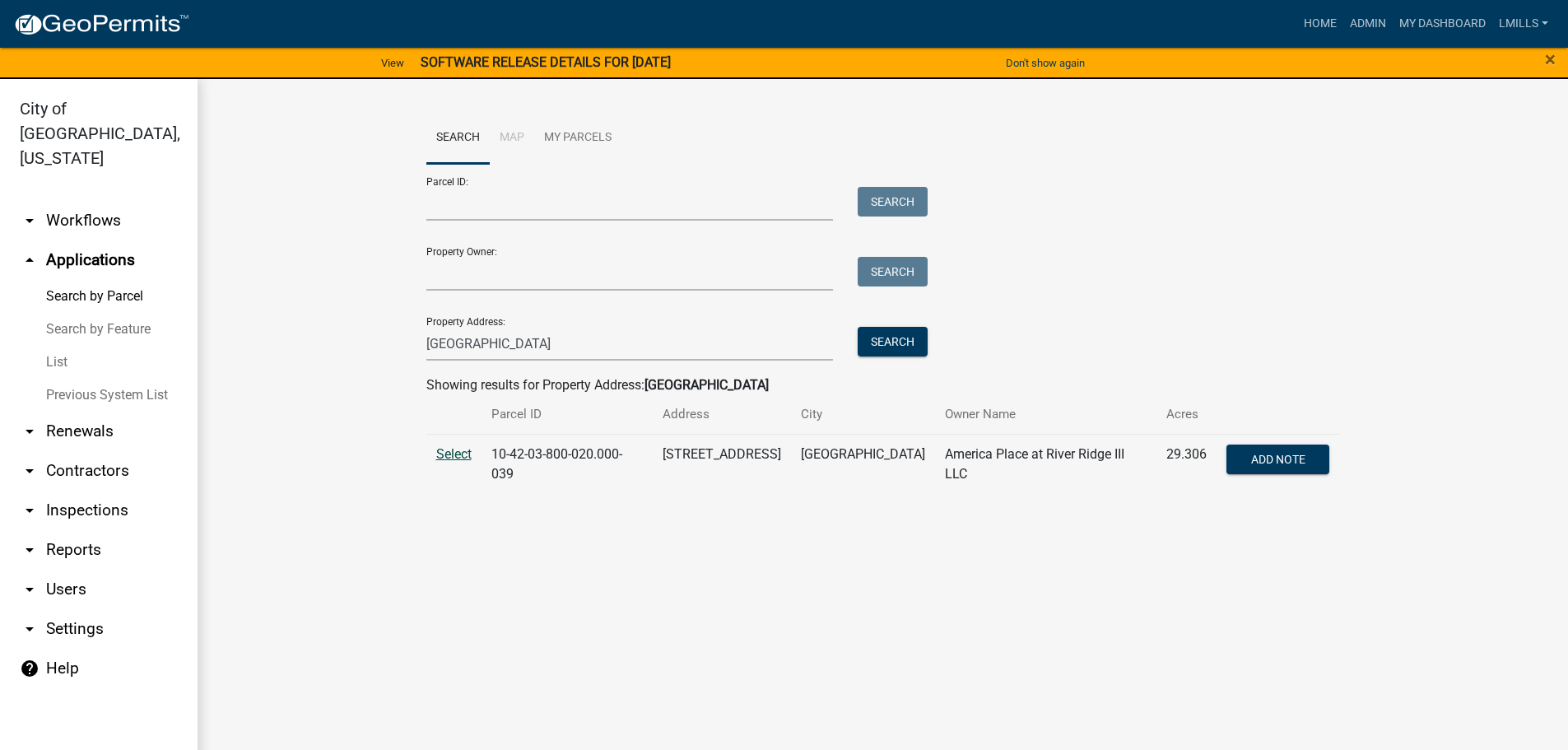
click at [458, 454] on span "Select" at bounding box center [454, 454] width 35 height 15
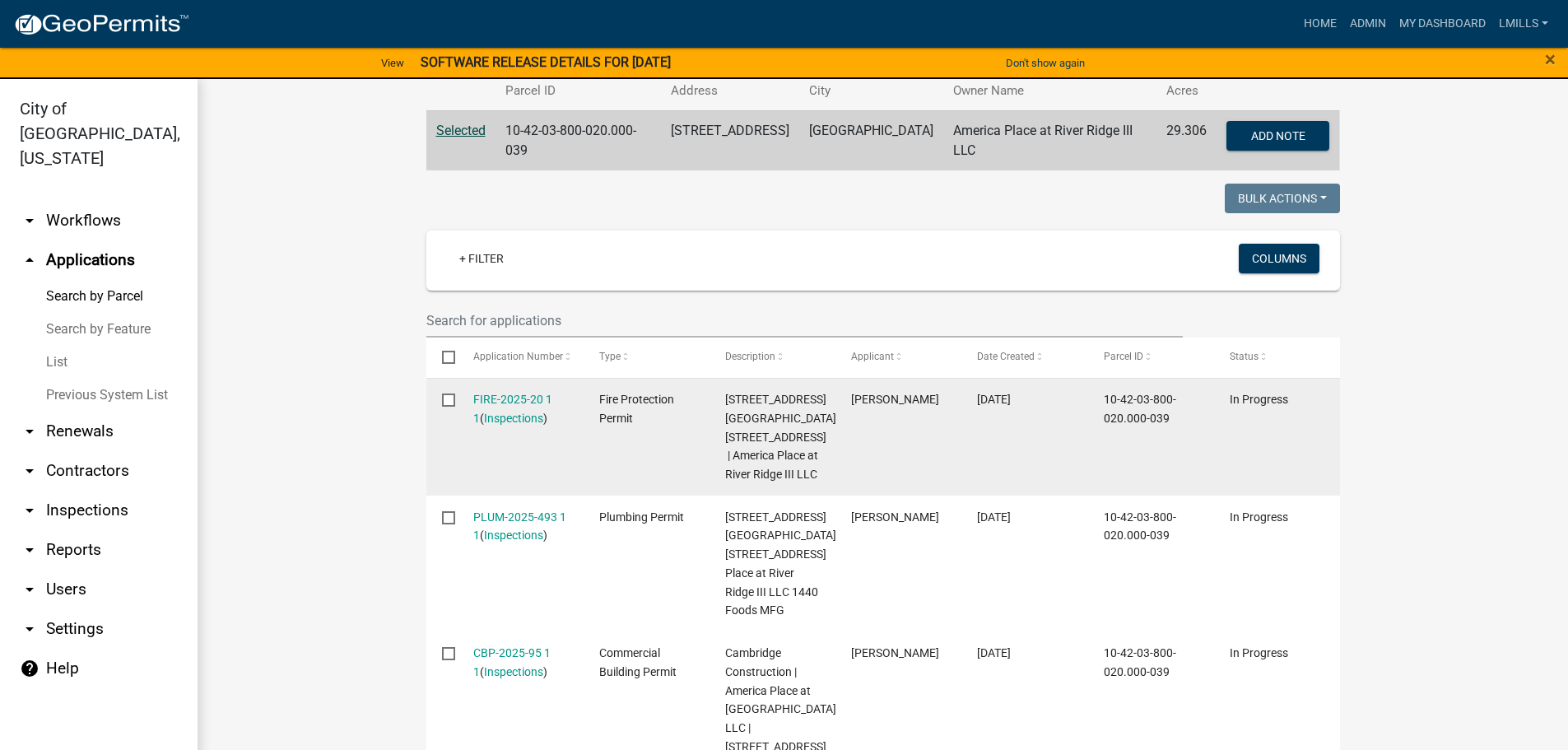
scroll to position [330, 0]
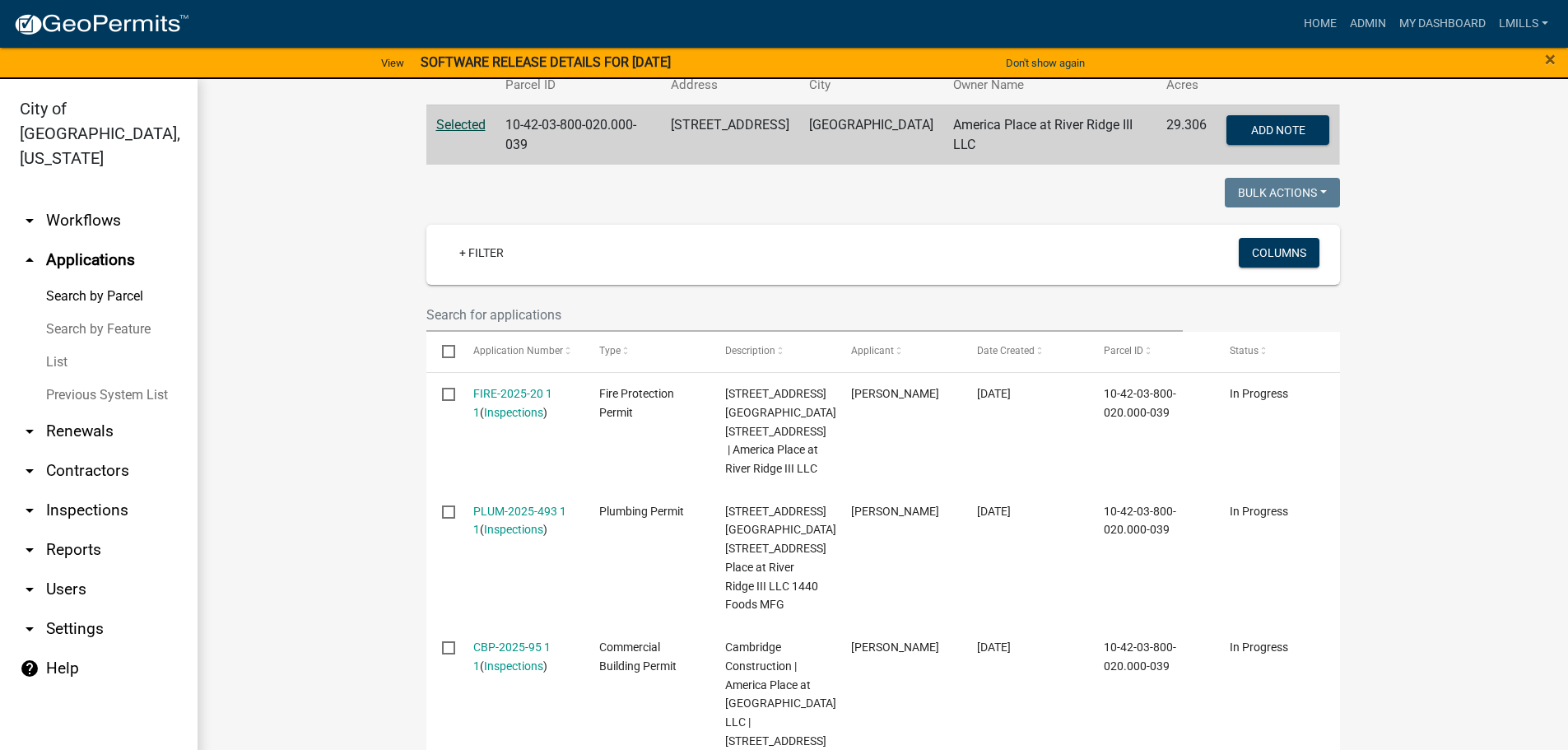
click at [57, 346] on link "List" at bounding box center [99, 362] width 197 height 33
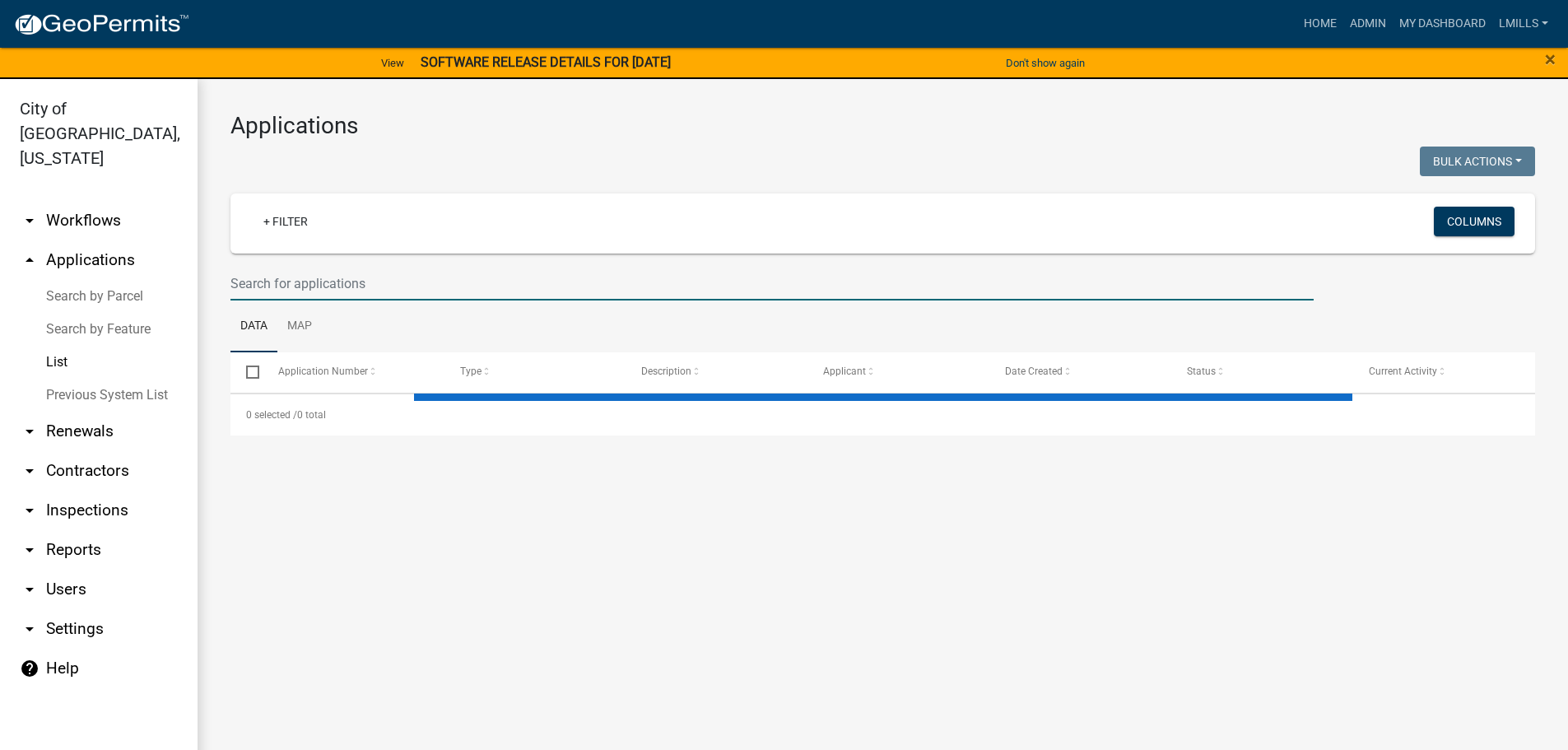
select select "3: 100"
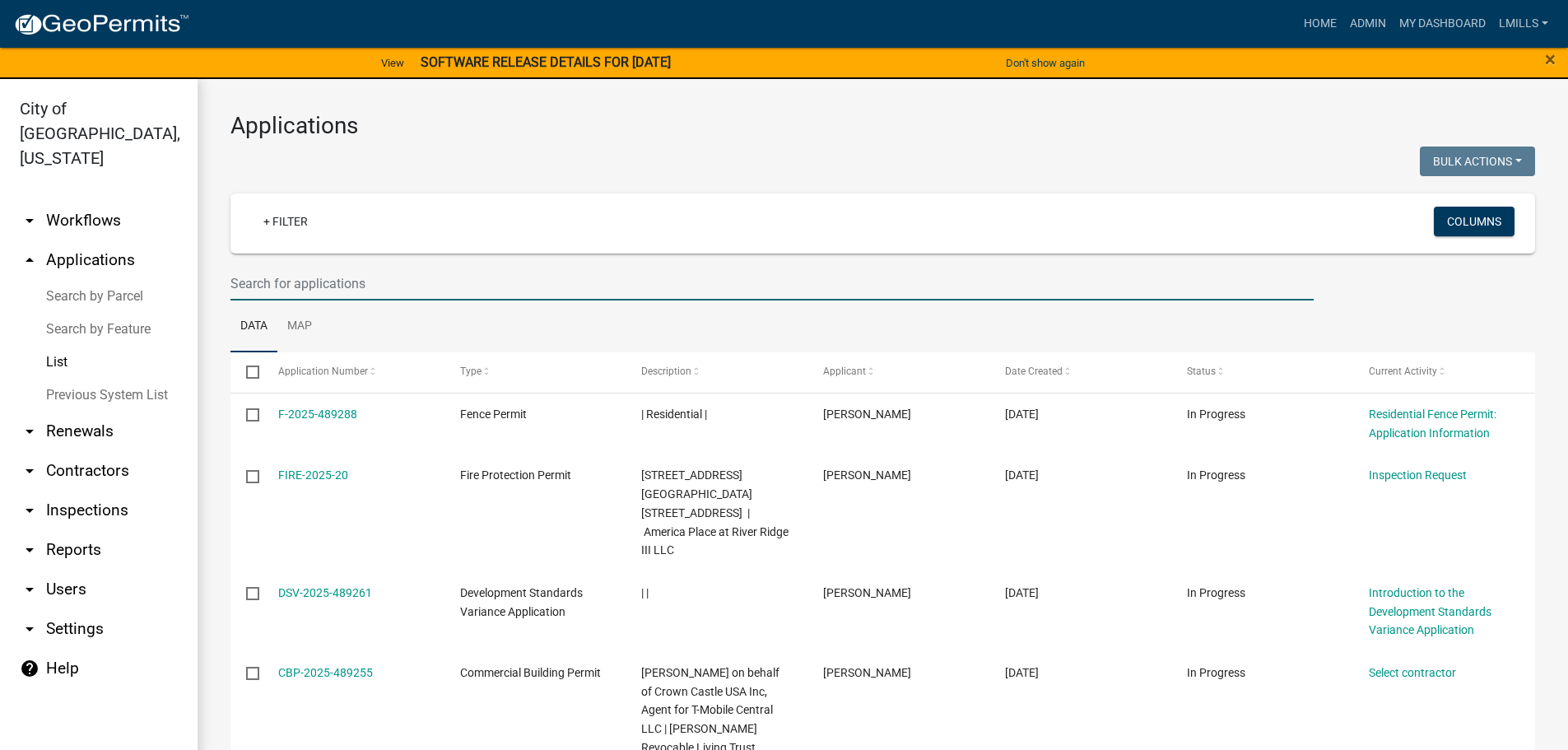
click at [447, 282] on input "text" at bounding box center [772, 283] width 1083 height 34
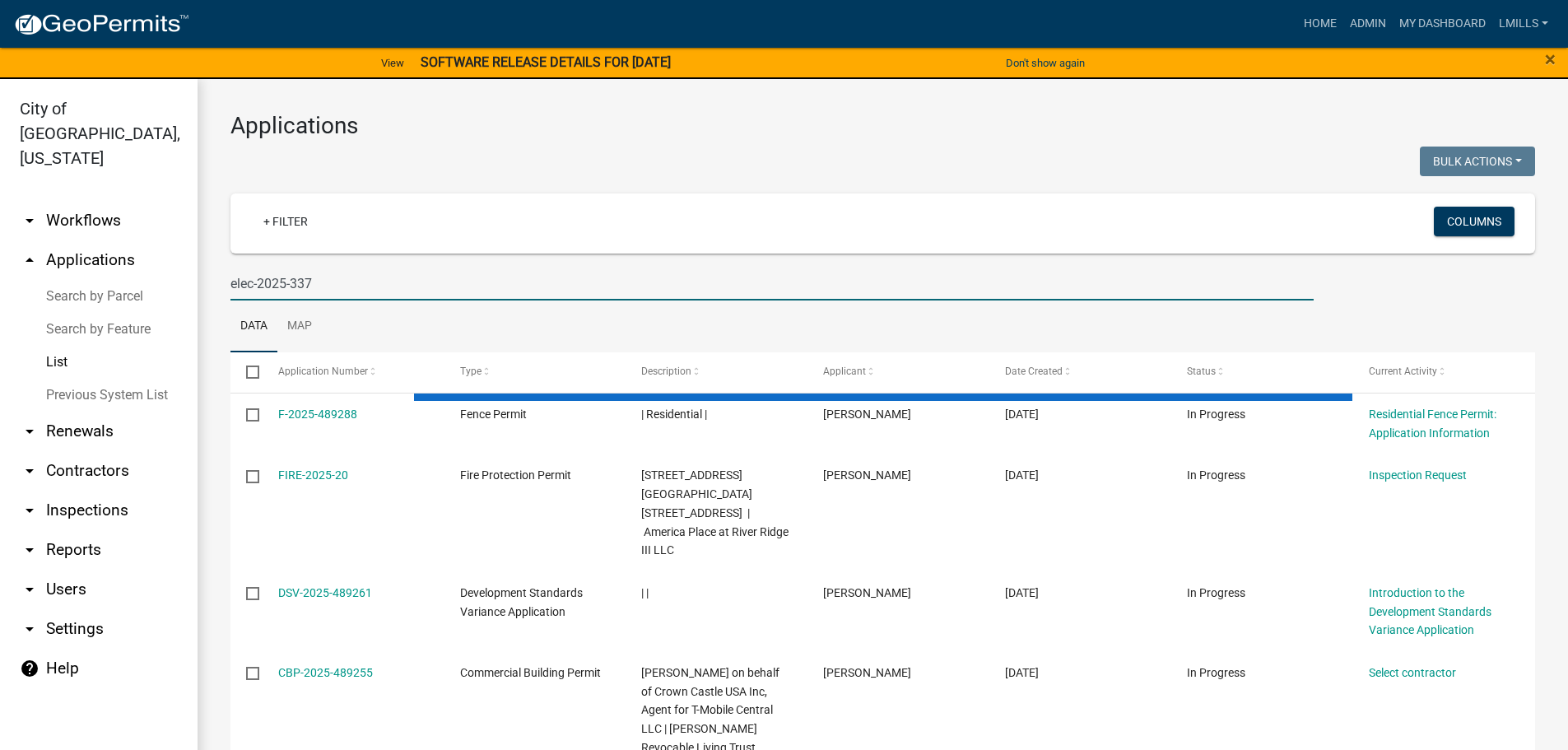
type input "elec-2025-337"
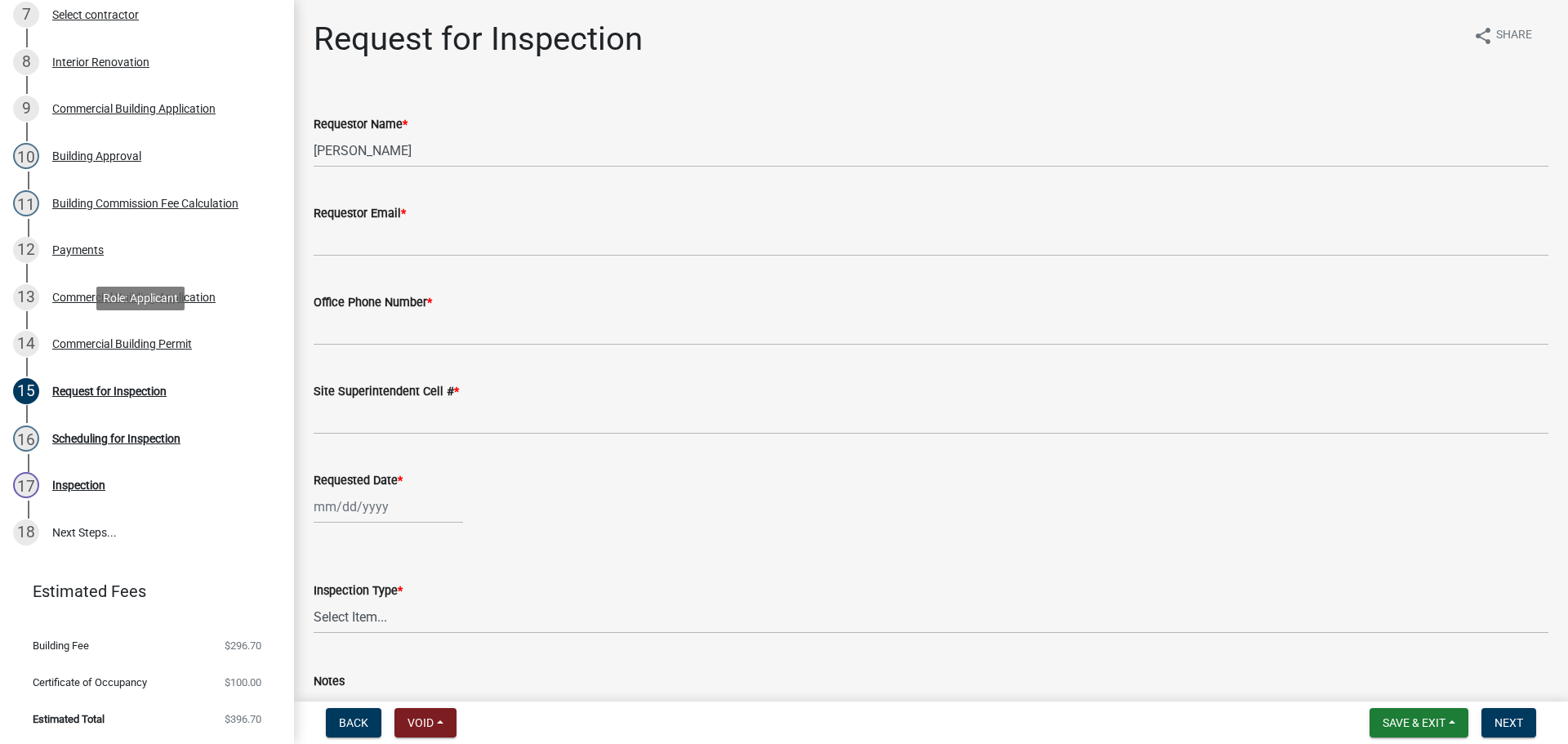
scroll to position [607, 0]
click at [96, 152] on div "Building Approval" at bounding box center [97, 156] width 89 height 11
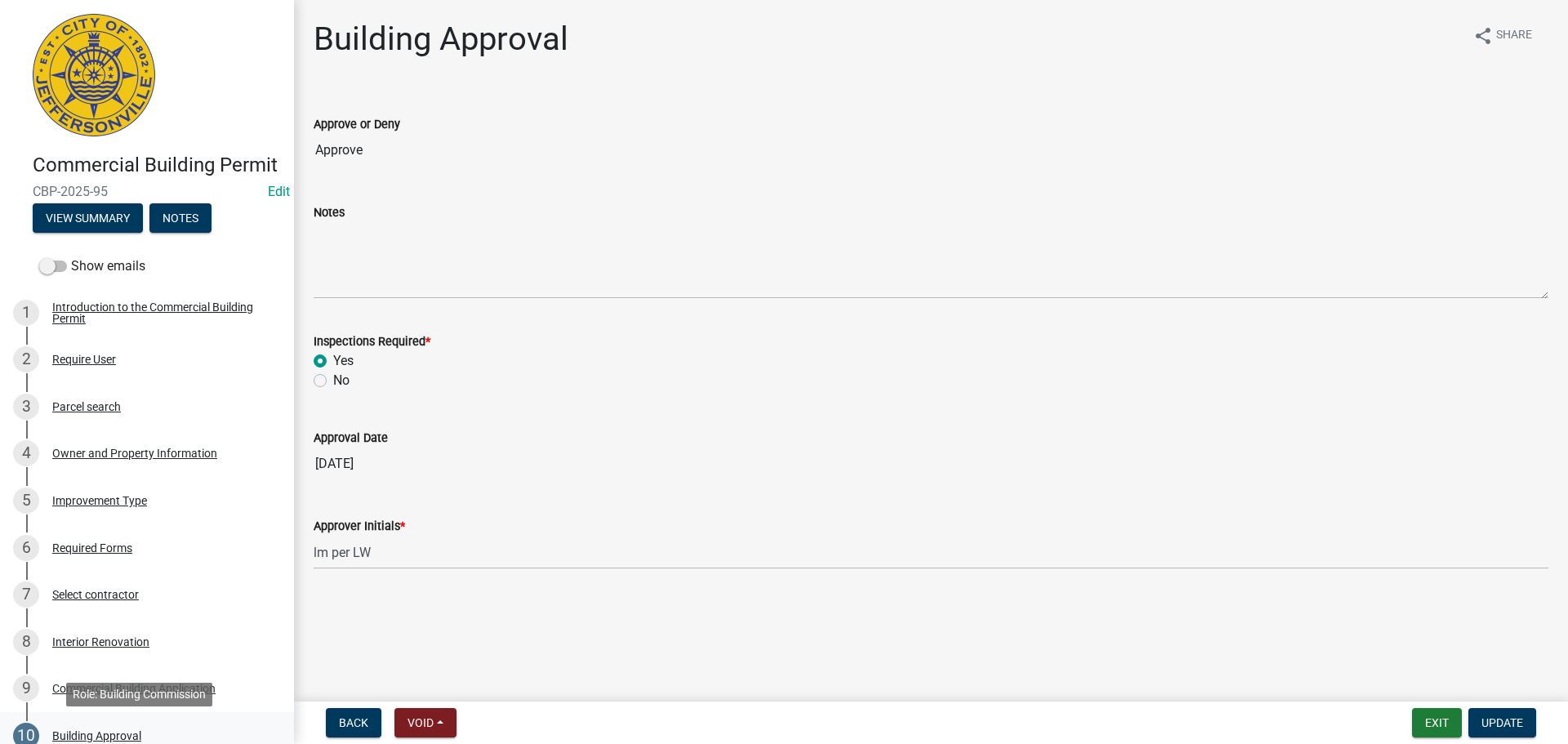
scroll to position [0, 0]
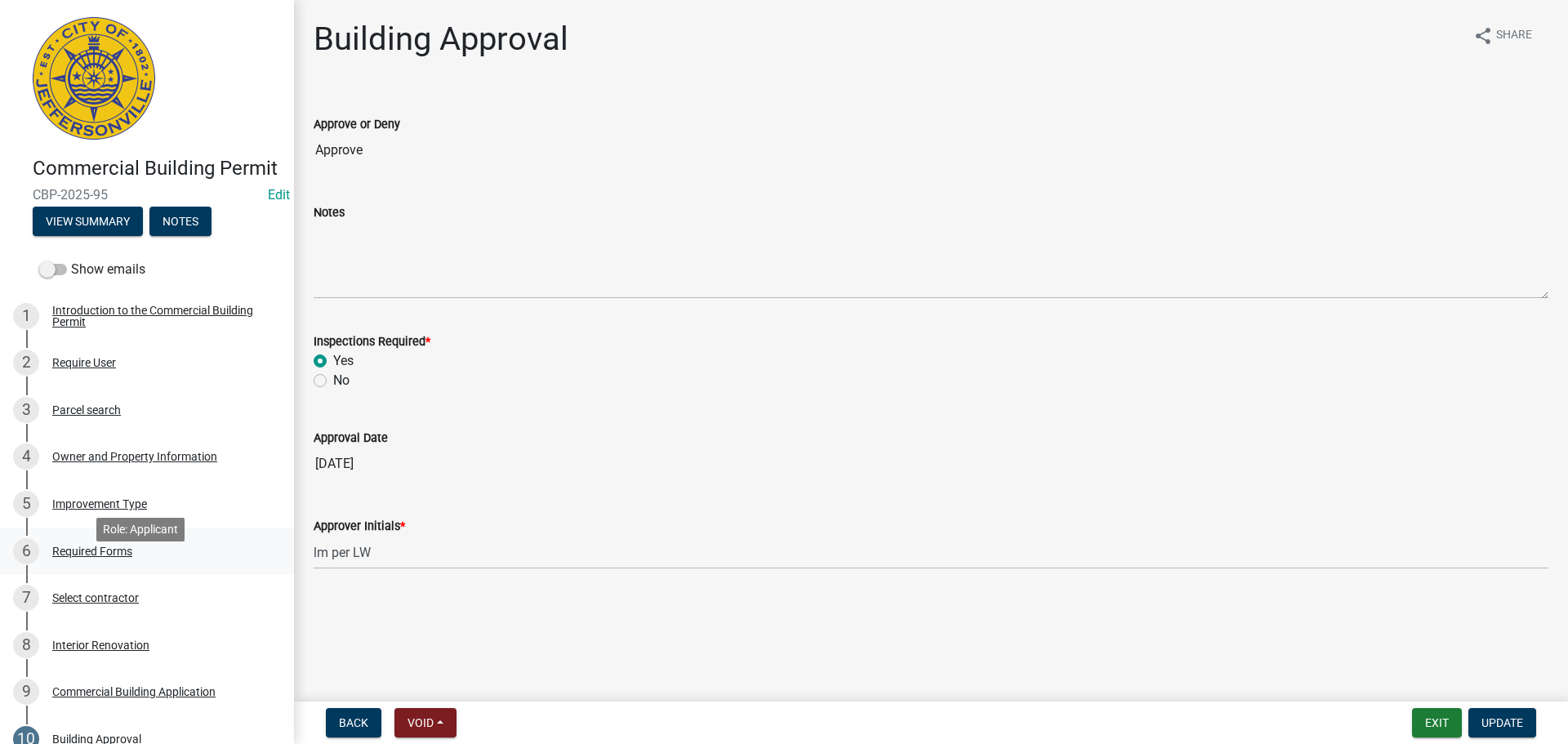
click at [98, 557] on div "Required Forms" at bounding box center [92, 551] width 80 height 11
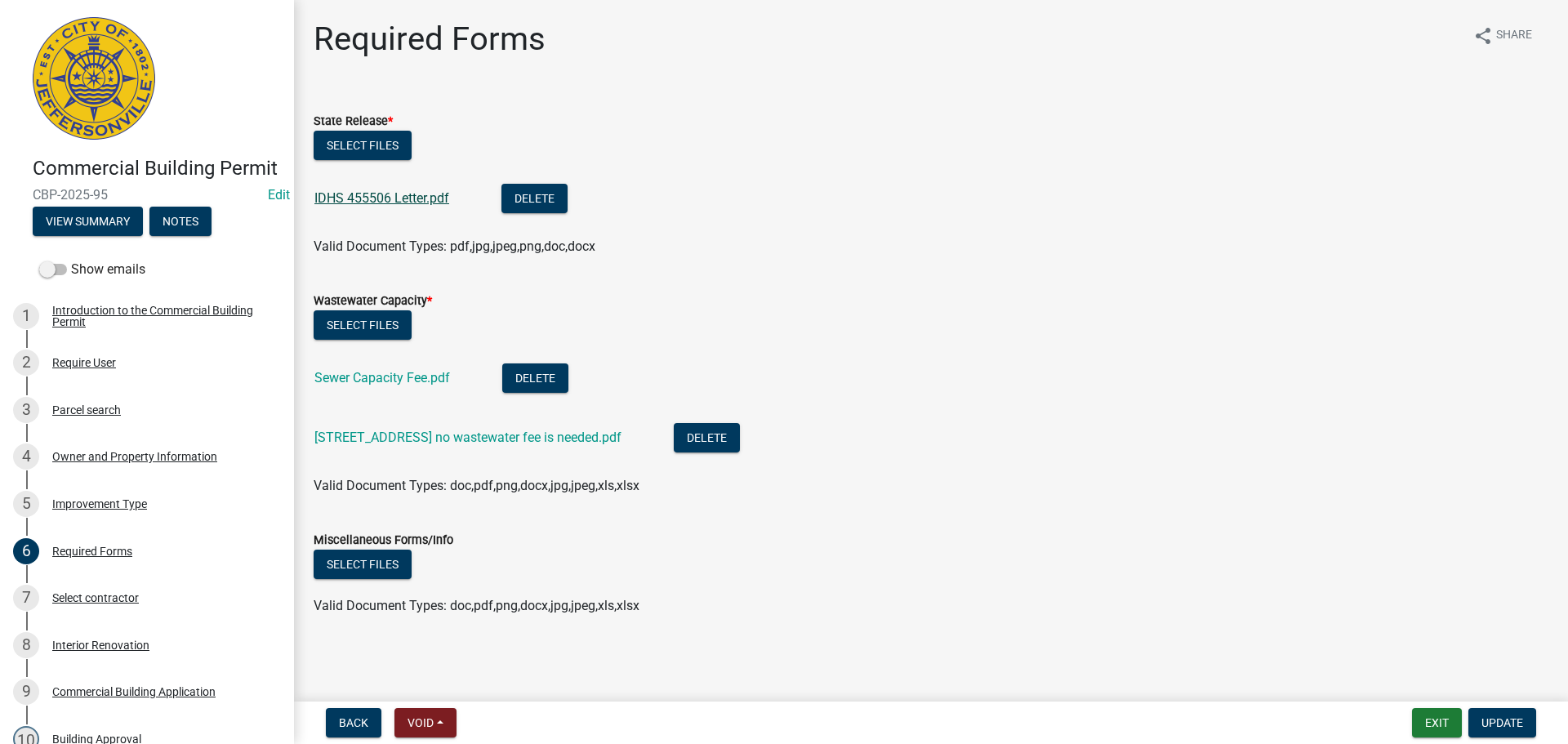
click at [411, 198] on link "IDHS 455506 Letter.pdf" at bounding box center [382, 198] width 135 height 15
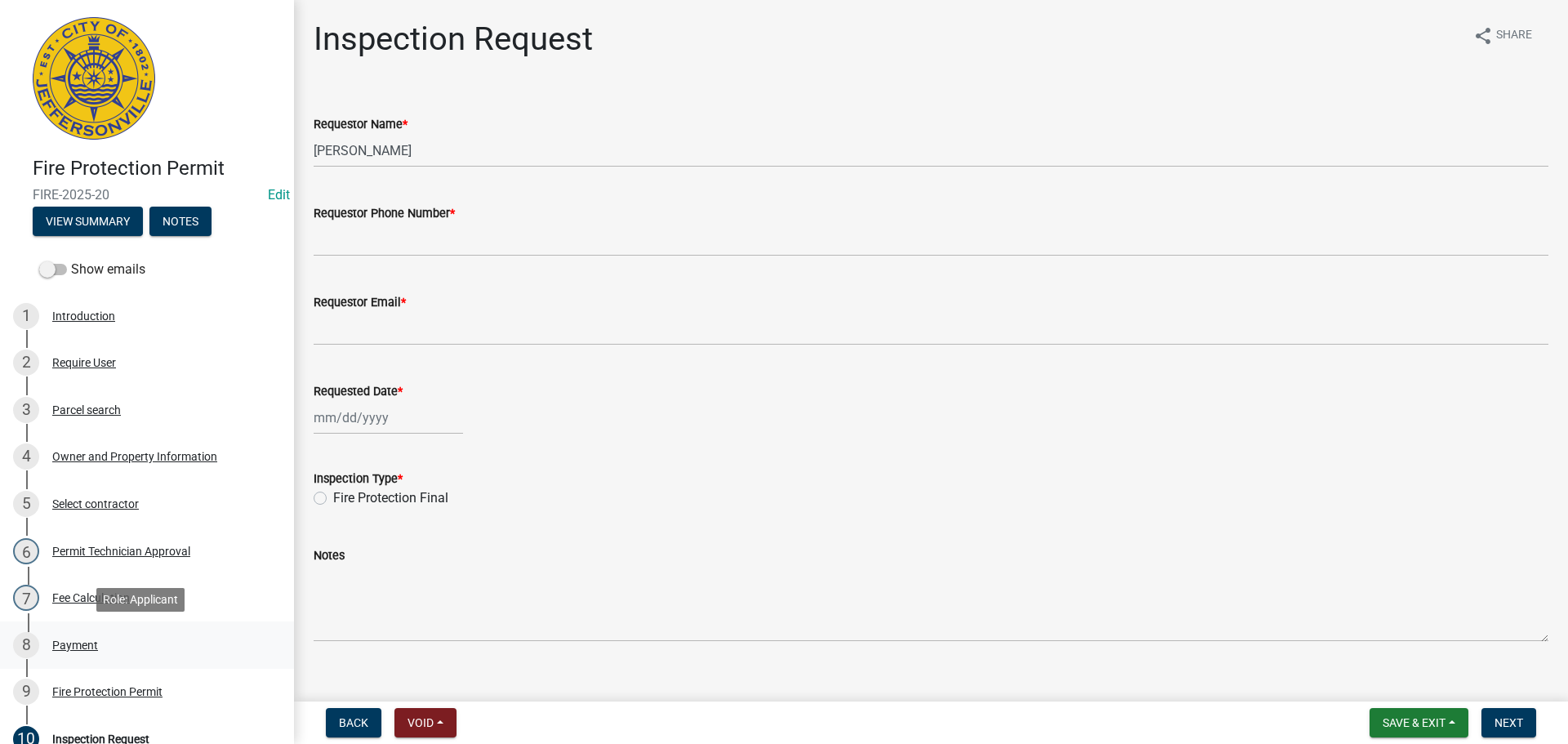
click at [73, 642] on div "Payment" at bounding box center [75, 645] width 46 height 11
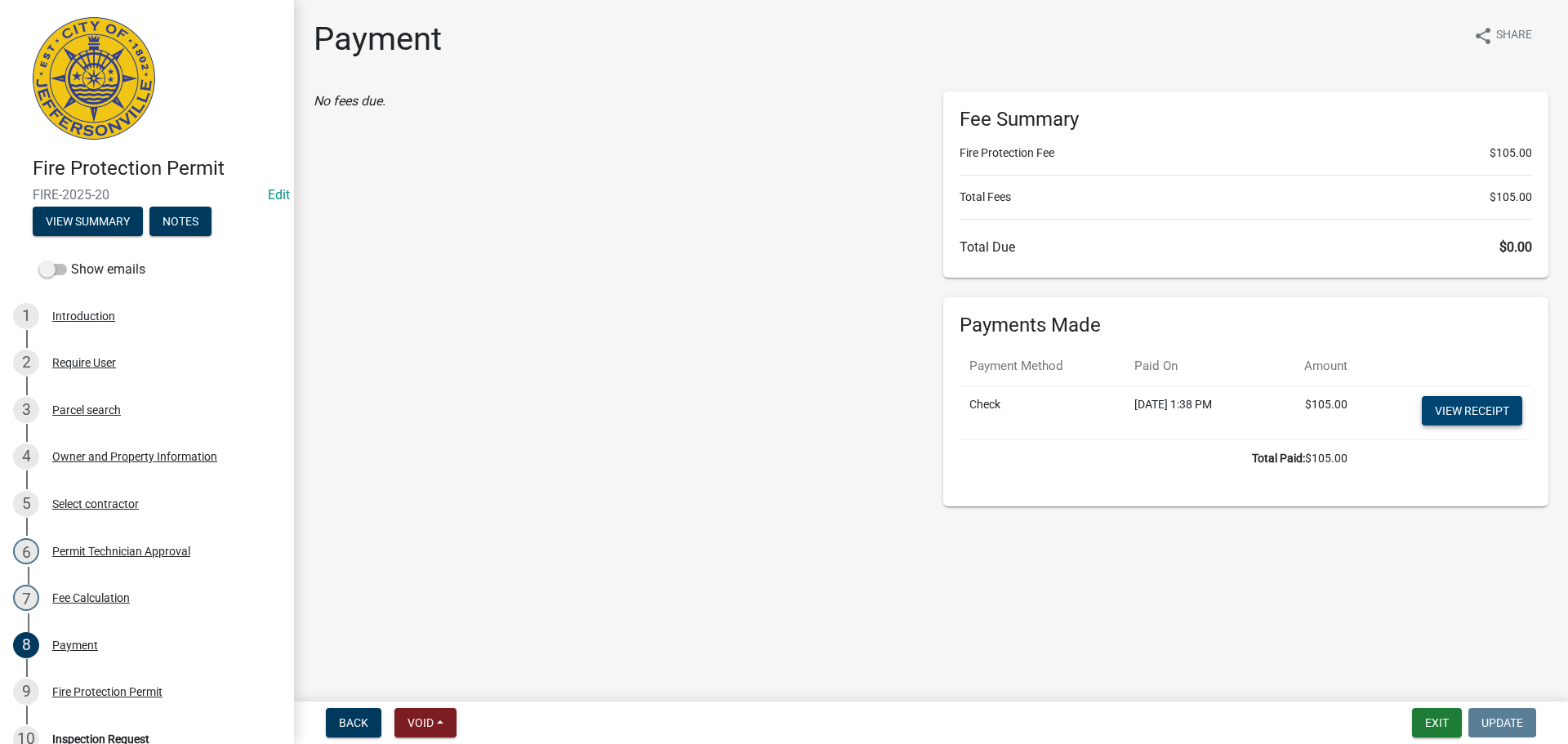
click at [1485, 400] on link "View receipt" at bounding box center [1472, 410] width 101 height 29
click at [1428, 713] on button "Exit" at bounding box center [1437, 722] width 49 height 29
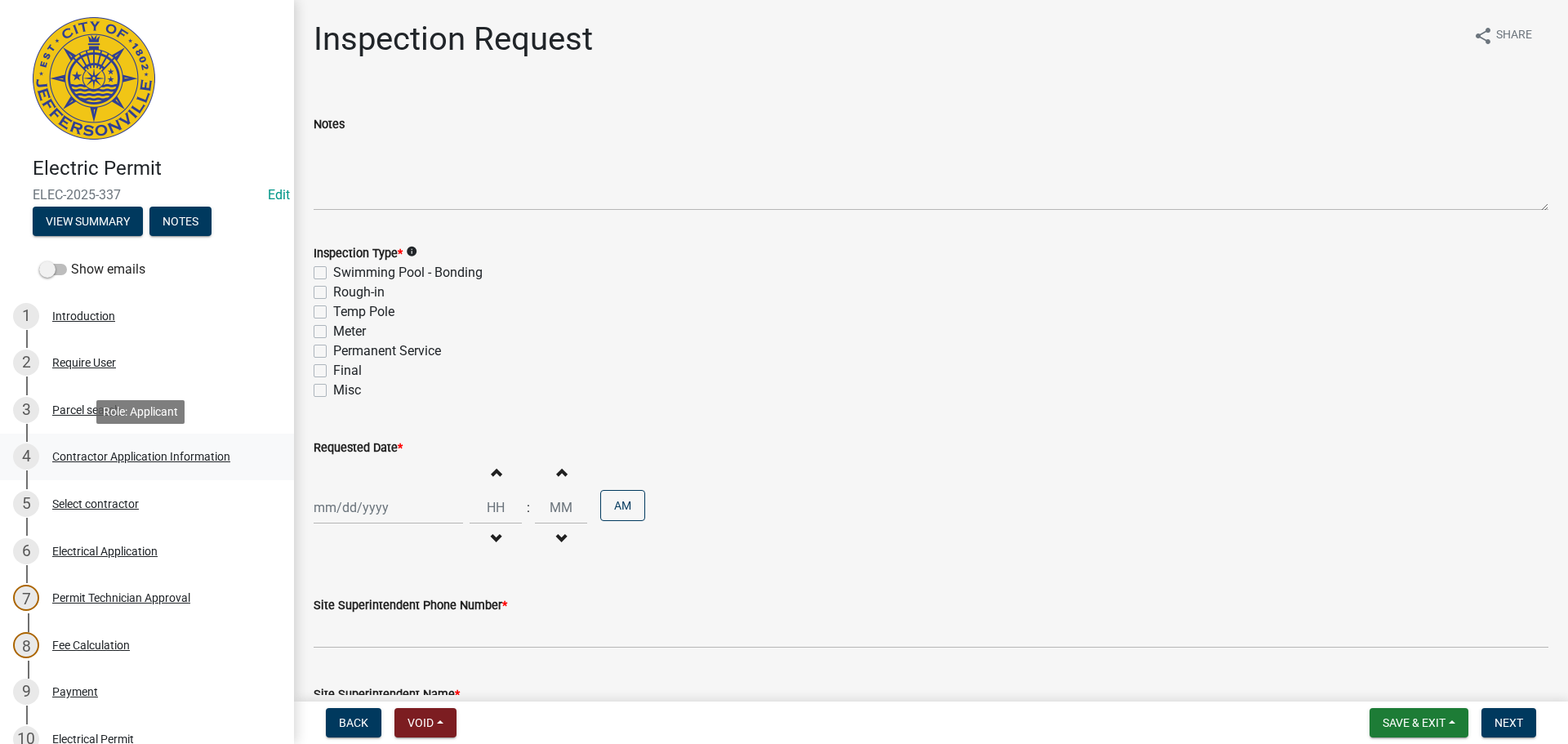
click at [192, 463] on div "Contractor Application Information" at bounding box center [141, 456] width 178 height 11
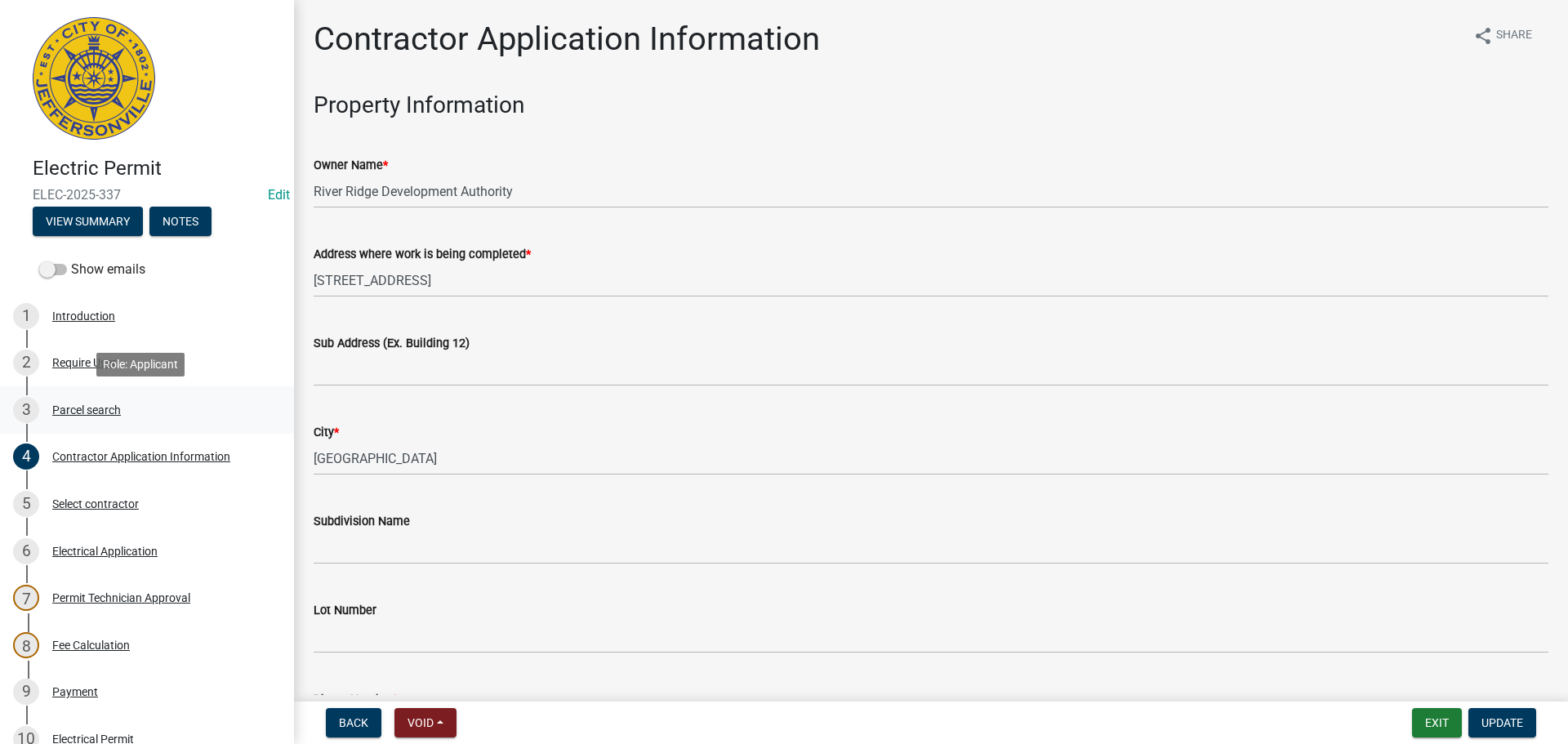
click at [73, 406] on div "Parcel search" at bounding box center [86, 410] width 68 height 11
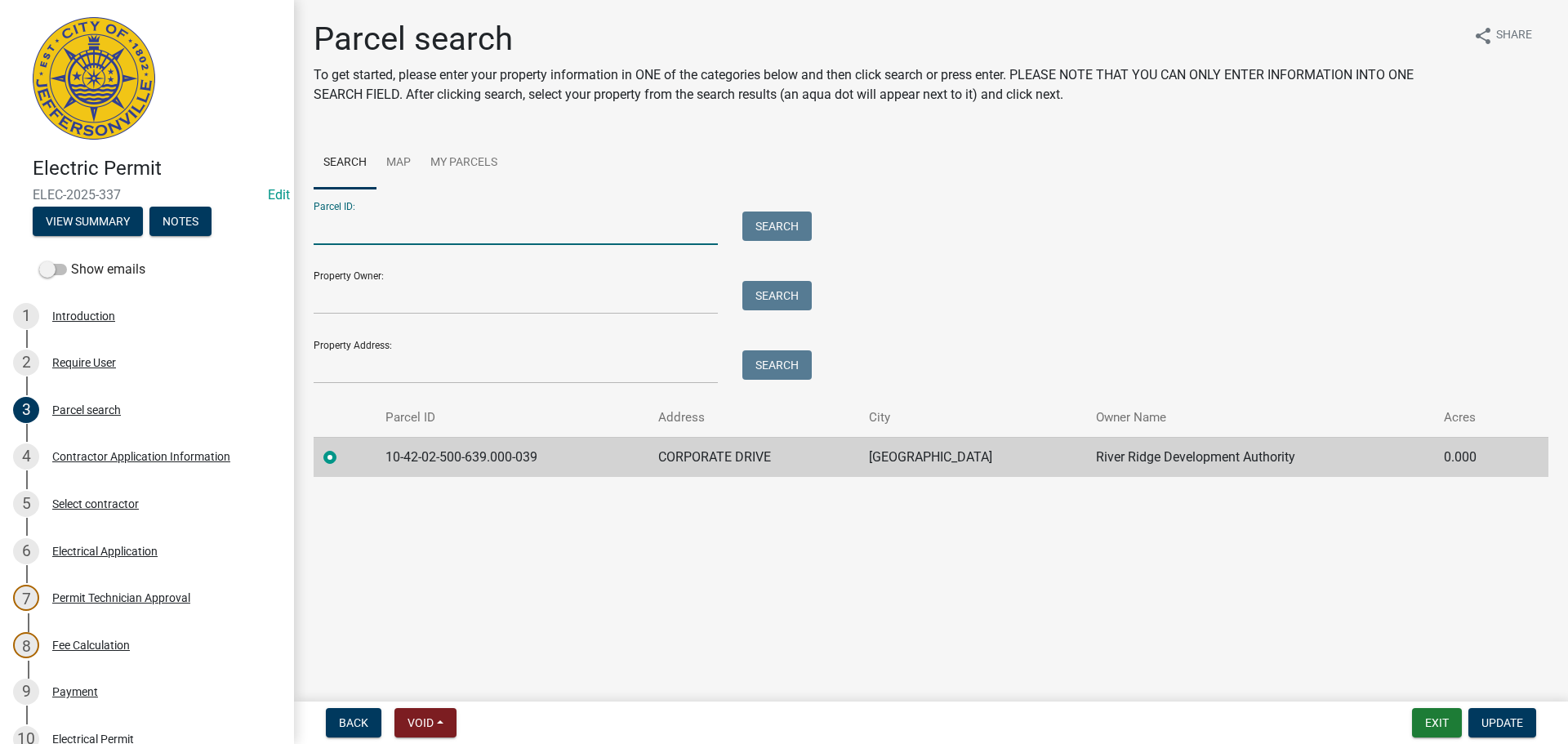
click at [365, 223] on input "Parcel ID:" at bounding box center [515, 228] width 404 height 33
paste input "10-42-02-500-645.000-039"
type input "10-42-02-500-645.000-039"
click at [802, 224] on button "Search" at bounding box center [776, 226] width 69 height 29
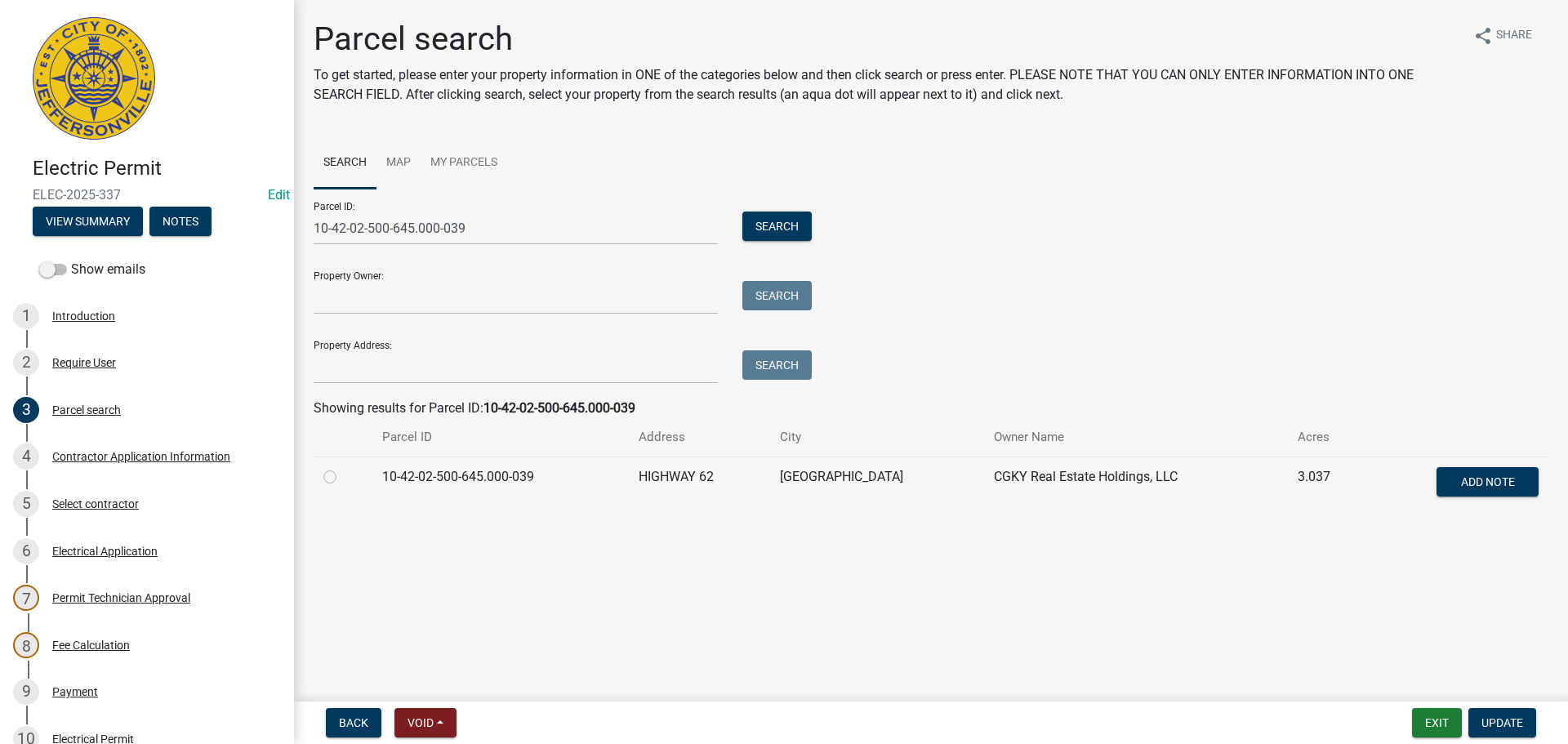
click at [343, 467] on label at bounding box center [343, 467] width 0 height 0
click at [343, 476] on input "radio" at bounding box center [348, 472] width 10 height 10
radio input "true"
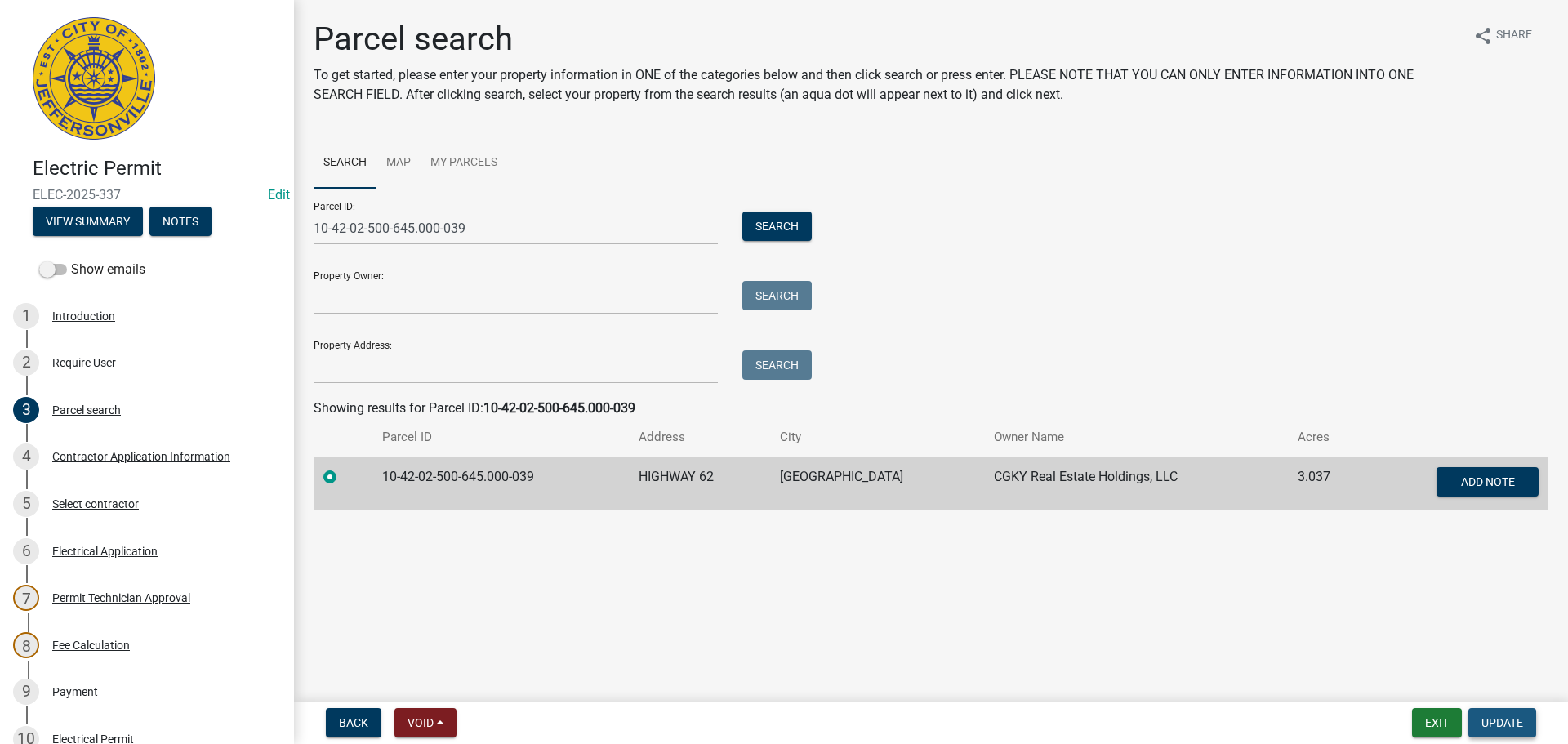
click at [1500, 724] on span "Update" at bounding box center [1502, 723] width 42 height 13
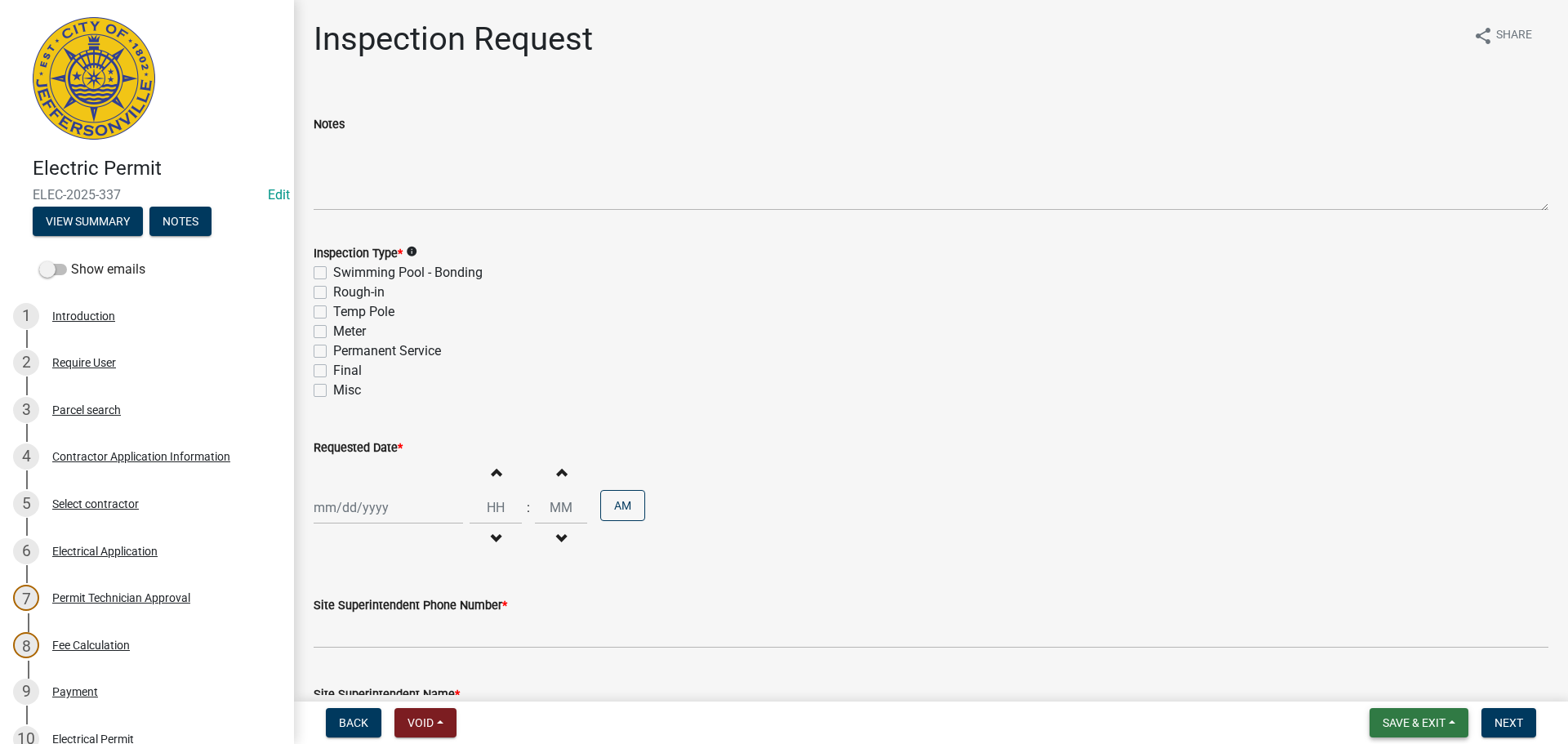
click at [1433, 723] on span "Save & Exit" at bounding box center [1414, 723] width 63 height 13
click at [1425, 677] on button "Save & Exit" at bounding box center [1404, 679] width 131 height 39
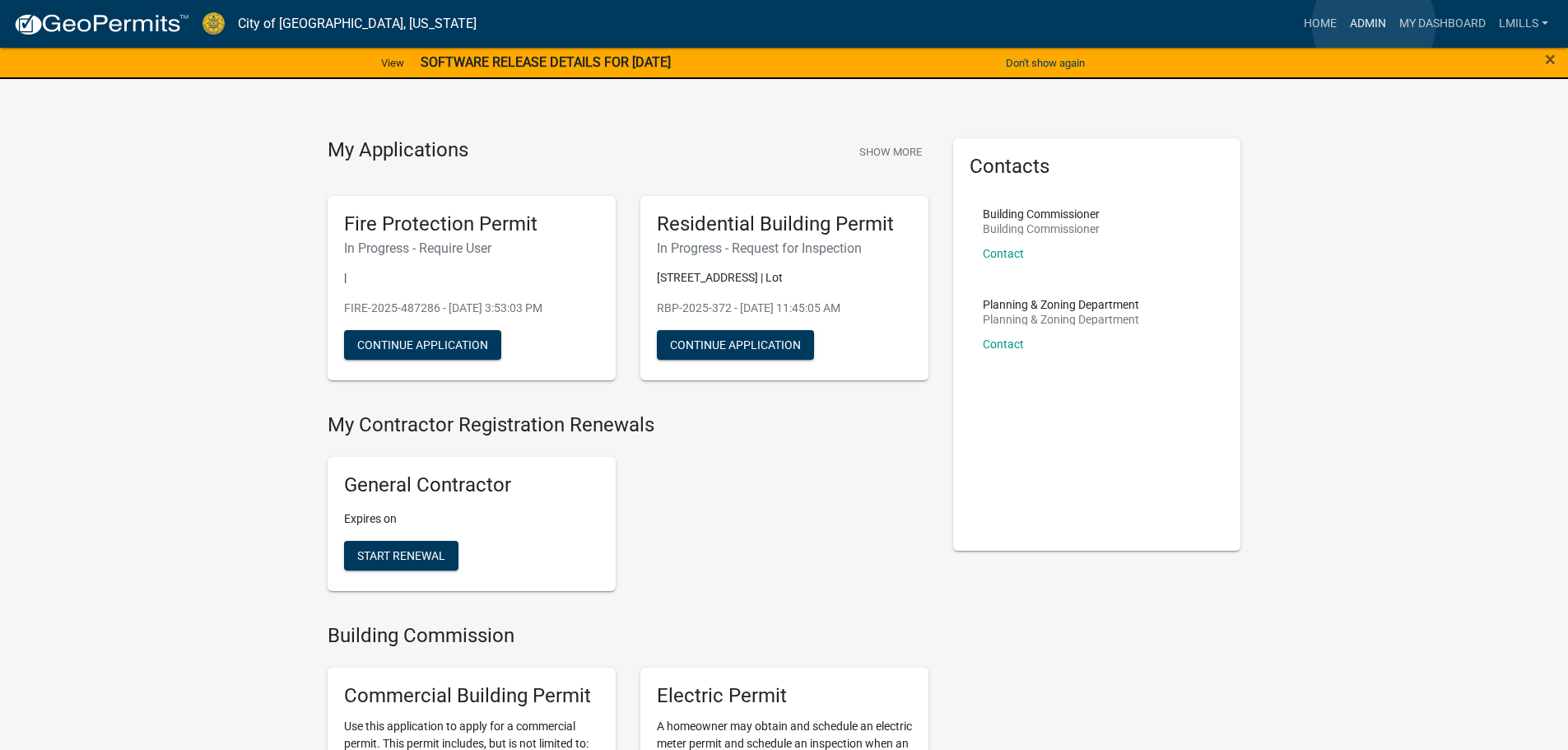
click at [1375, 25] on link "Admin" at bounding box center [1369, 24] width 50 height 32
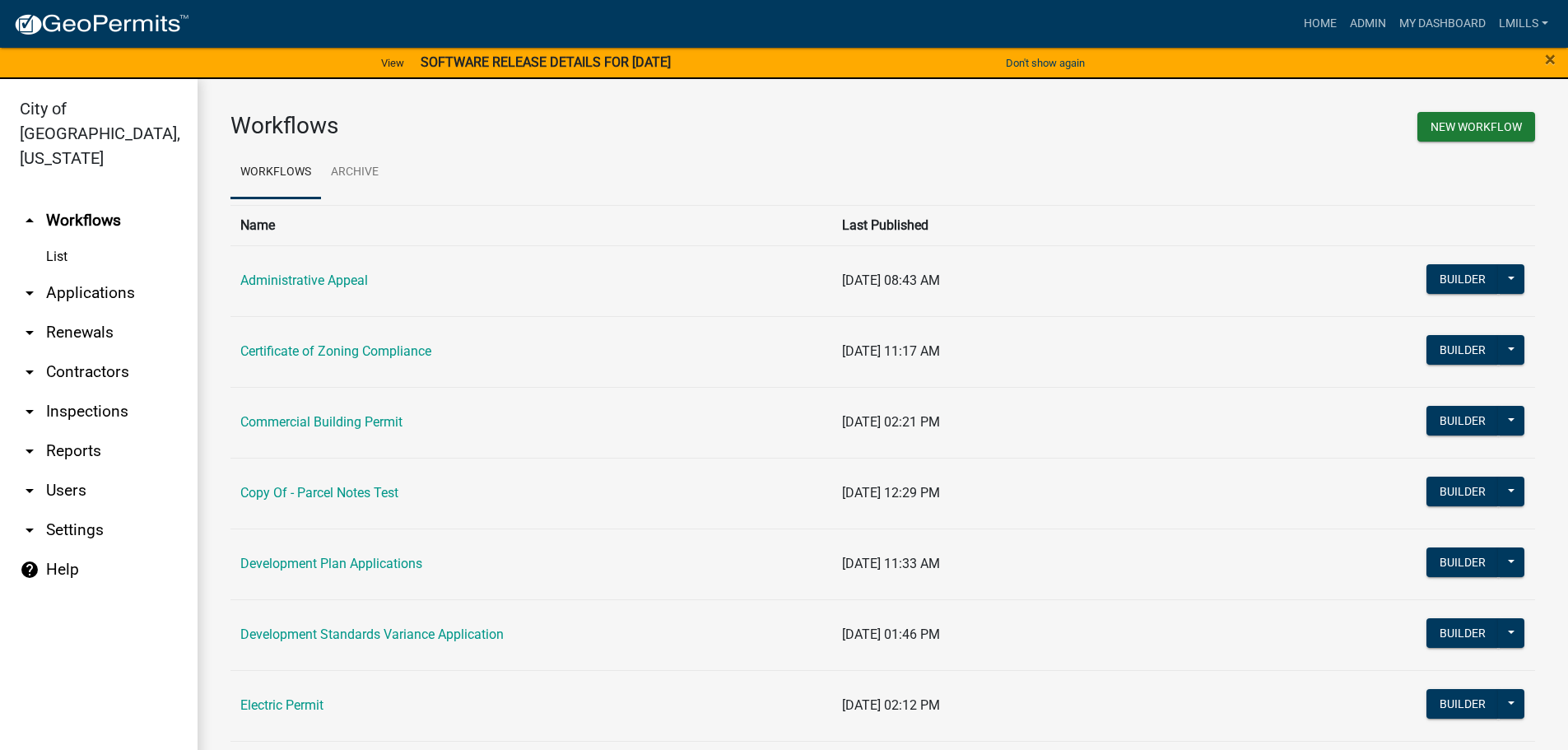
click at [99, 273] on link "arrow_drop_down Applications" at bounding box center [99, 292] width 197 height 39
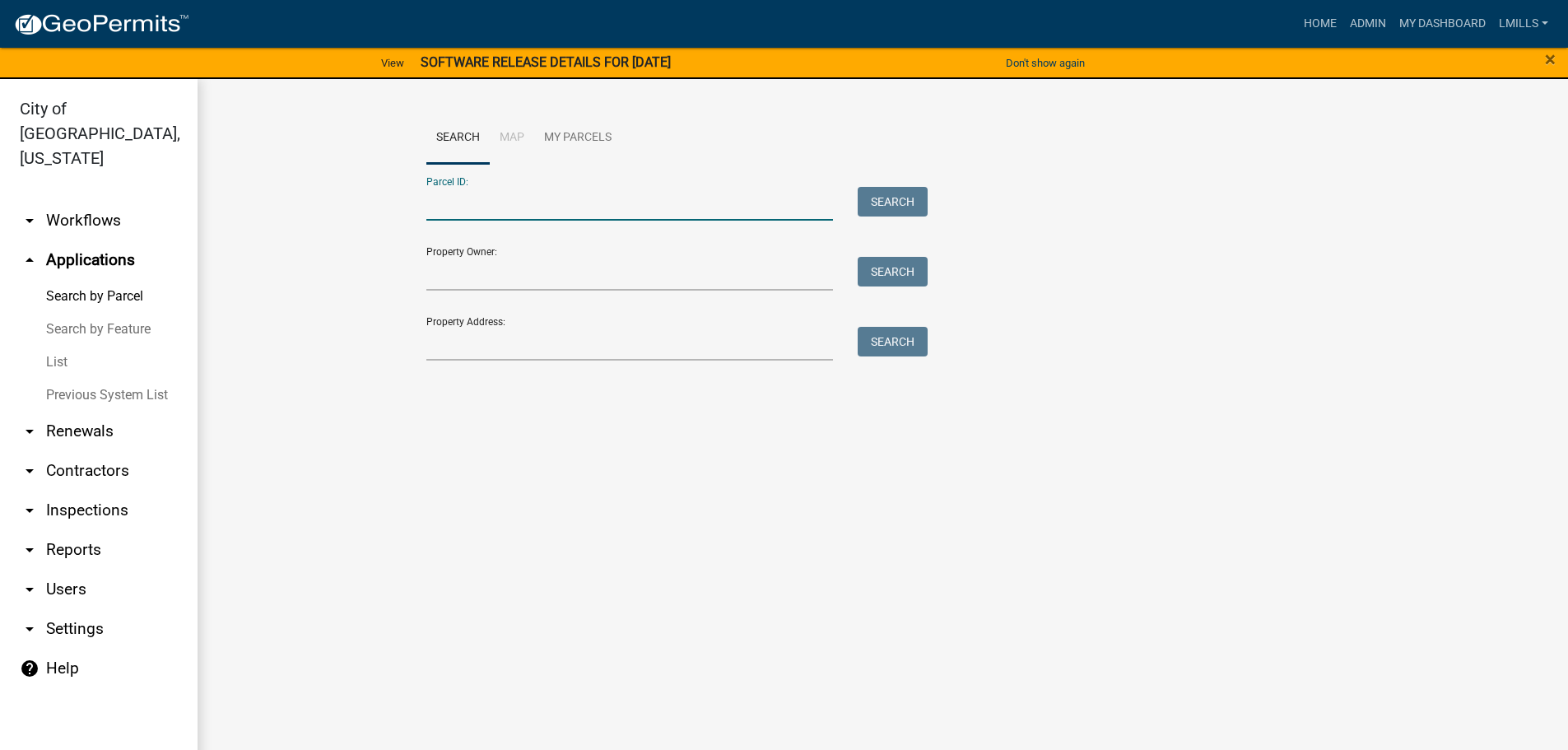
paste input "10-42-02-500-645.000-039"
type input "10-42-02-500-645.000-039"
click at [902, 192] on button "Search" at bounding box center [893, 201] width 70 height 30
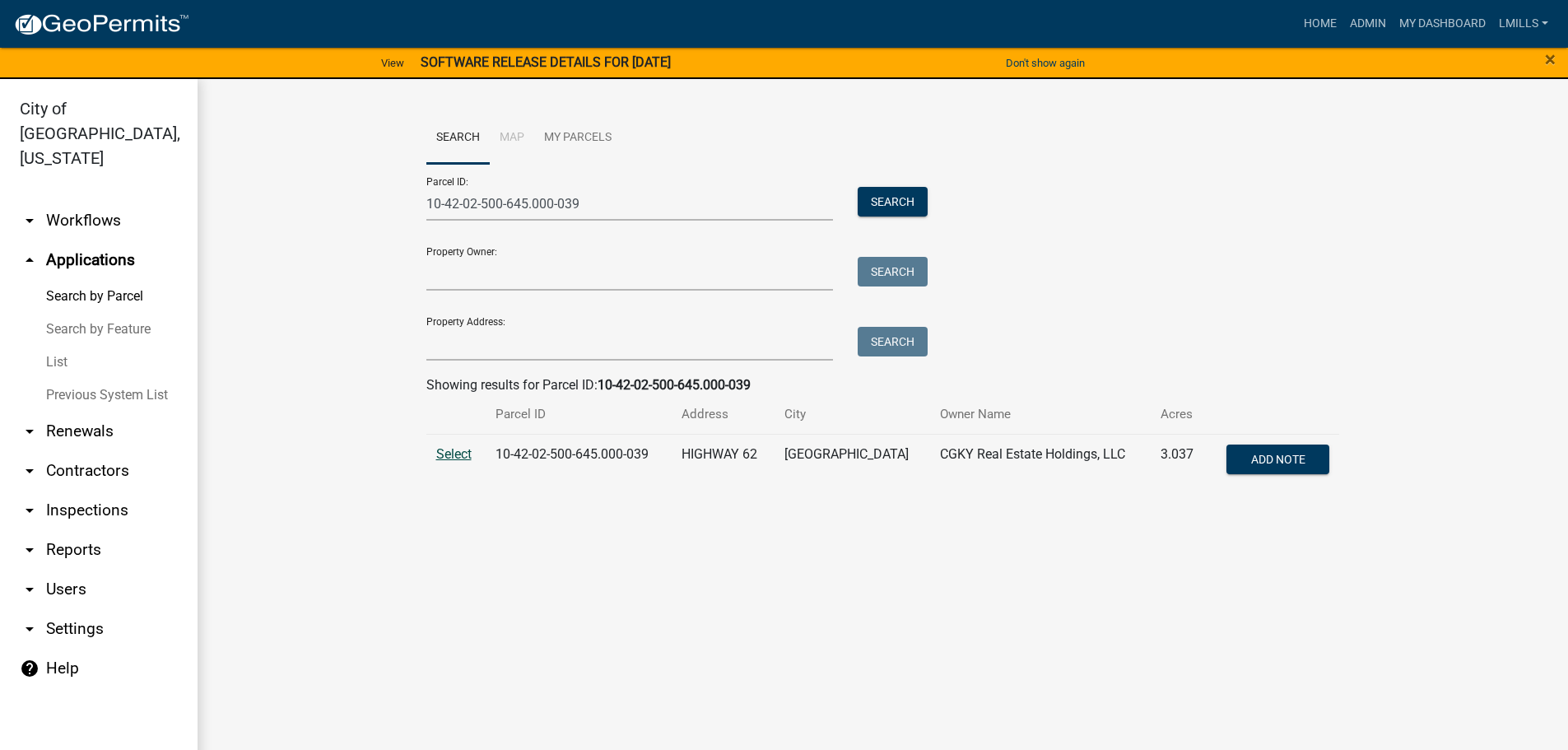
click at [453, 455] on span "Select" at bounding box center [454, 454] width 35 height 15
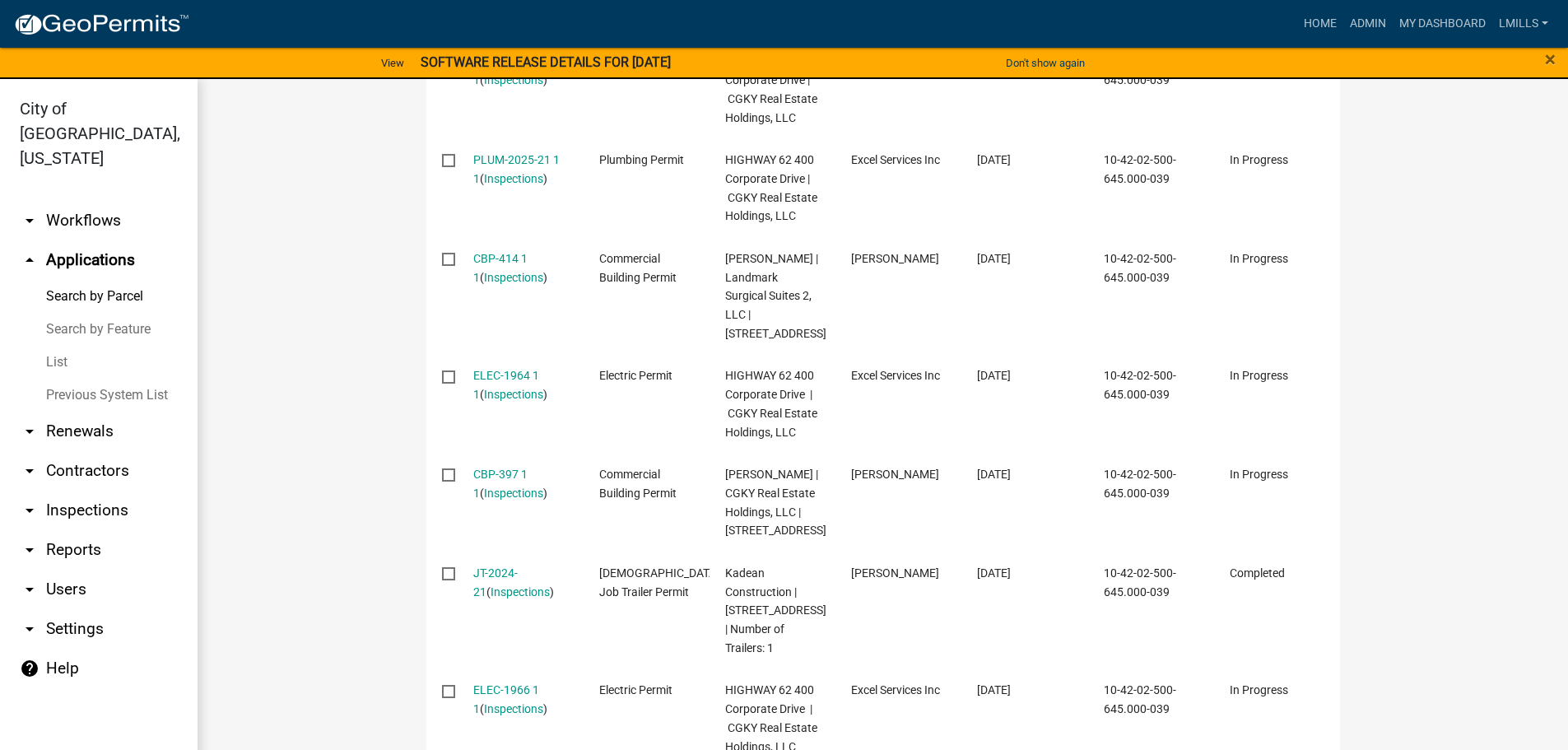
scroll to position [1070, 0]
